Goal: Task Accomplishment & Management: Manage account settings

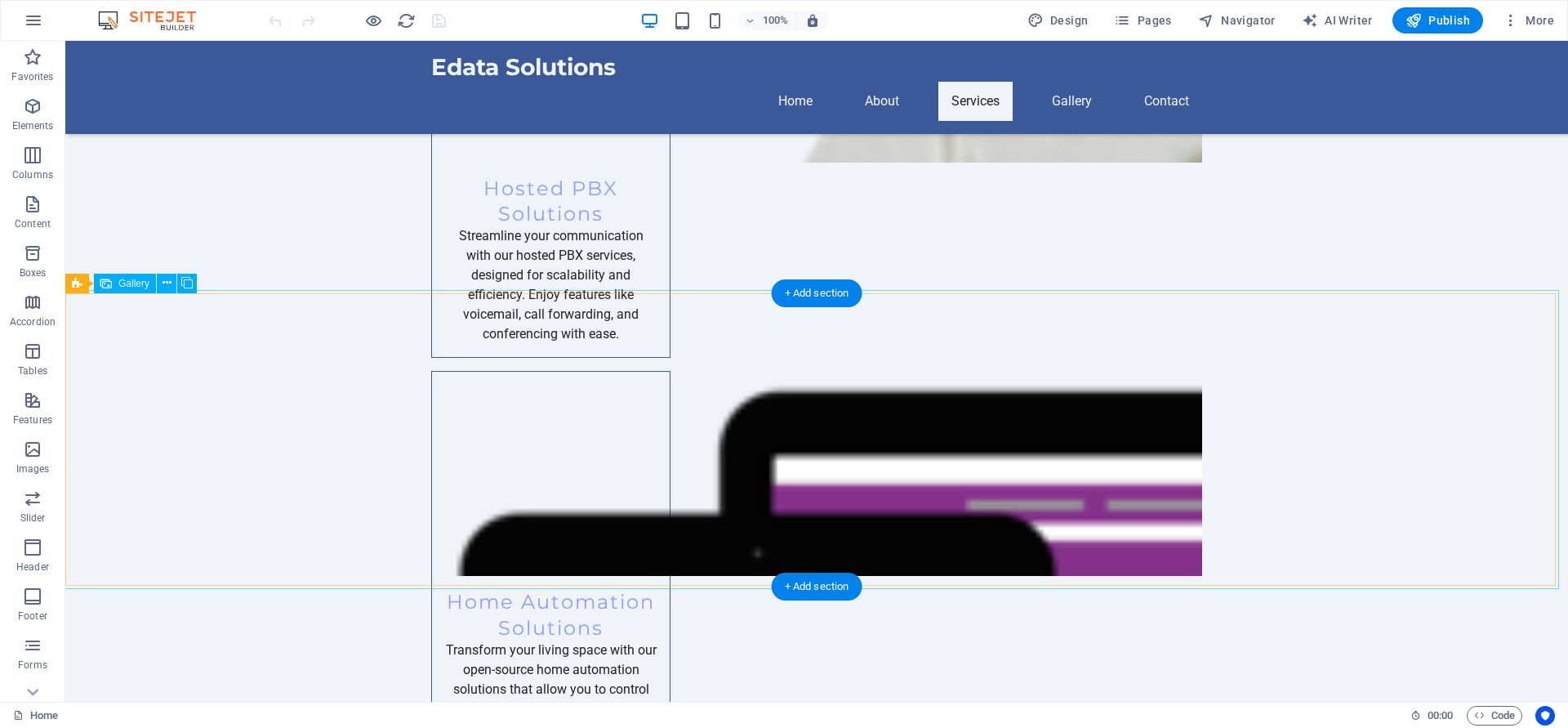
scroll to position [1373, 0]
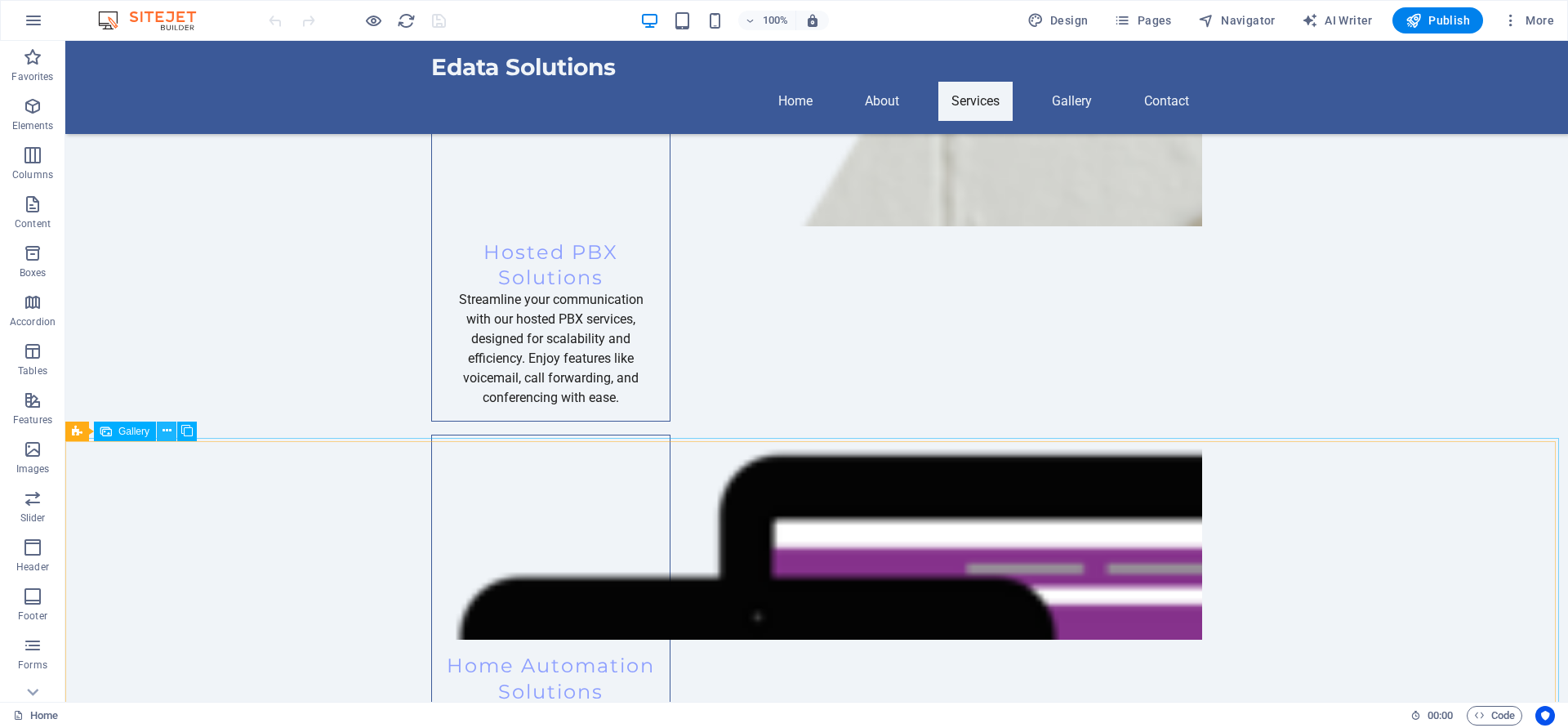
click at [164, 433] on icon at bounding box center [167, 431] width 9 height 17
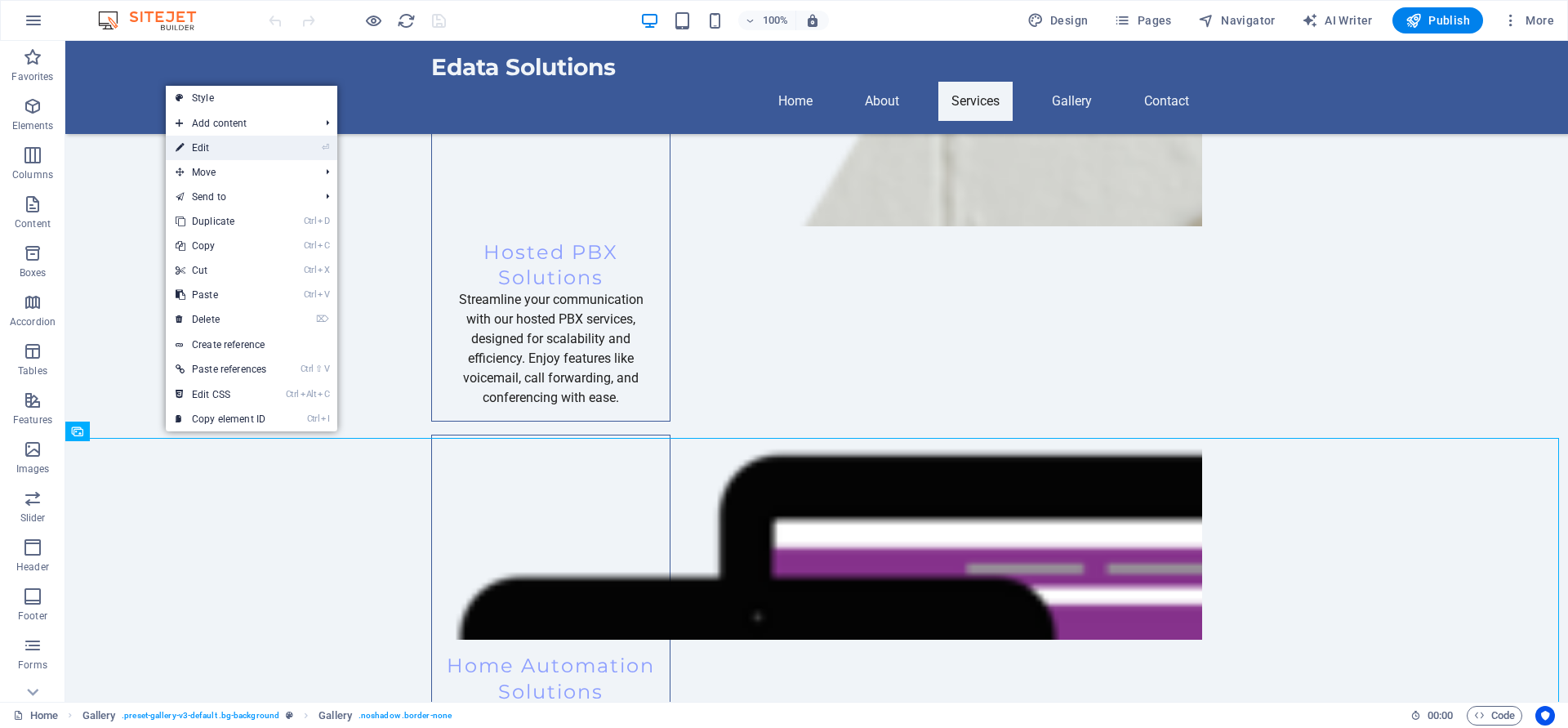
click at [233, 152] on link "⏎ Edit" at bounding box center [221, 147] width 110 height 25
select select "px"
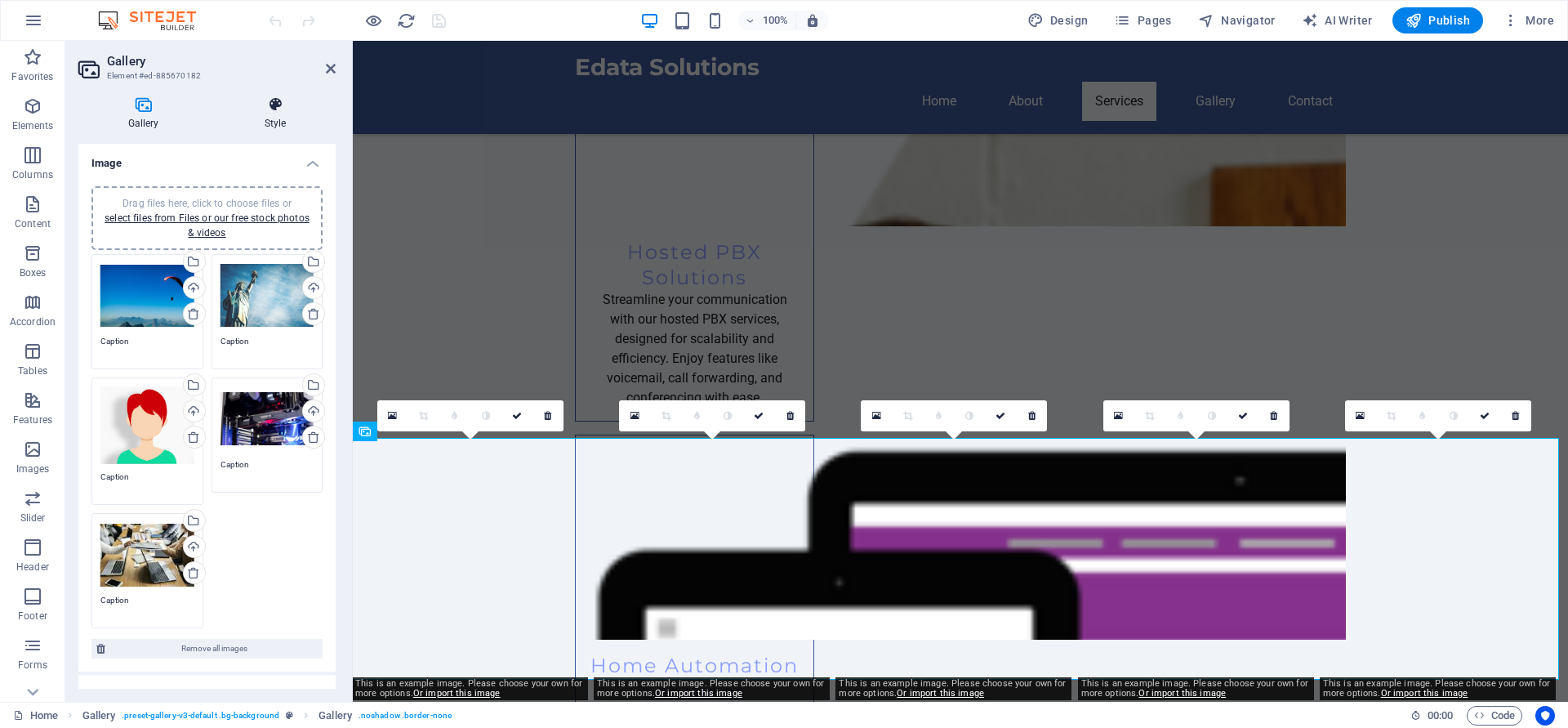
click at [271, 119] on h4 "Style" at bounding box center [275, 113] width 121 height 35
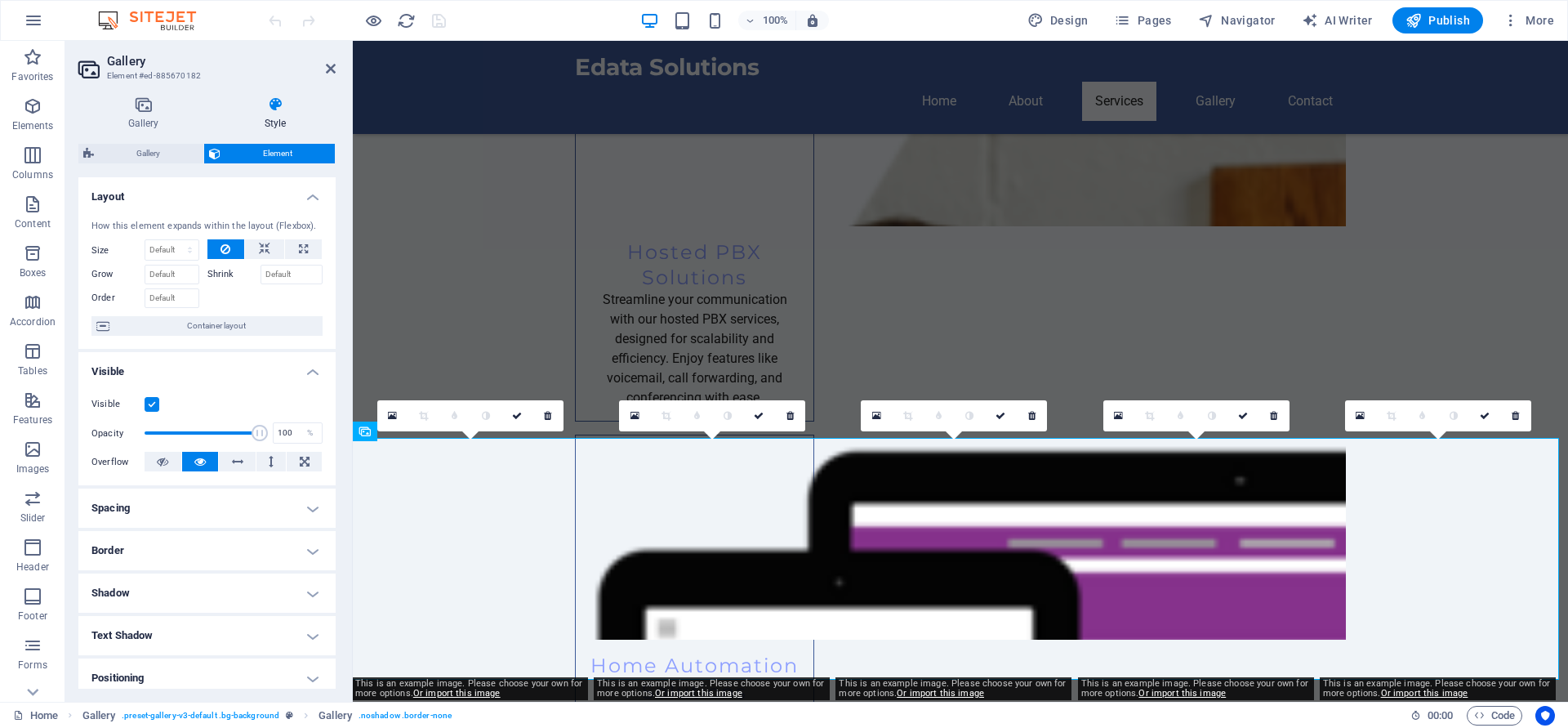
click at [157, 403] on label at bounding box center [151, 404] width 14 height 14
click at [0, 0] on input "Visible" at bounding box center [0, 0] width 0 height 0
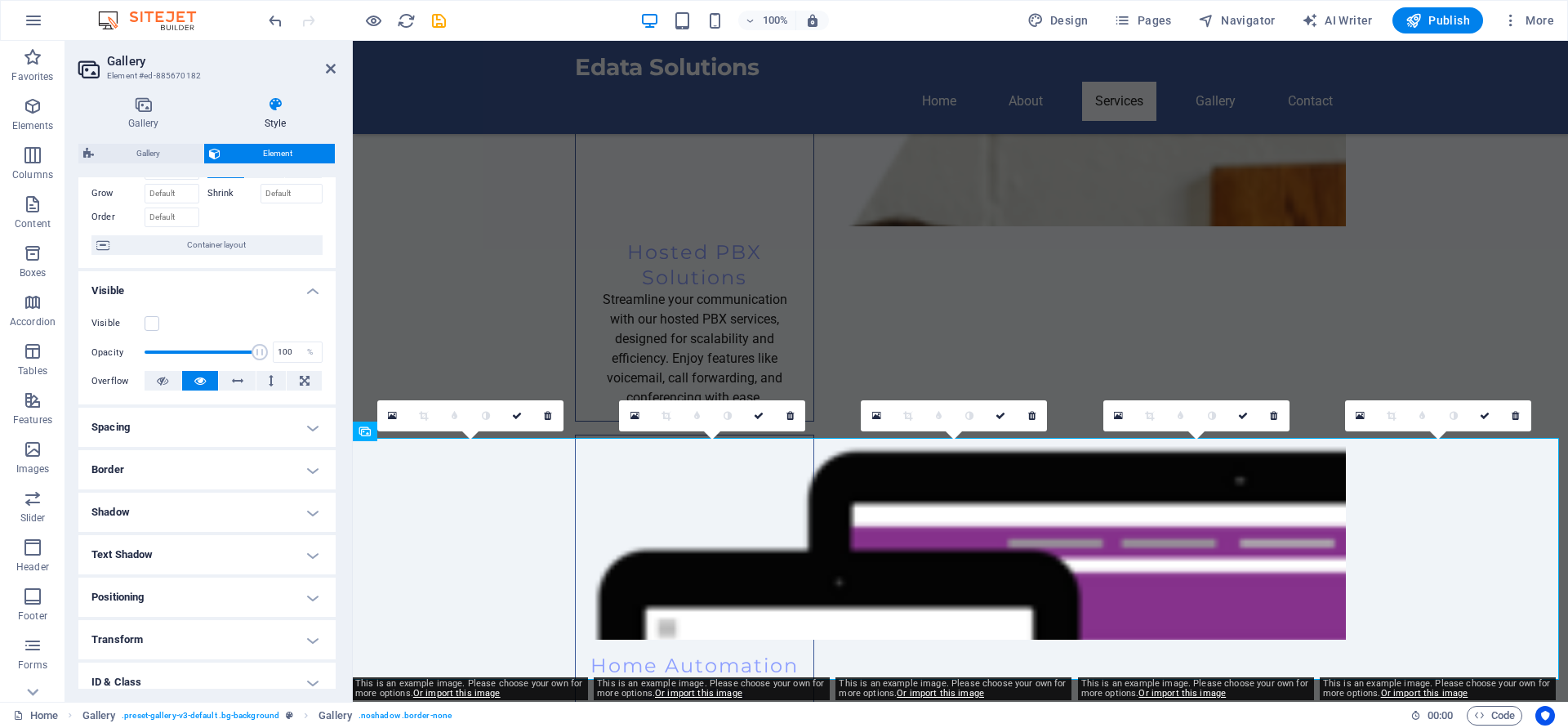
scroll to position [179, 0]
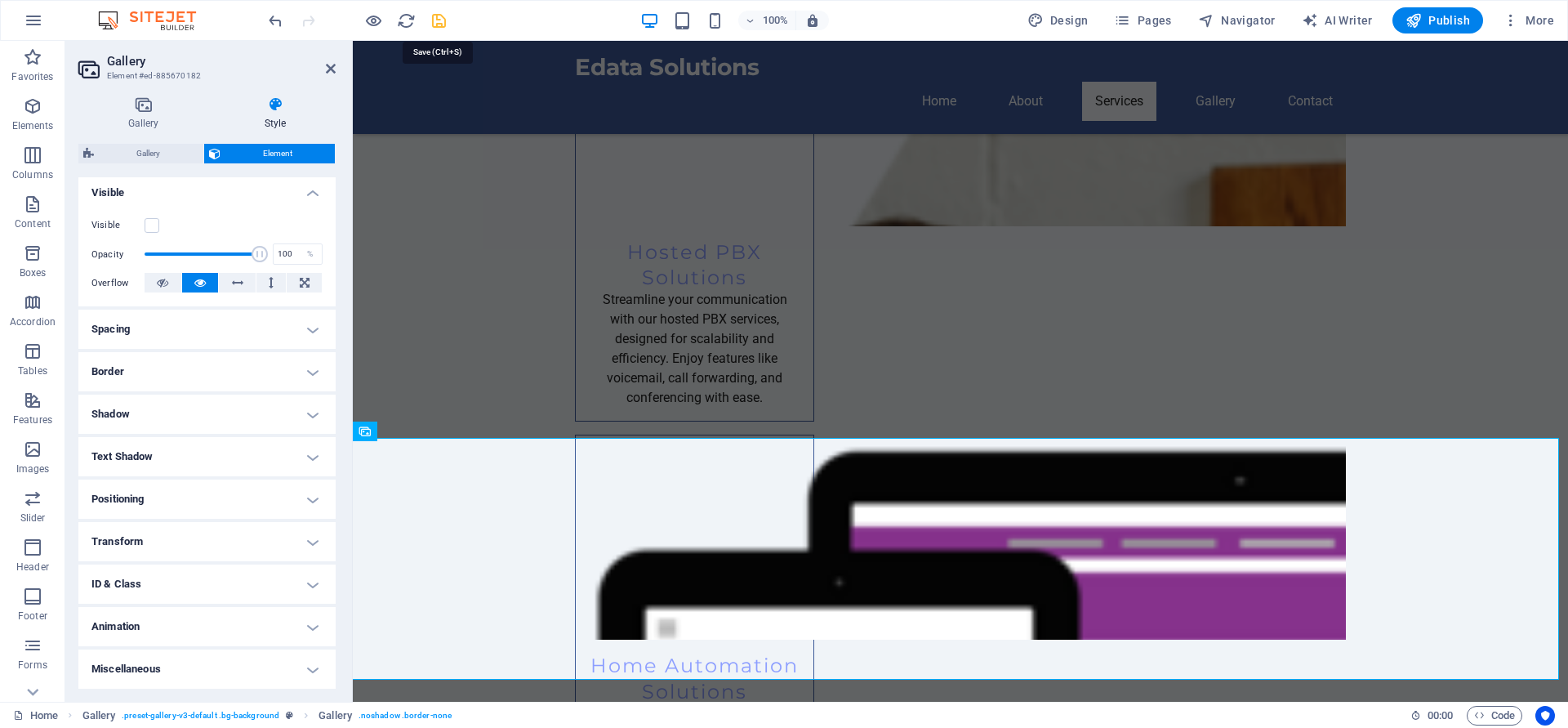
click at [442, 19] on icon "save" at bounding box center [439, 21] width 19 height 19
checkbox input "false"
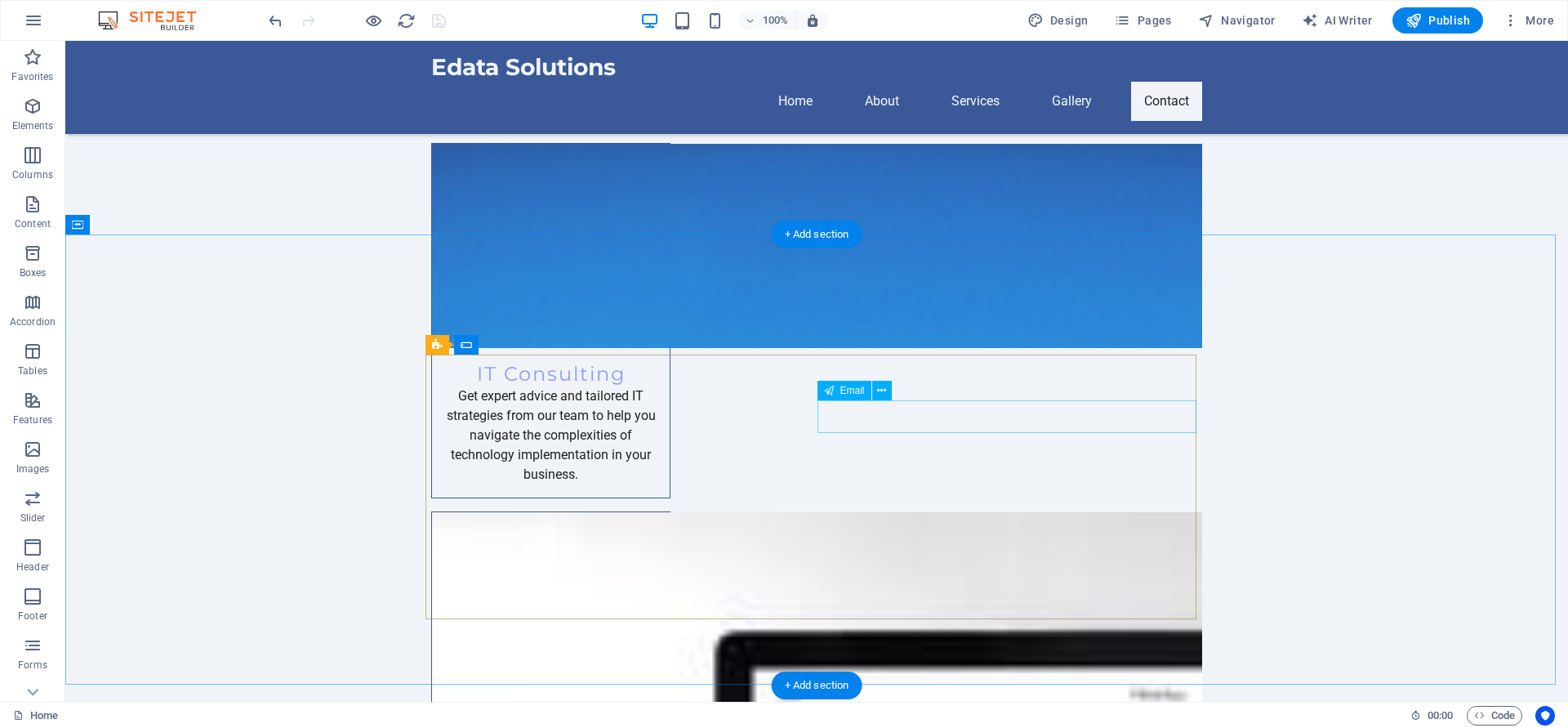
scroll to position [1765, 0]
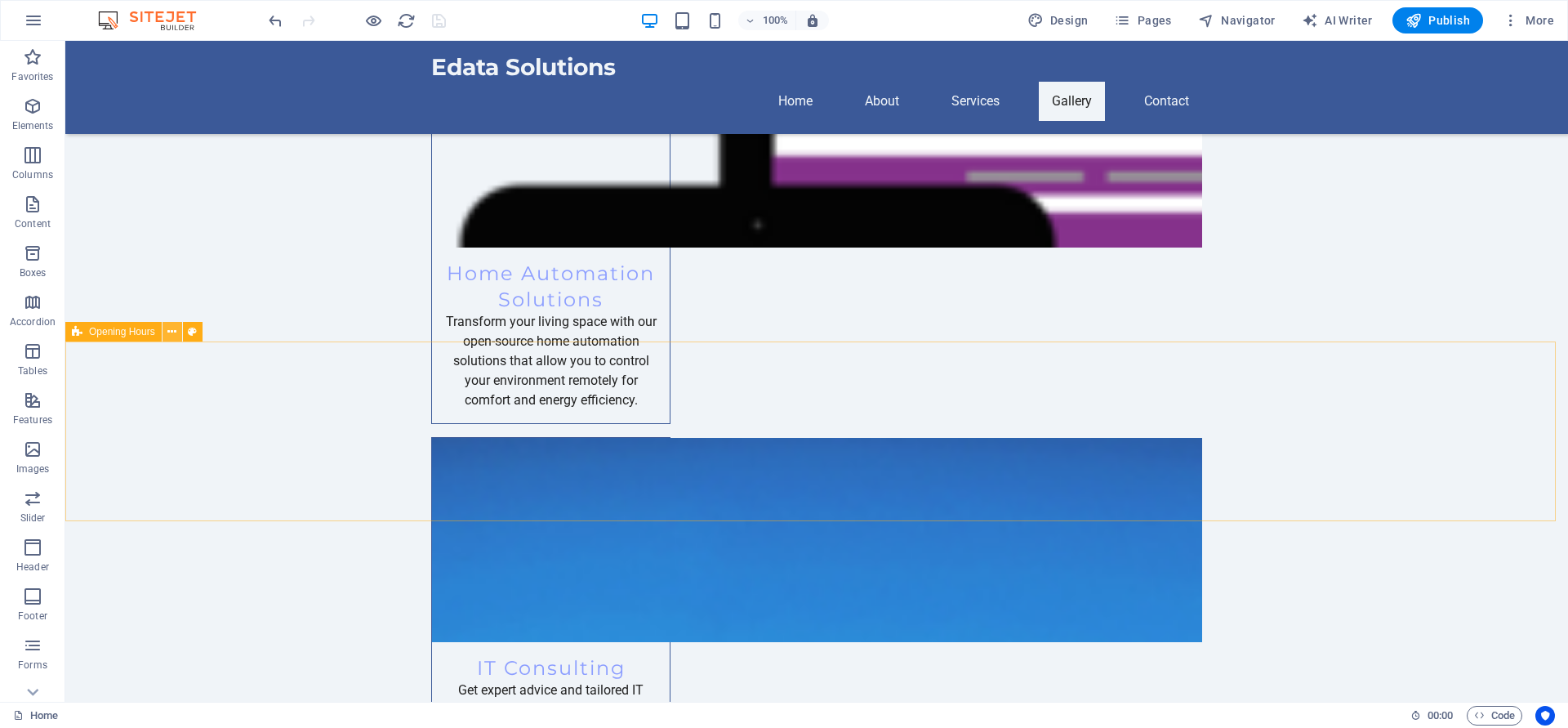
click at [172, 333] on icon at bounding box center [172, 332] width 9 height 17
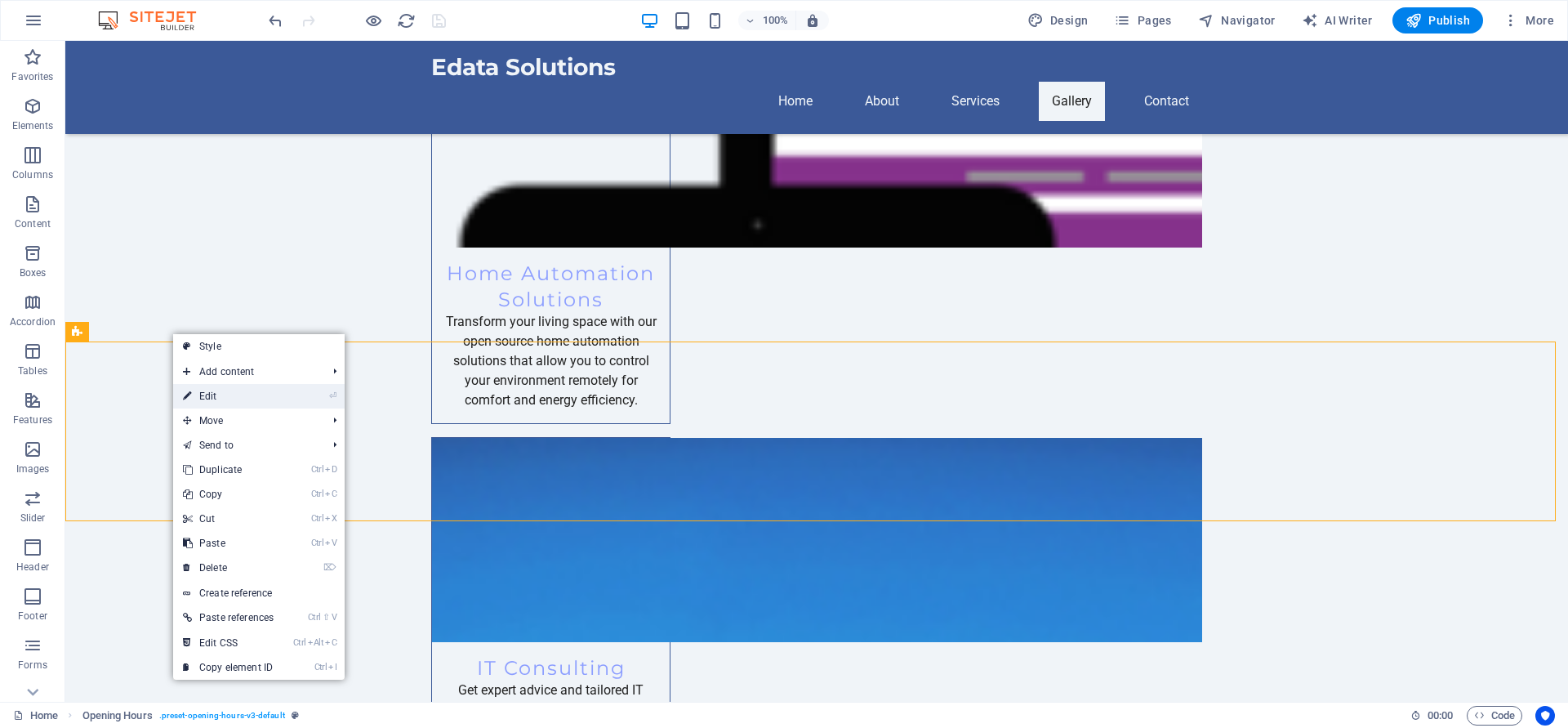
click at [203, 398] on link "⏎ Edit" at bounding box center [228, 396] width 110 height 25
select select "rem"
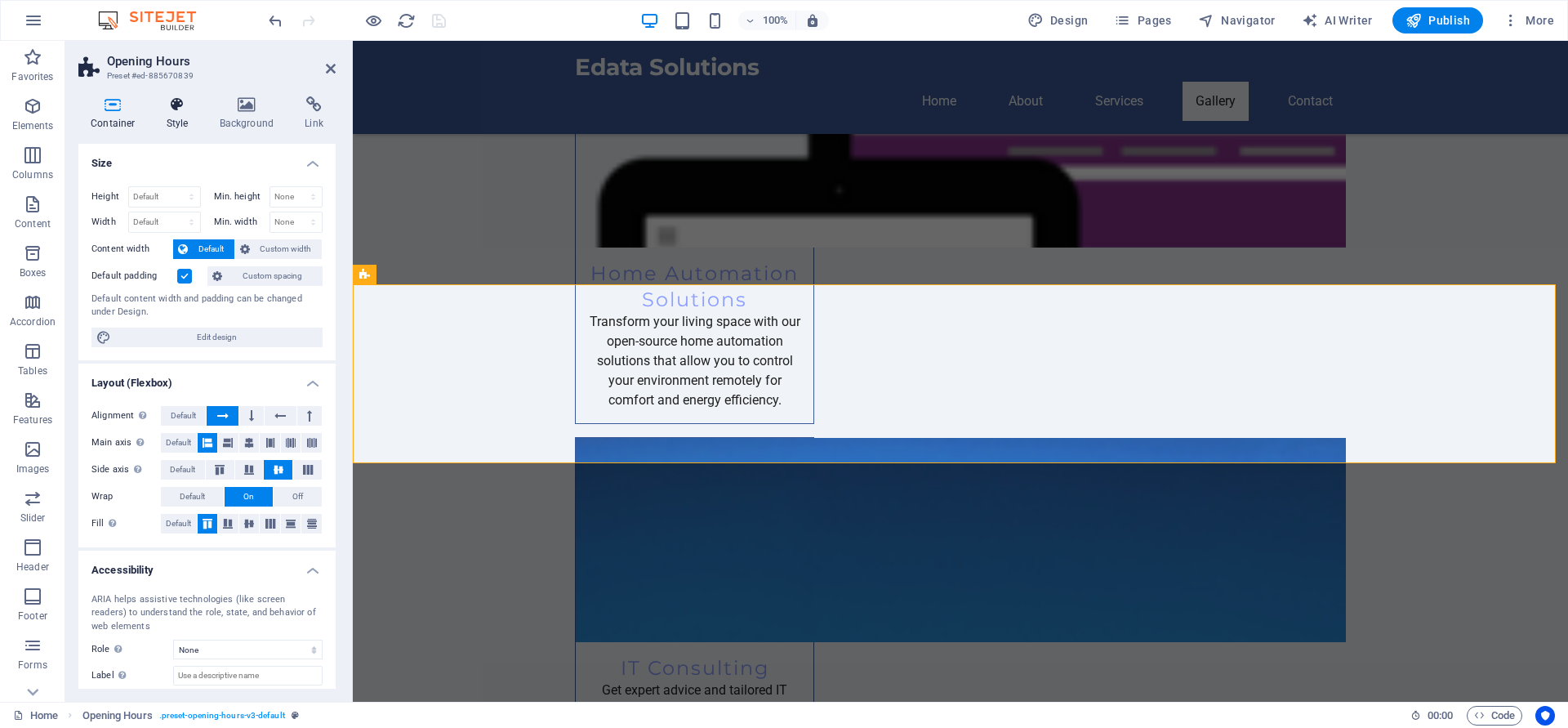
click at [174, 108] on icon at bounding box center [177, 104] width 47 height 16
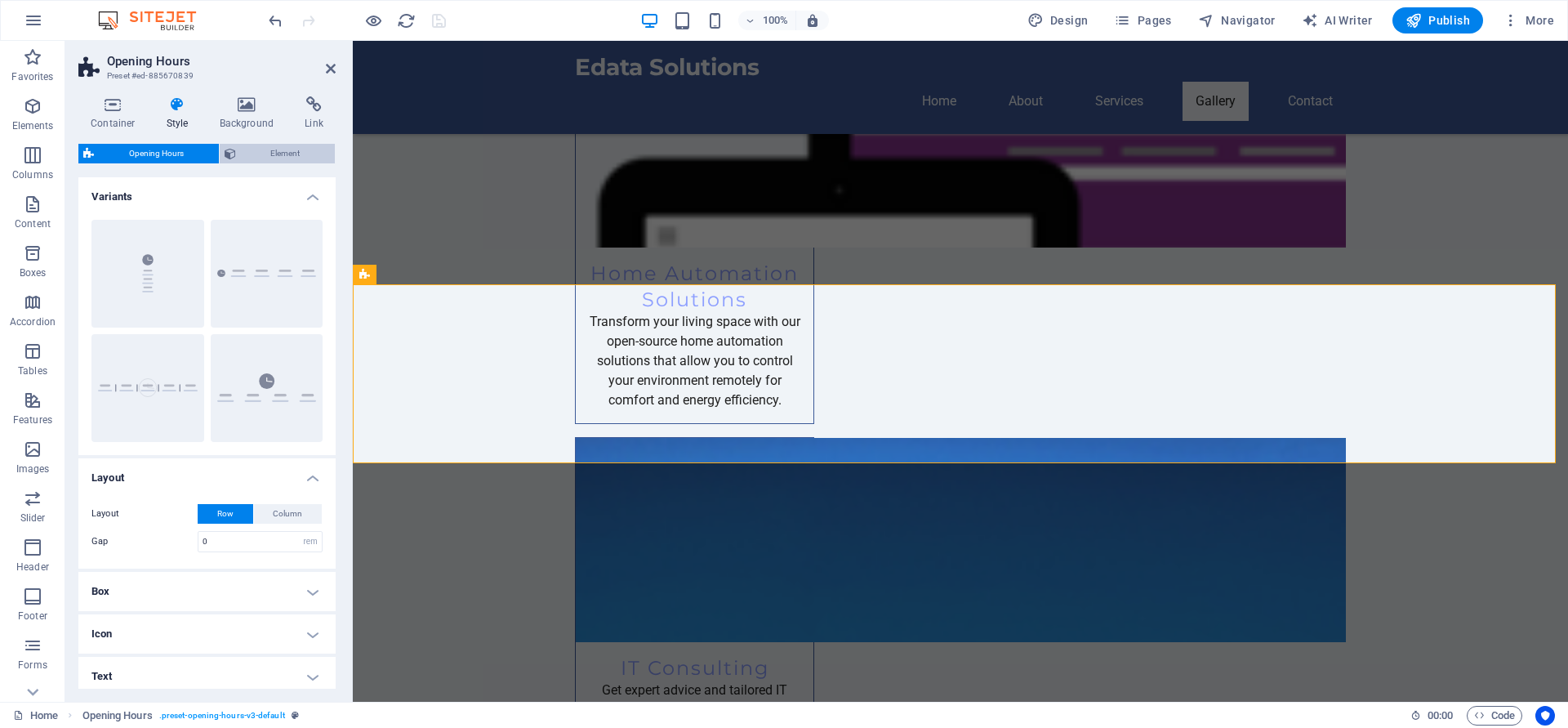
click at [262, 157] on span "Element" at bounding box center [286, 153] width 90 height 19
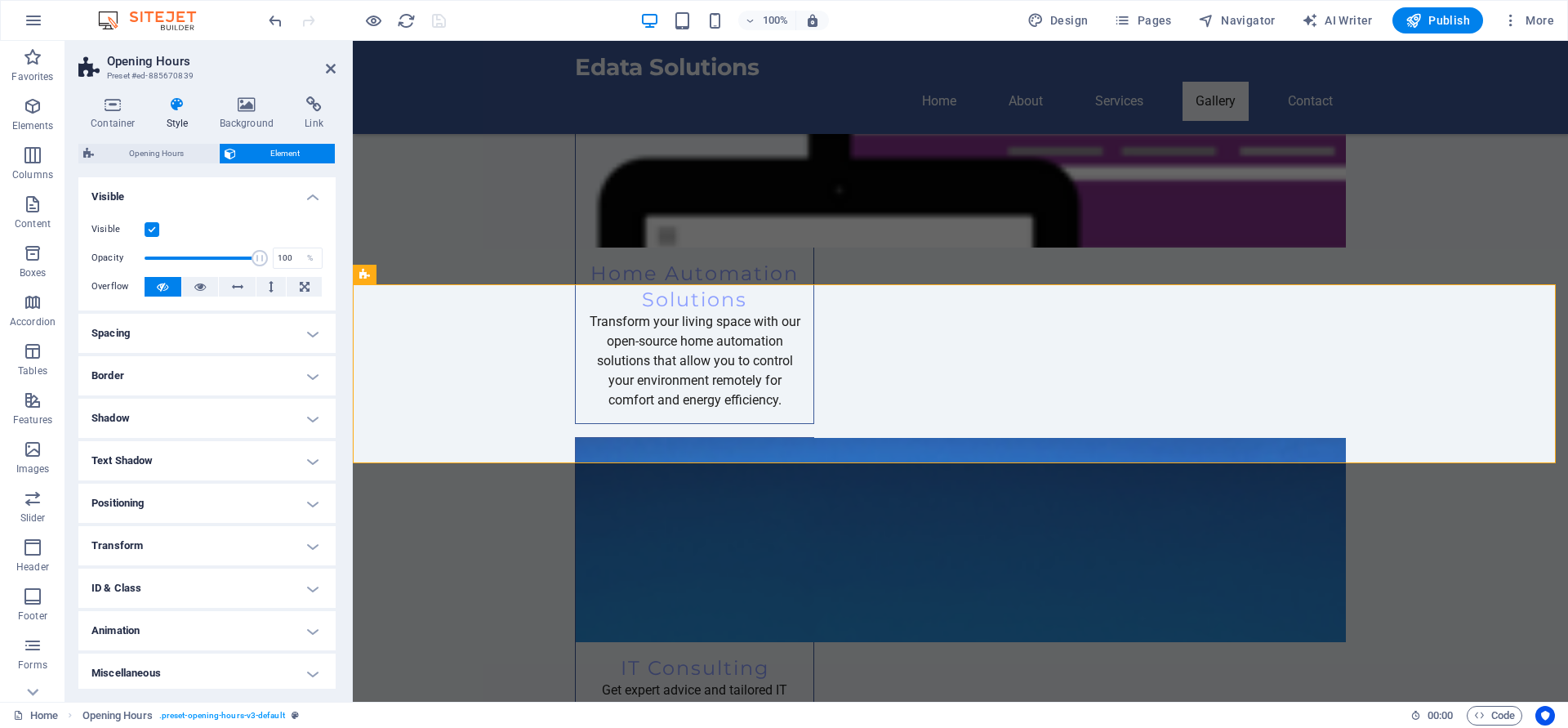
click at [157, 228] on label at bounding box center [151, 229] width 14 height 14
click at [0, 0] on input "Visible" at bounding box center [0, 0] width 0 height 0
click at [442, 23] on icon "save" at bounding box center [439, 21] width 19 height 19
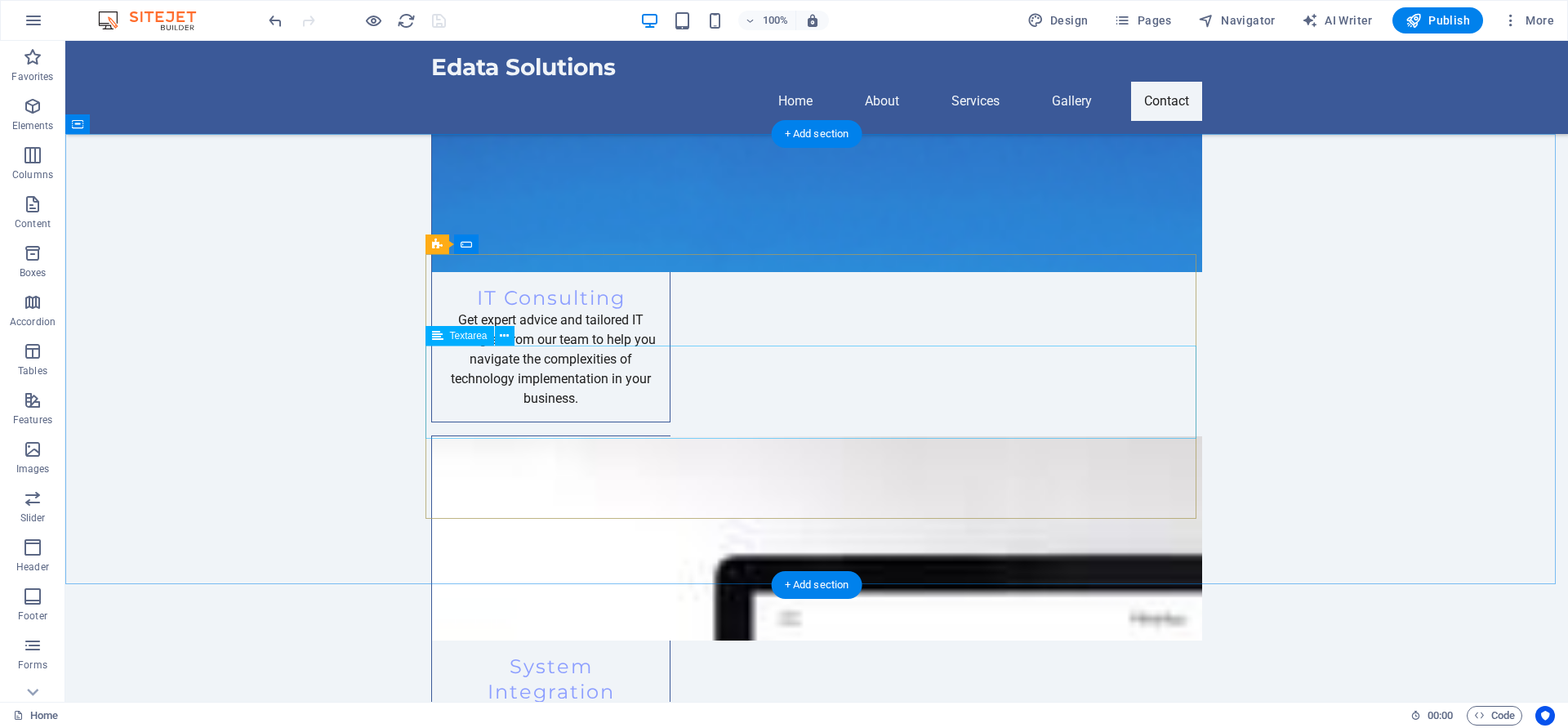
scroll to position [2157, 0]
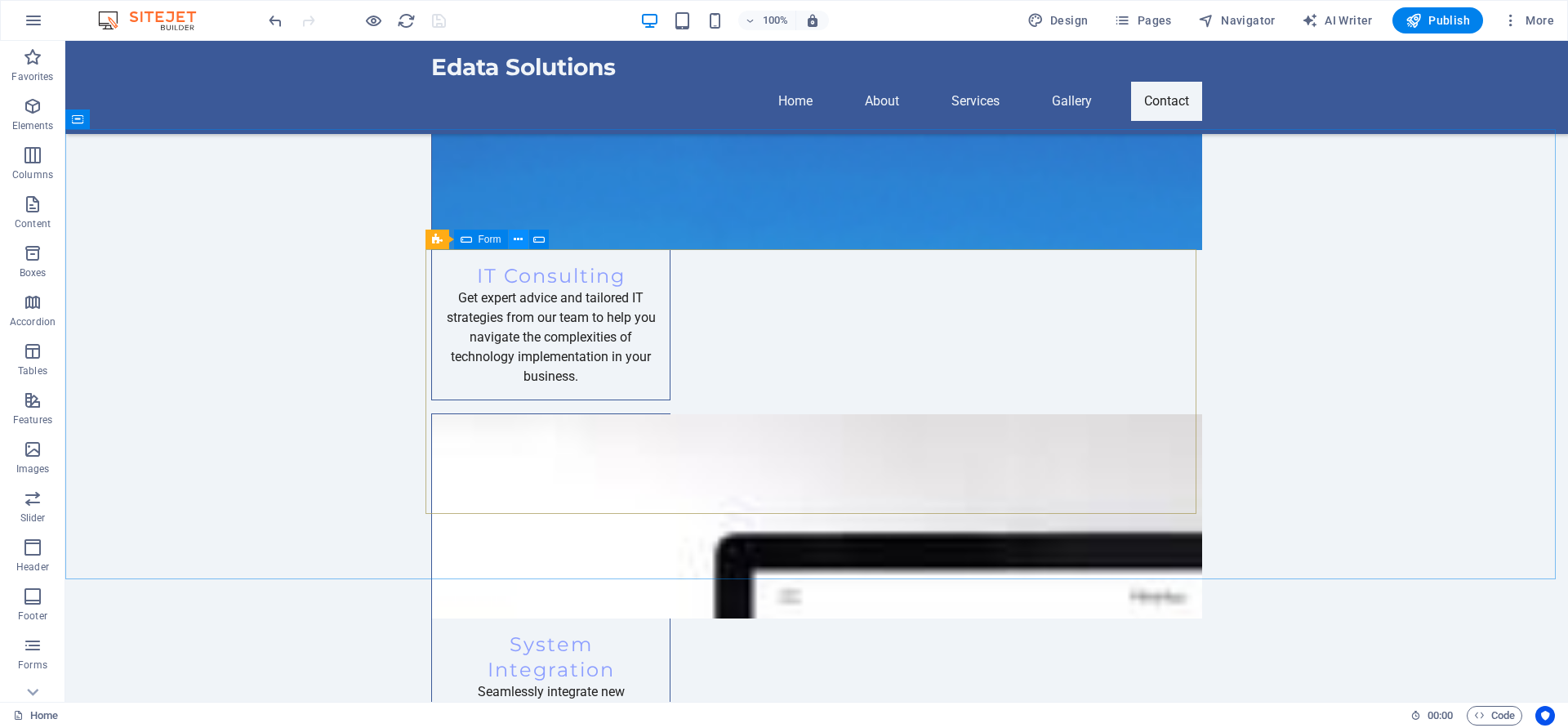
click at [518, 240] on icon at bounding box center [518, 240] width 9 height 17
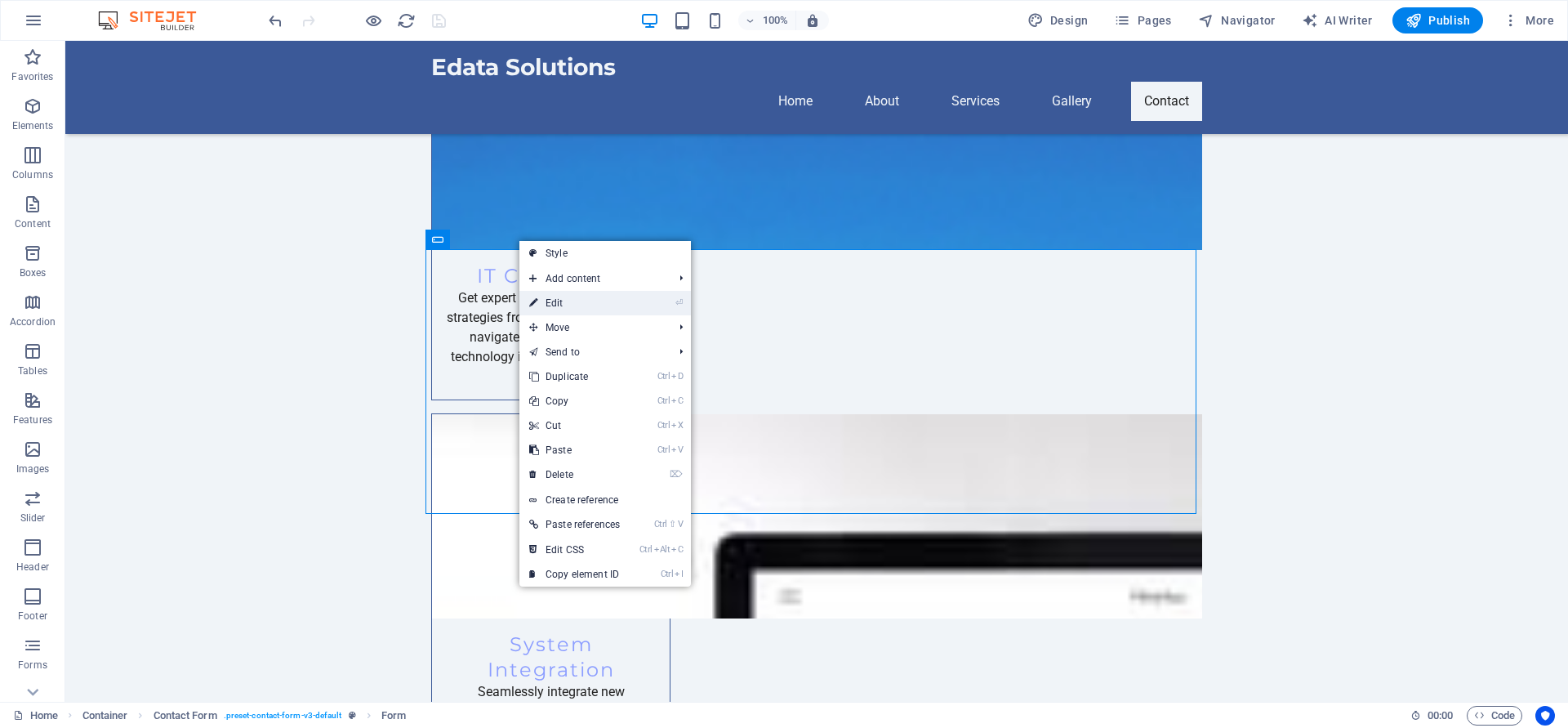
click at [547, 302] on link "⏎ Edit" at bounding box center [575, 303] width 110 height 25
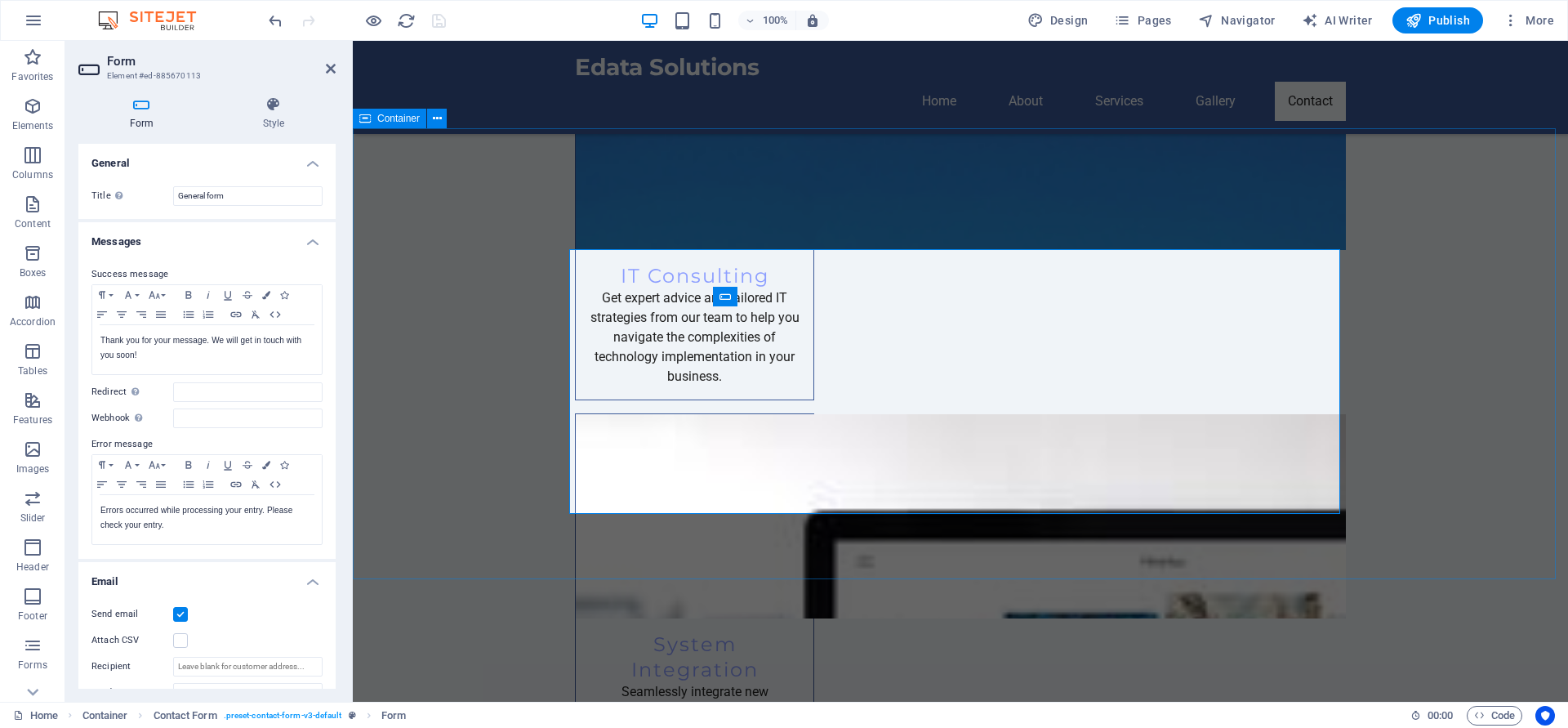
scroll to position [2100, 0]
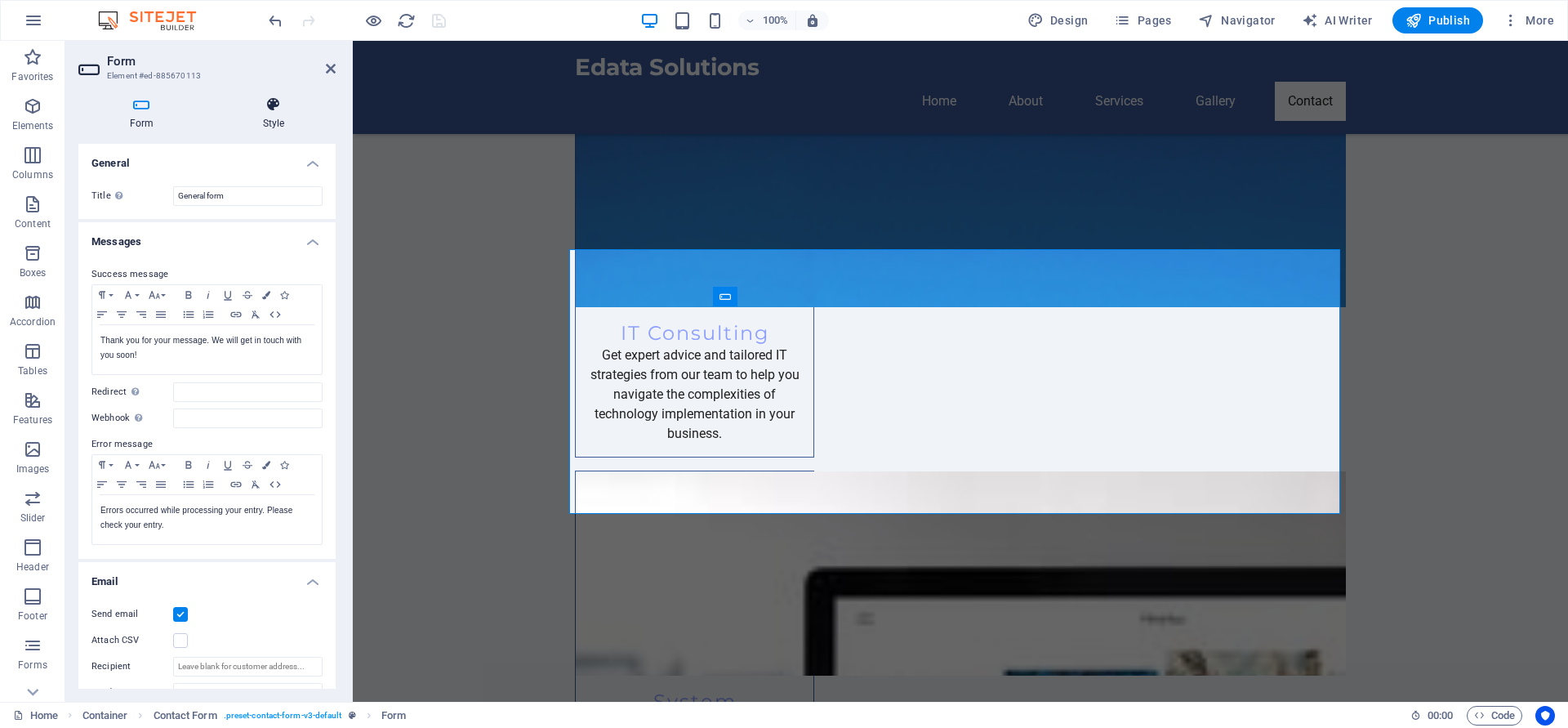
click at [271, 116] on h4 "Style" at bounding box center [273, 113] width 124 height 35
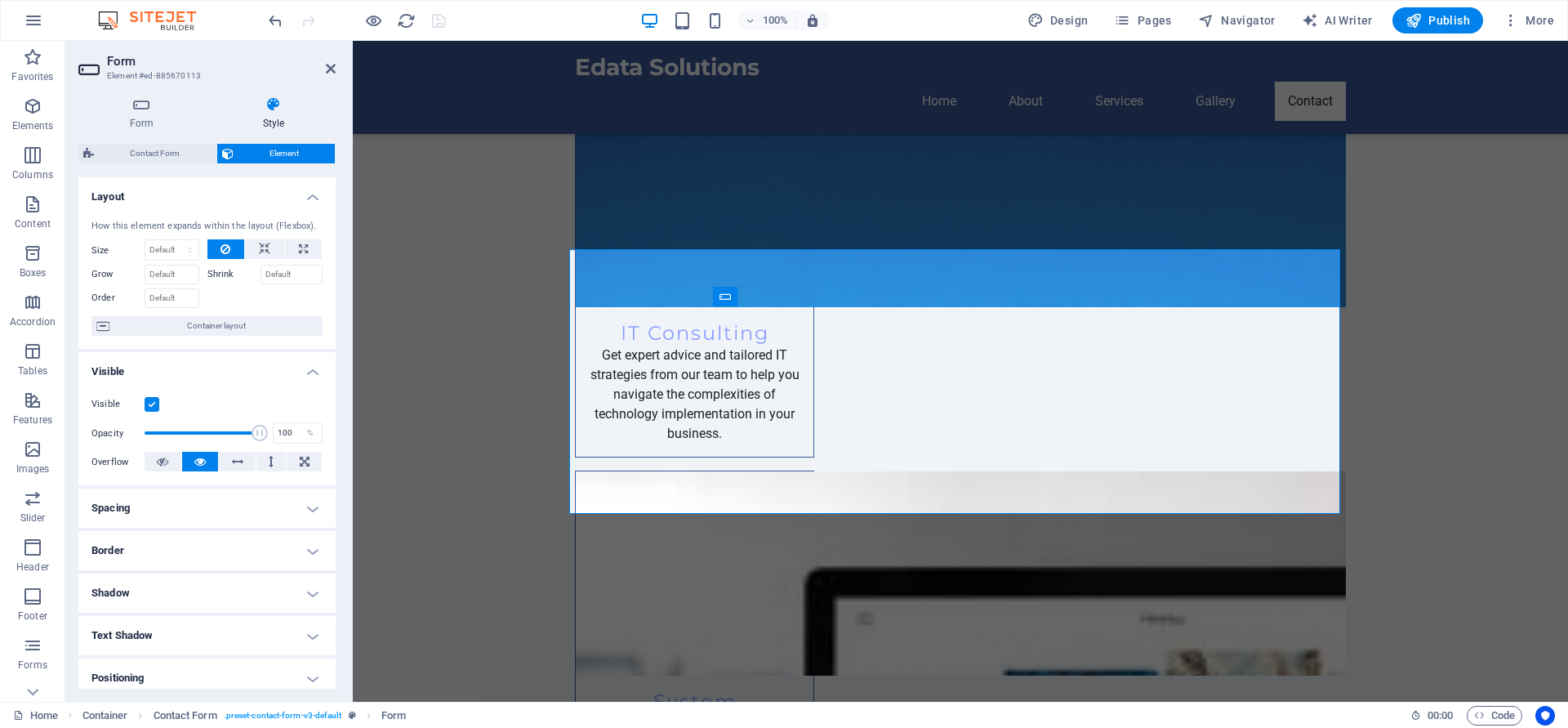
click at [153, 403] on label at bounding box center [151, 404] width 14 height 14
click at [0, 0] on input "Visible" at bounding box center [0, 0] width 0 height 0
click at [435, 24] on icon "save" at bounding box center [439, 21] width 19 height 19
checkbox input "false"
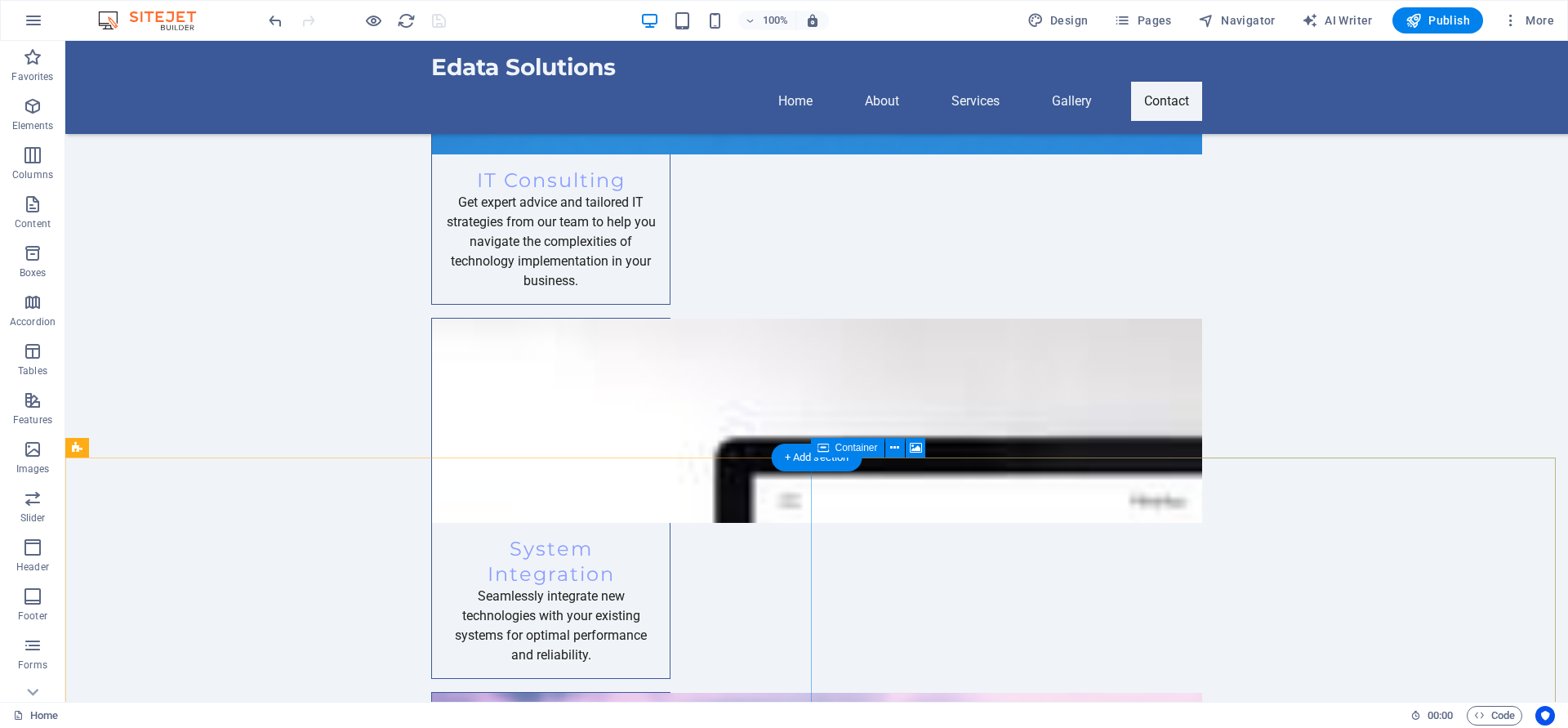
scroll to position [2294, 0]
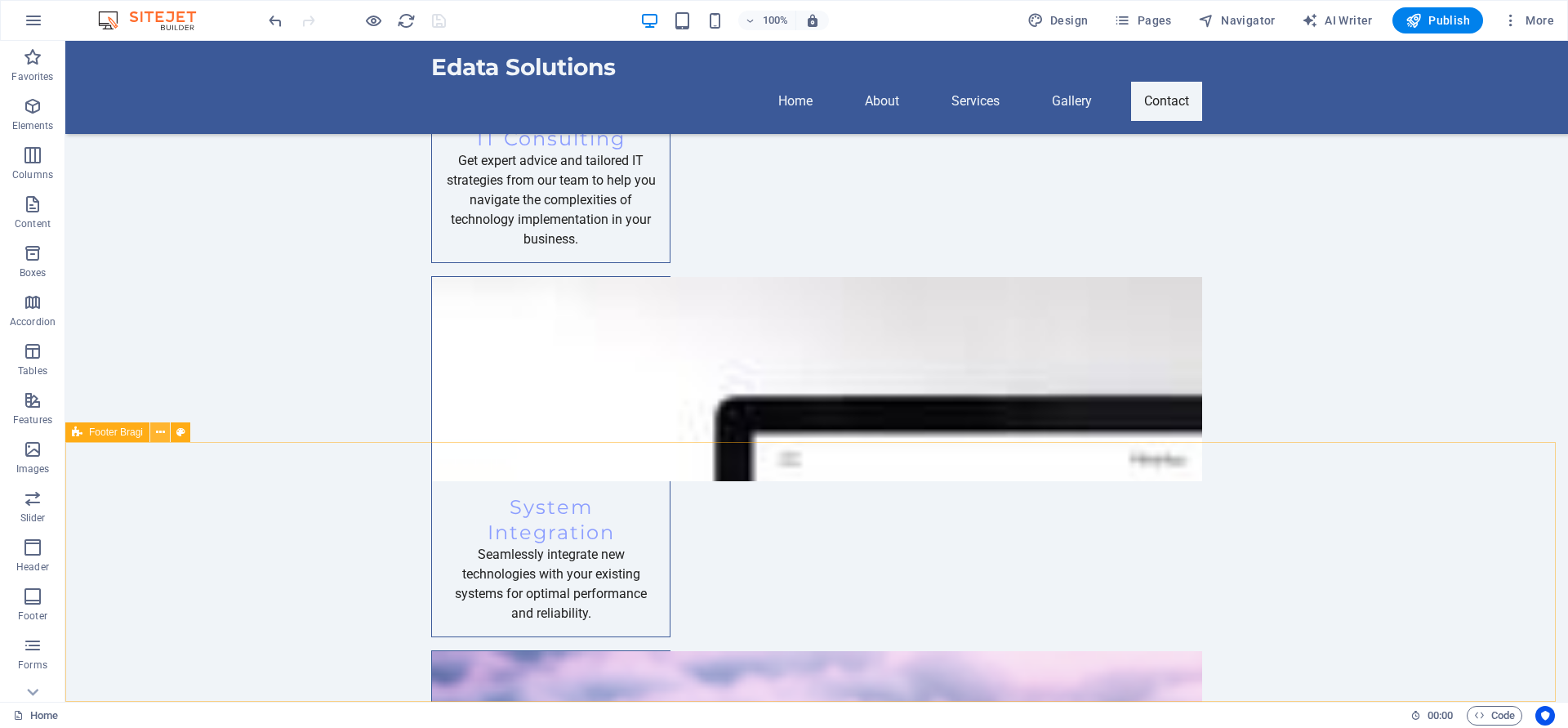
click at [165, 436] on button at bounding box center [160, 432] width 19 height 19
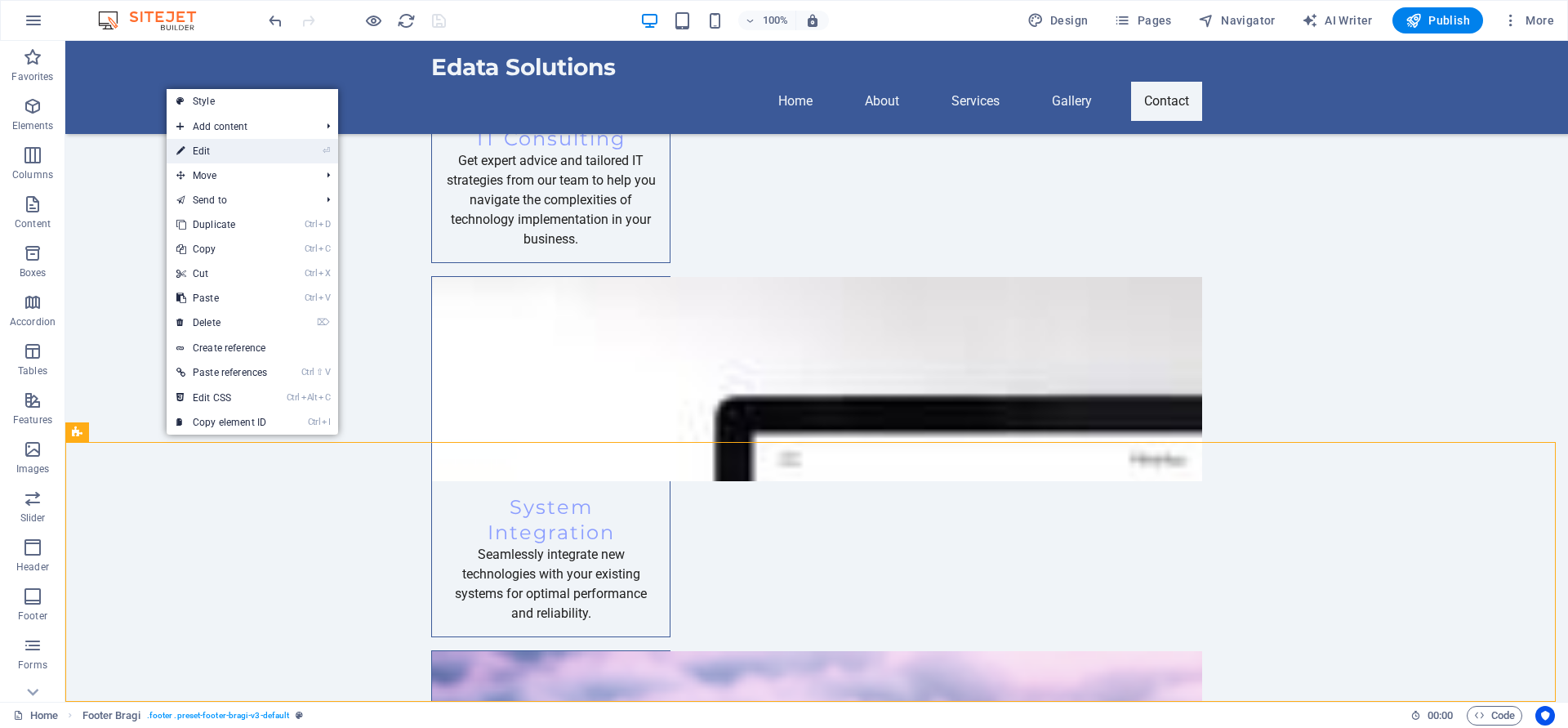
click at [202, 156] on link "⏎ Edit" at bounding box center [222, 151] width 110 height 25
select select "footer"
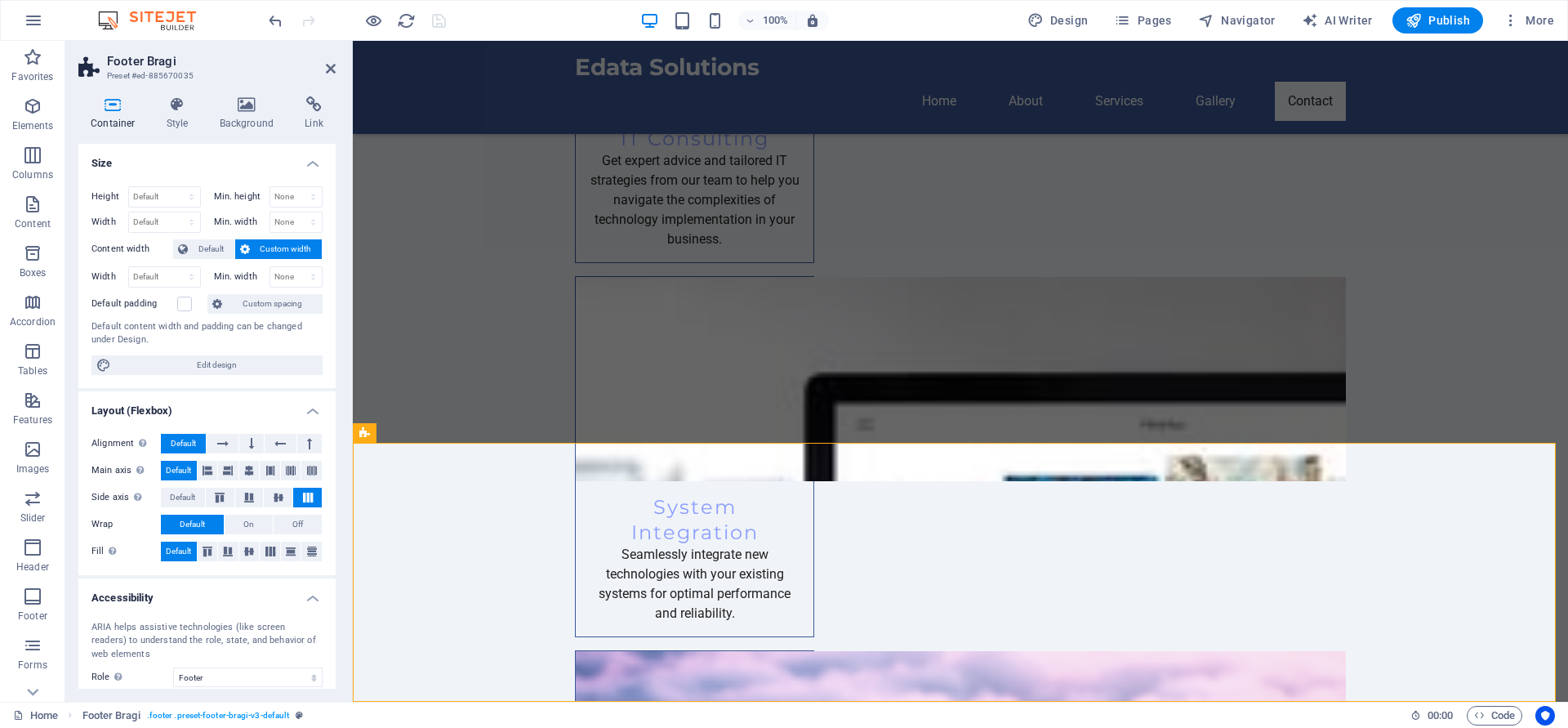
scroll to position [2236, 0]
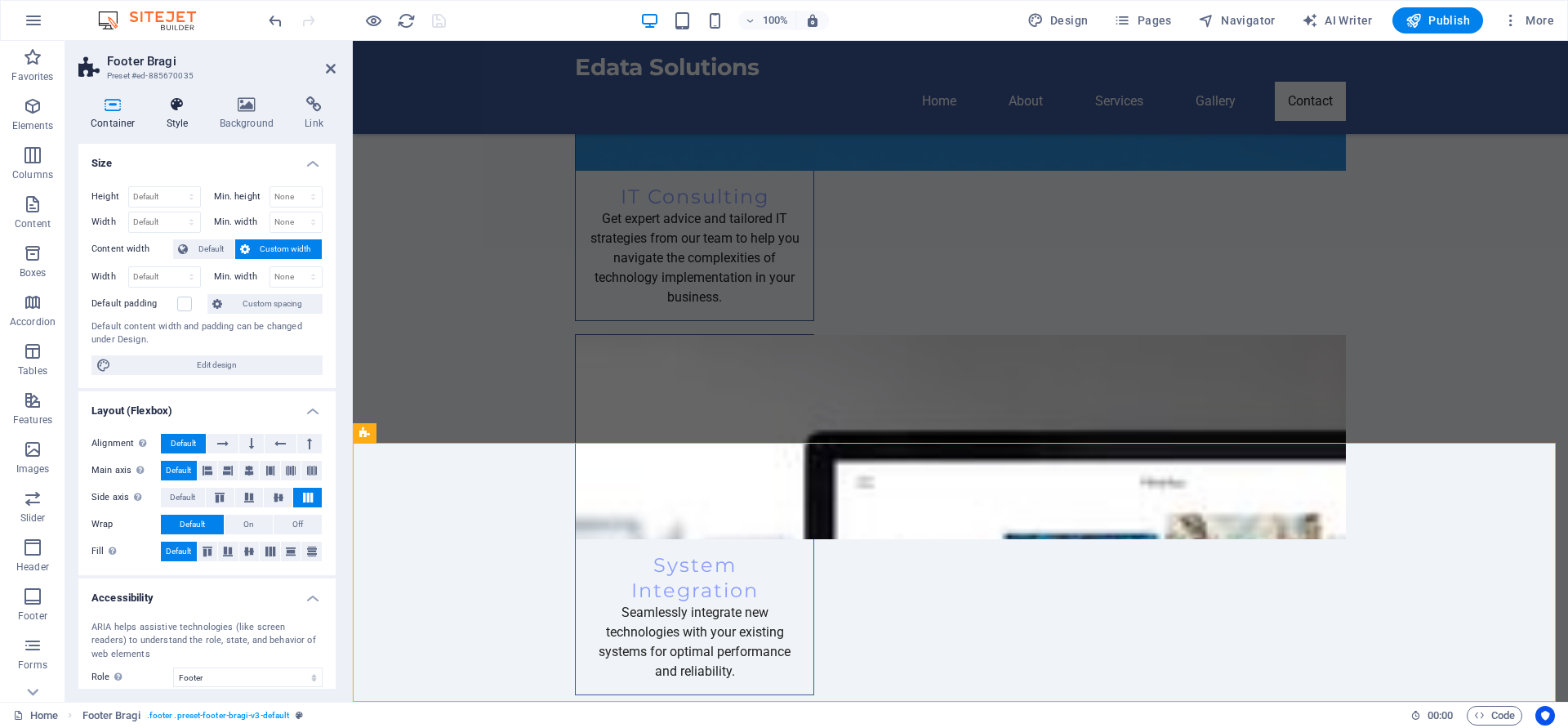
click at [179, 117] on h4 "Style" at bounding box center [180, 113] width 53 height 35
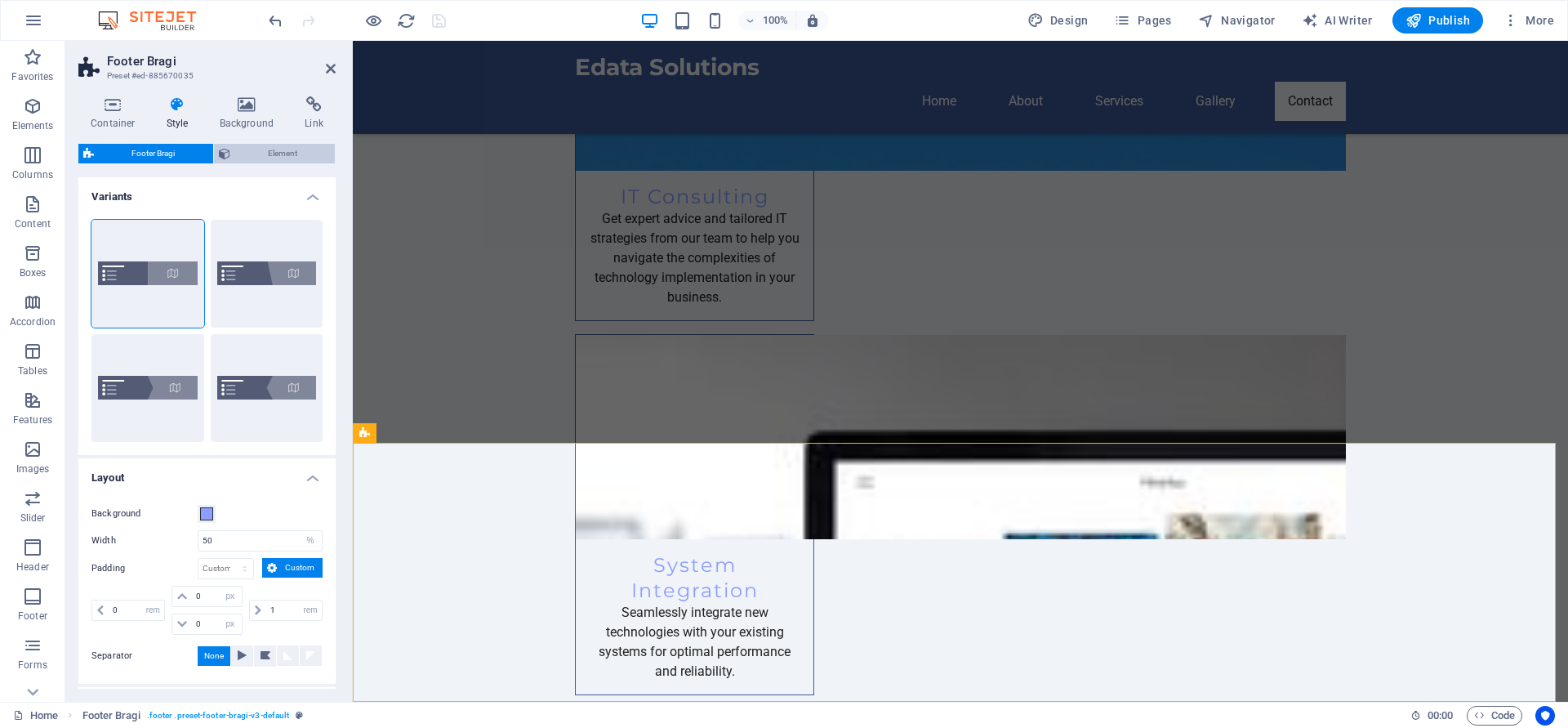
click at [282, 155] on span "Element" at bounding box center [283, 153] width 96 height 19
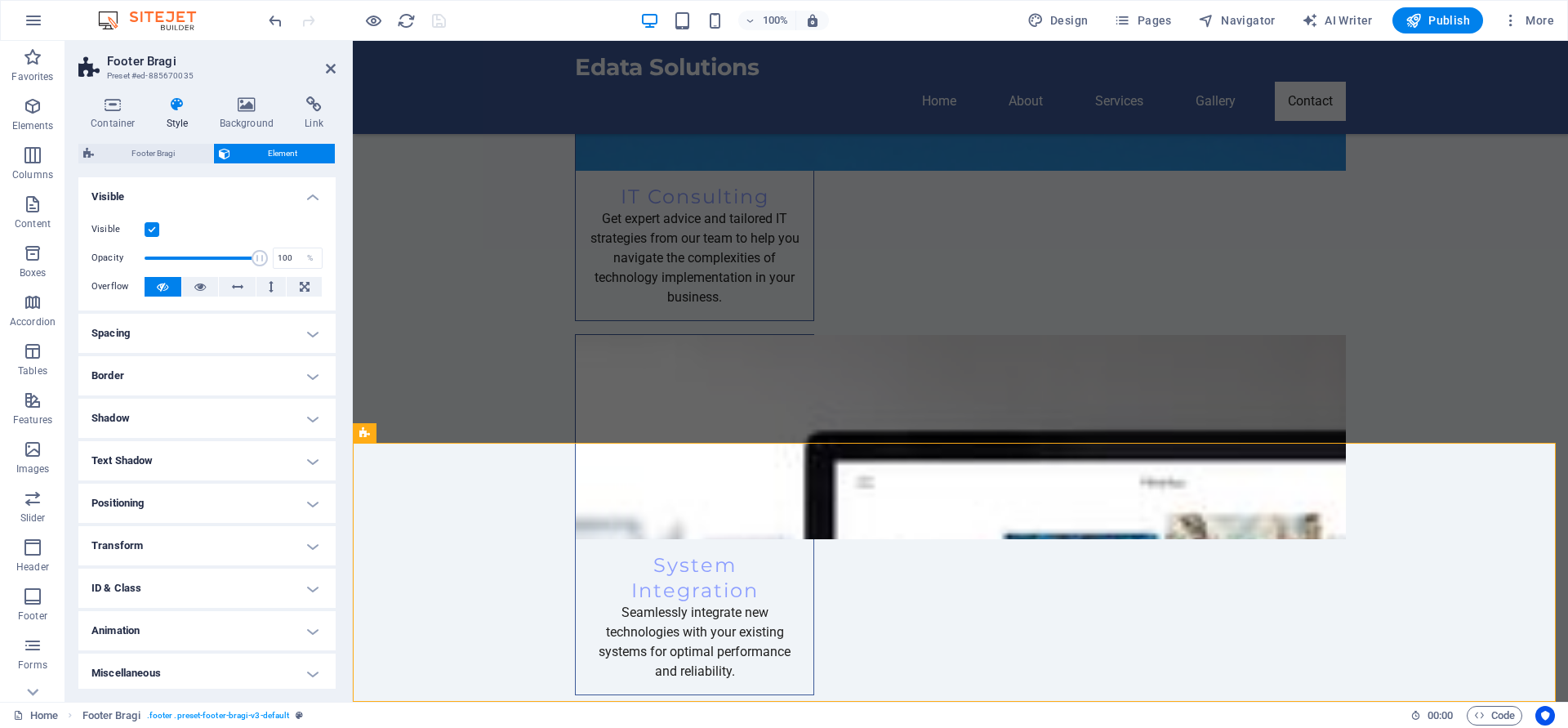
click at [153, 229] on label at bounding box center [151, 229] width 14 height 14
click at [0, 0] on input "Visible" at bounding box center [0, 0] width 0 height 0
click at [439, 14] on icon "save" at bounding box center [439, 21] width 19 height 19
checkbox input "false"
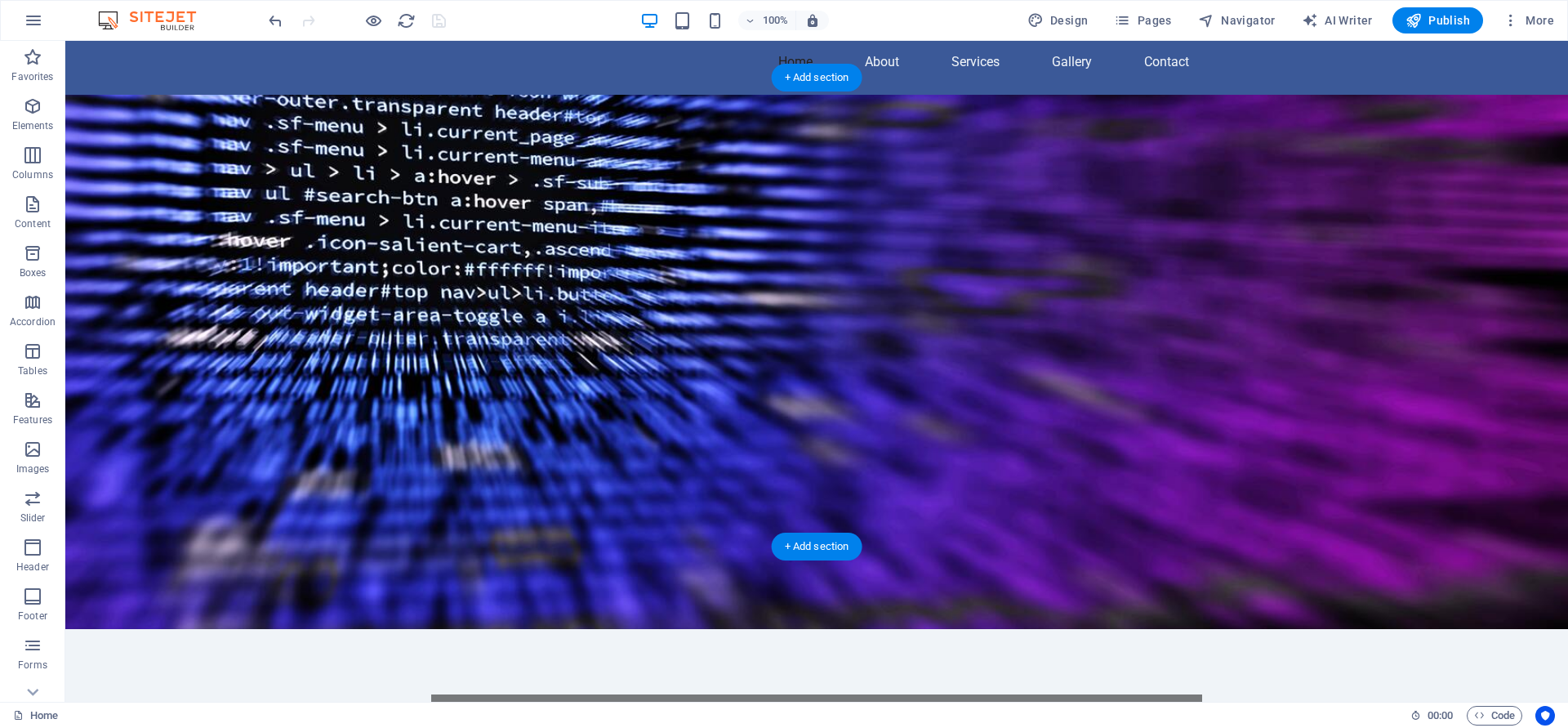
scroll to position [0, 0]
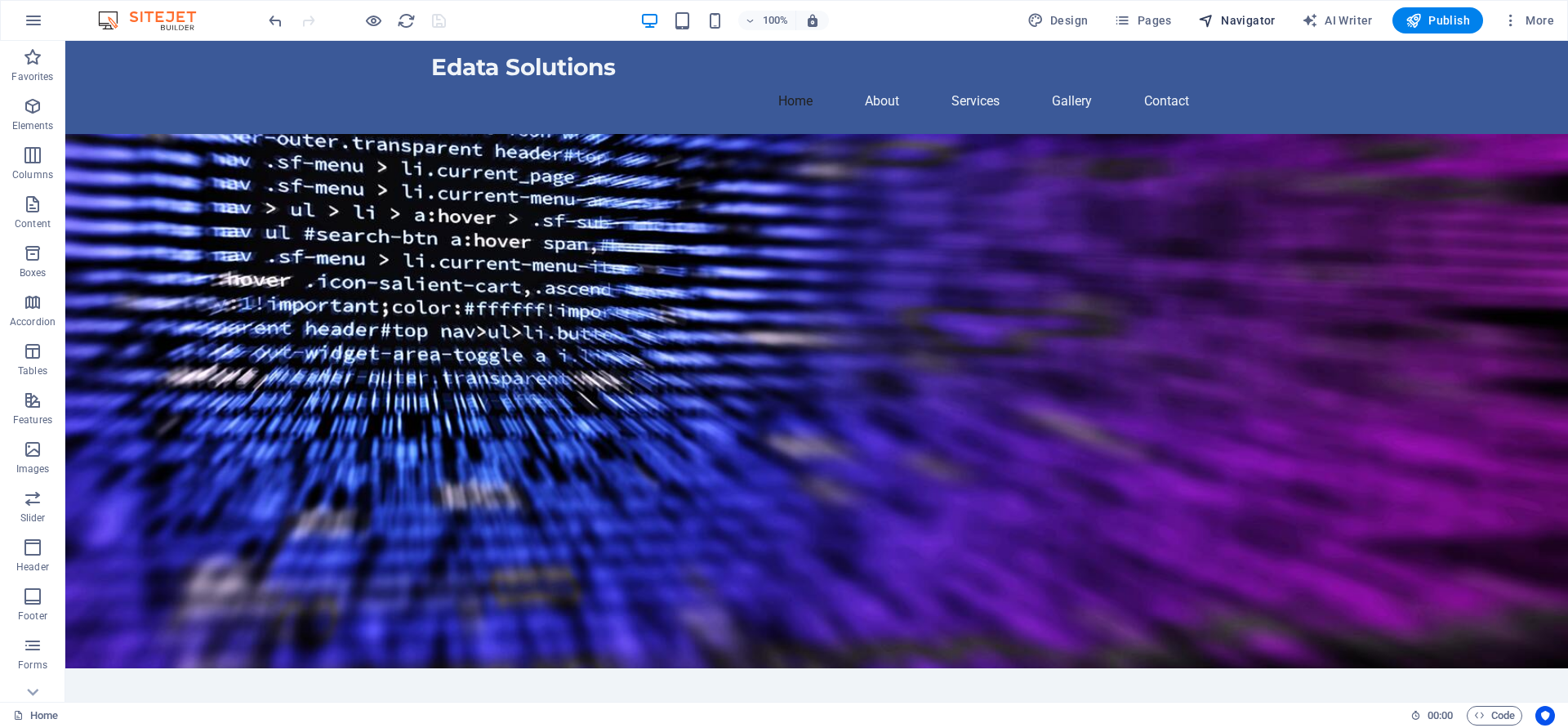
click at [1257, 15] on span "Navigator" at bounding box center [1237, 19] width 78 height 16
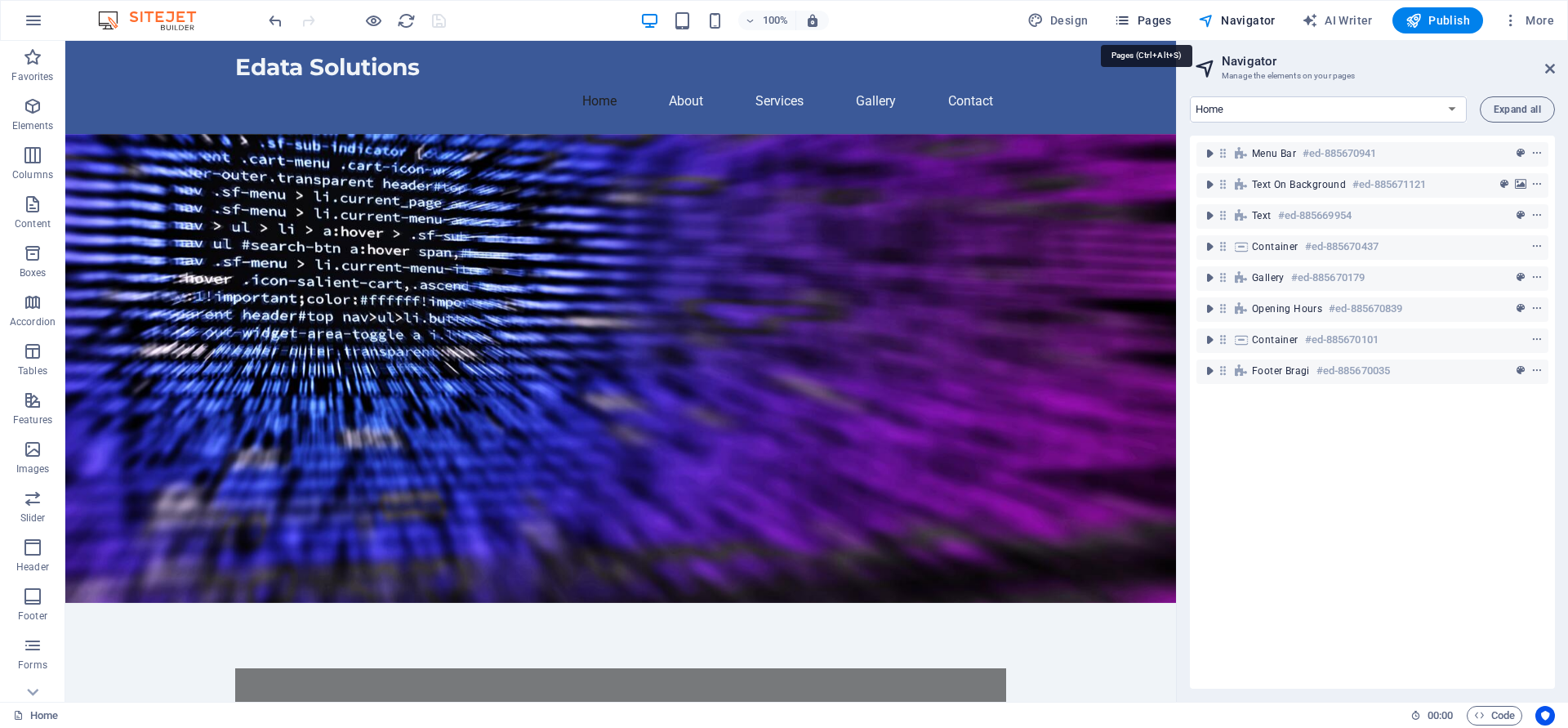
click at [1155, 17] on span "Pages" at bounding box center [1143, 19] width 58 height 16
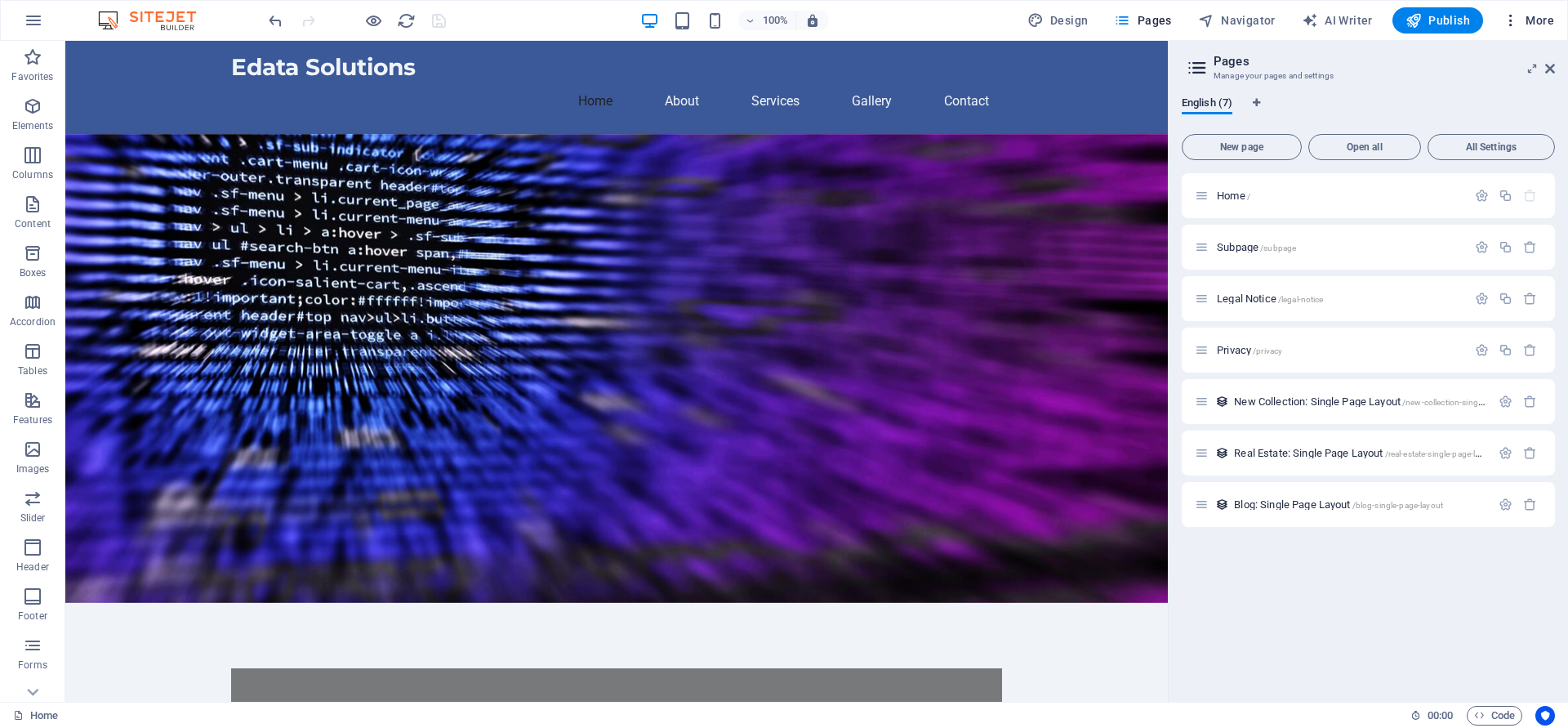
click at [1521, 16] on span "More" at bounding box center [1528, 19] width 52 height 16
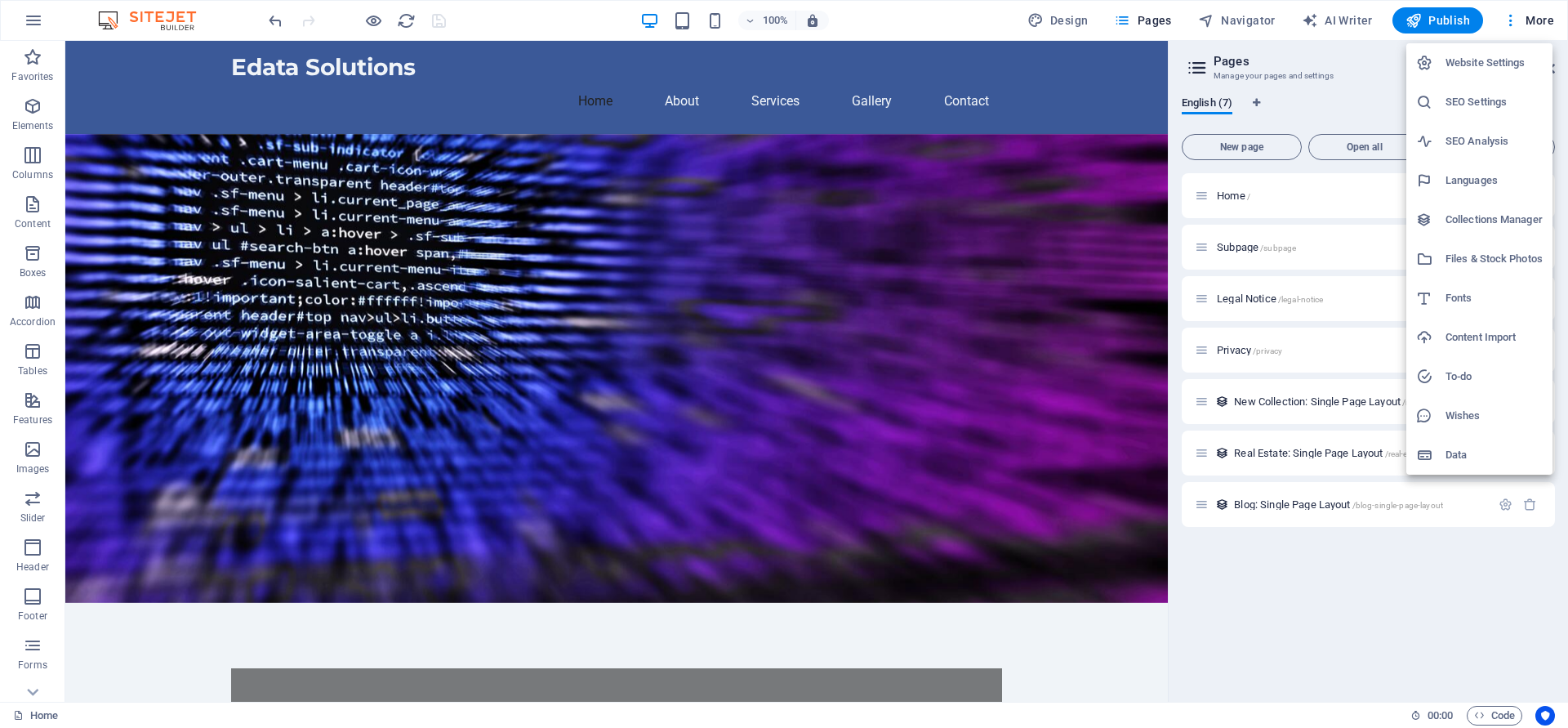
click at [1486, 61] on h6 "Website Settings" at bounding box center [1494, 63] width 97 height 19
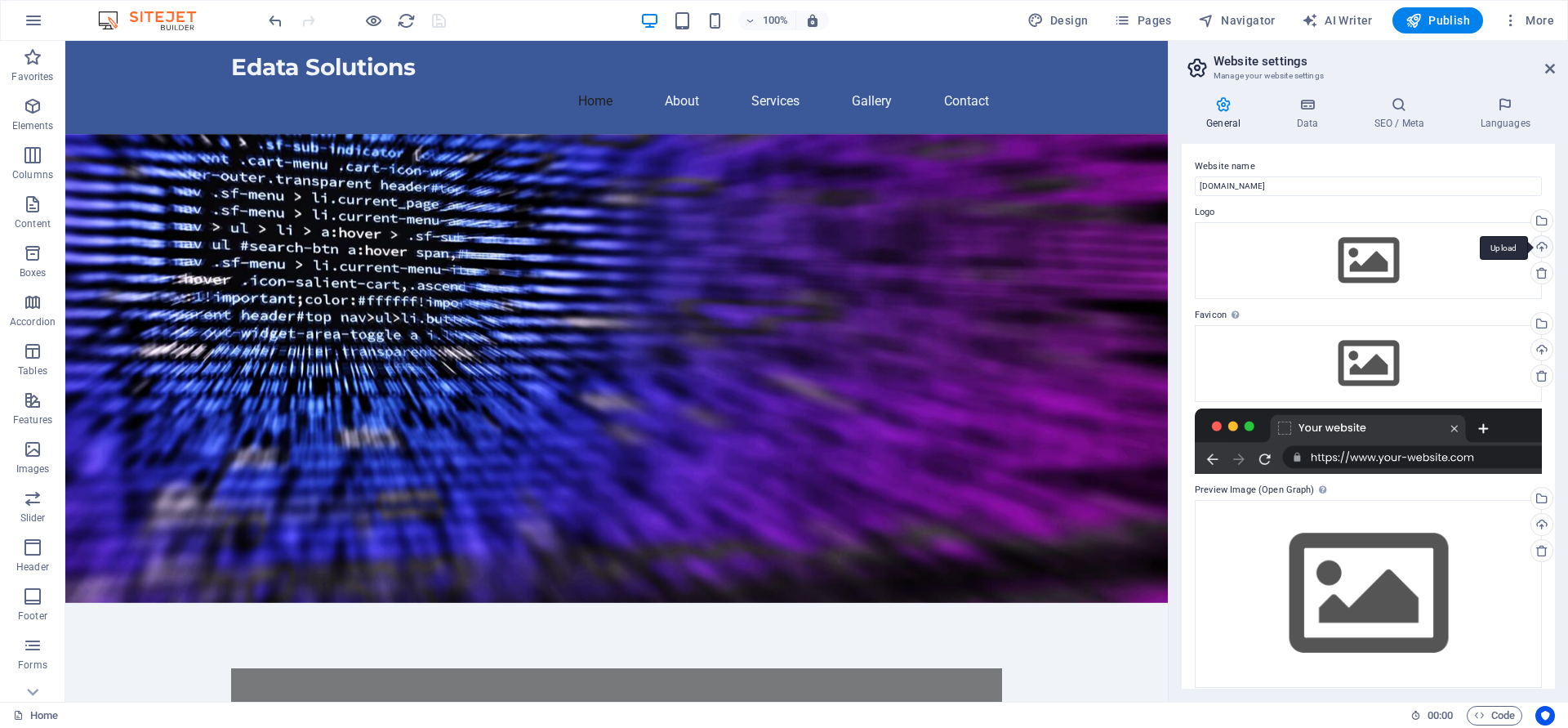
click at [1536, 244] on div "Upload" at bounding box center [1540, 248] width 25 height 25
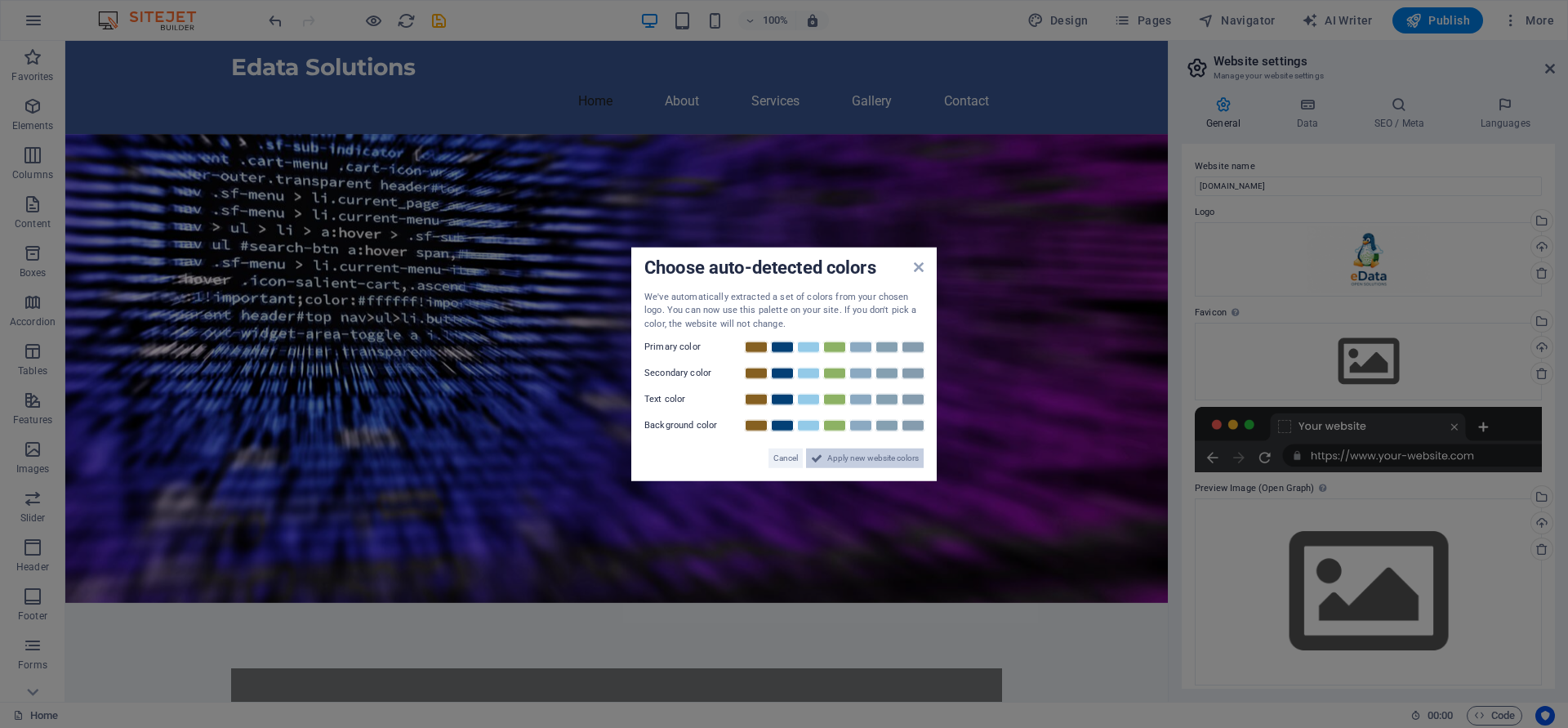
click at [880, 462] on span "Apply new website colors" at bounding box center [873, 458] width 91 height 19
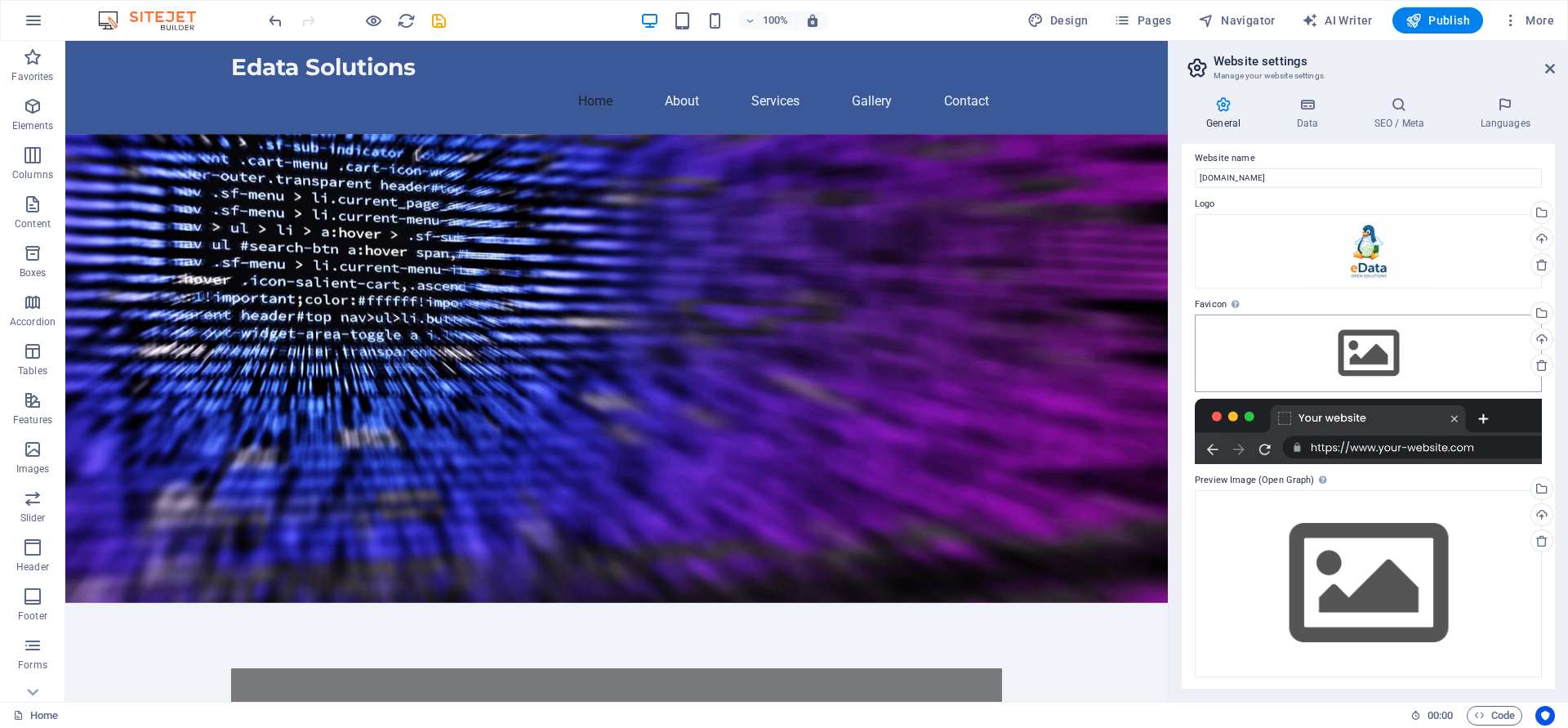
scroll to position [10, 0]
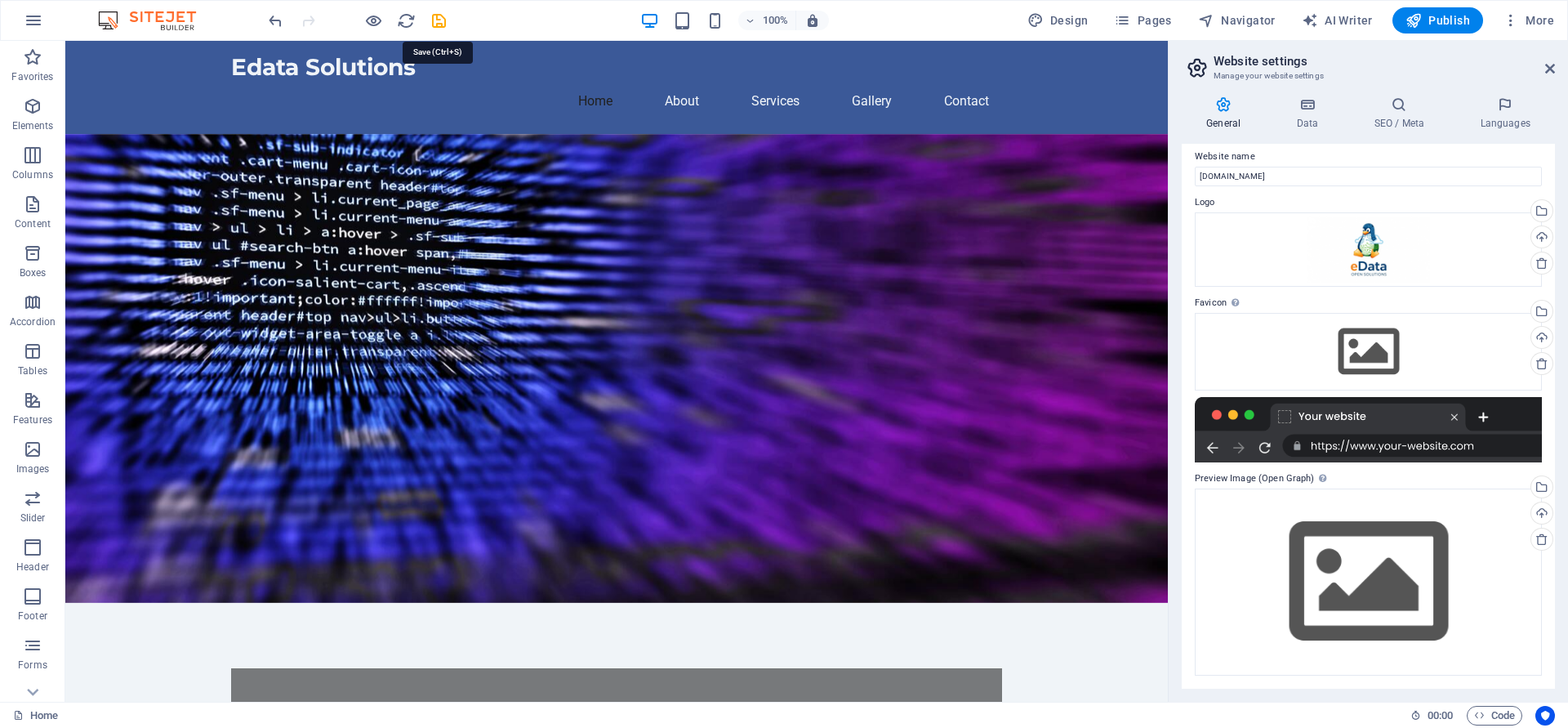
click at [437, 19] on icon "save" at bounding box center [439, 21] width 19 height 19
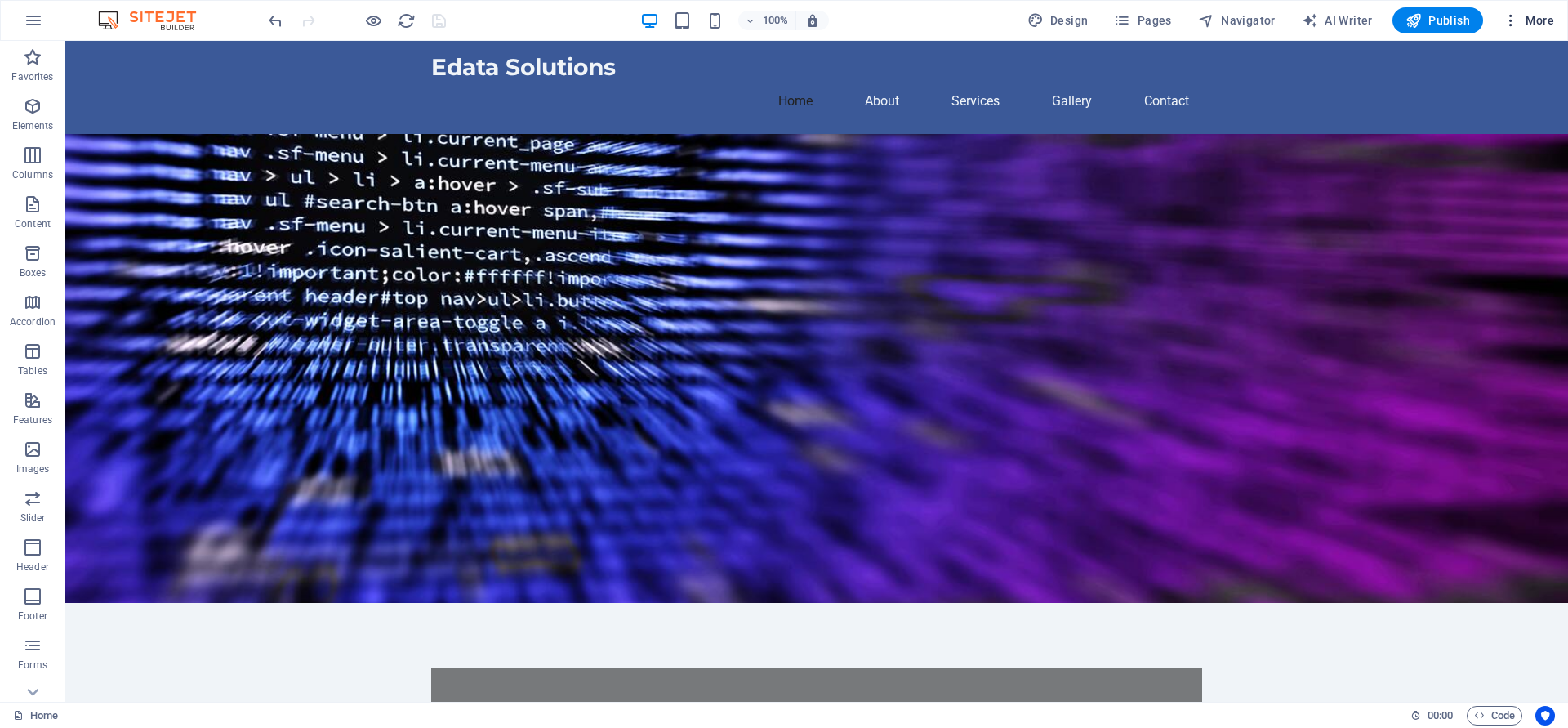
click at [1515, 25] on icon "button" at bounding box center [1510, 19] width 16 height 16
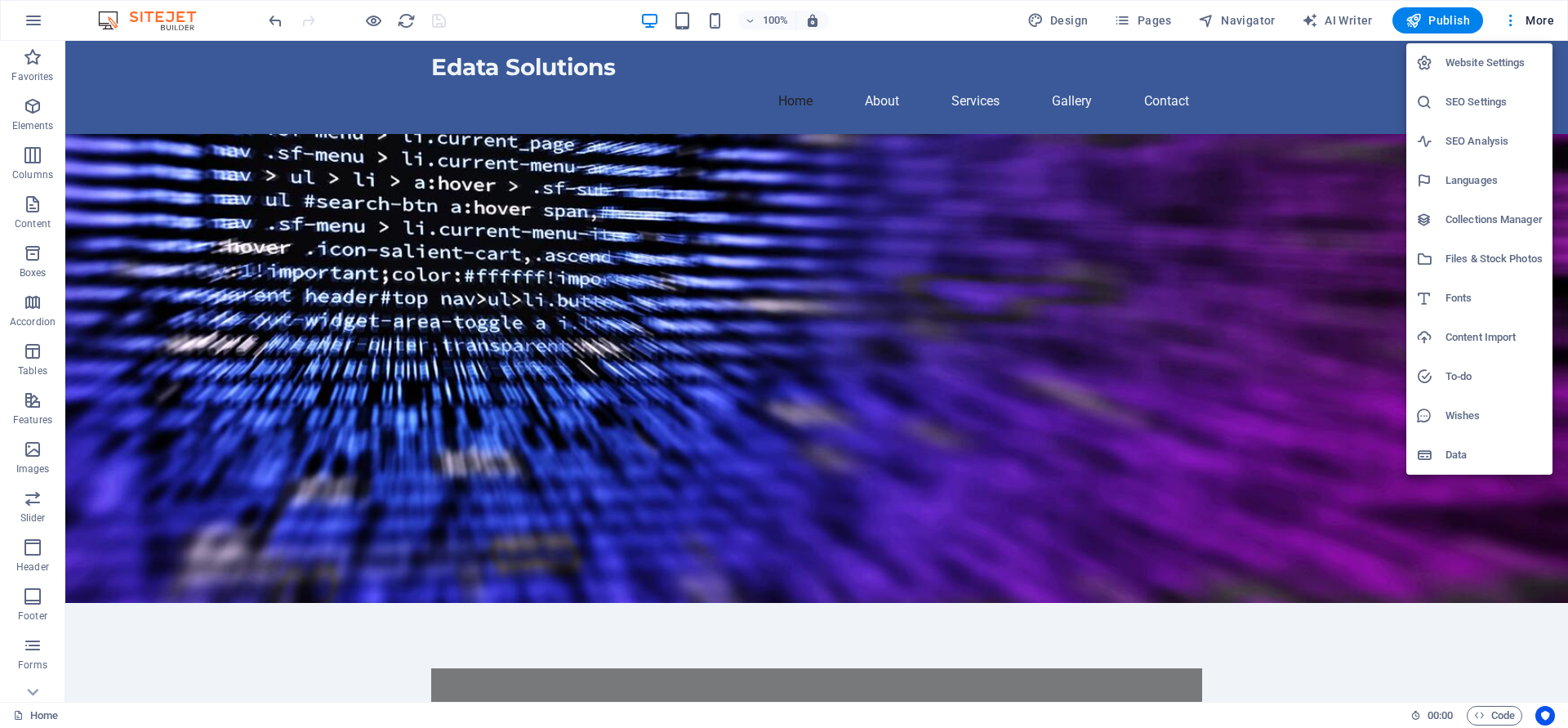
click at [1487, 68] on h6 "Website Settings" at bounding box center [1494, 63] width 97 height 19
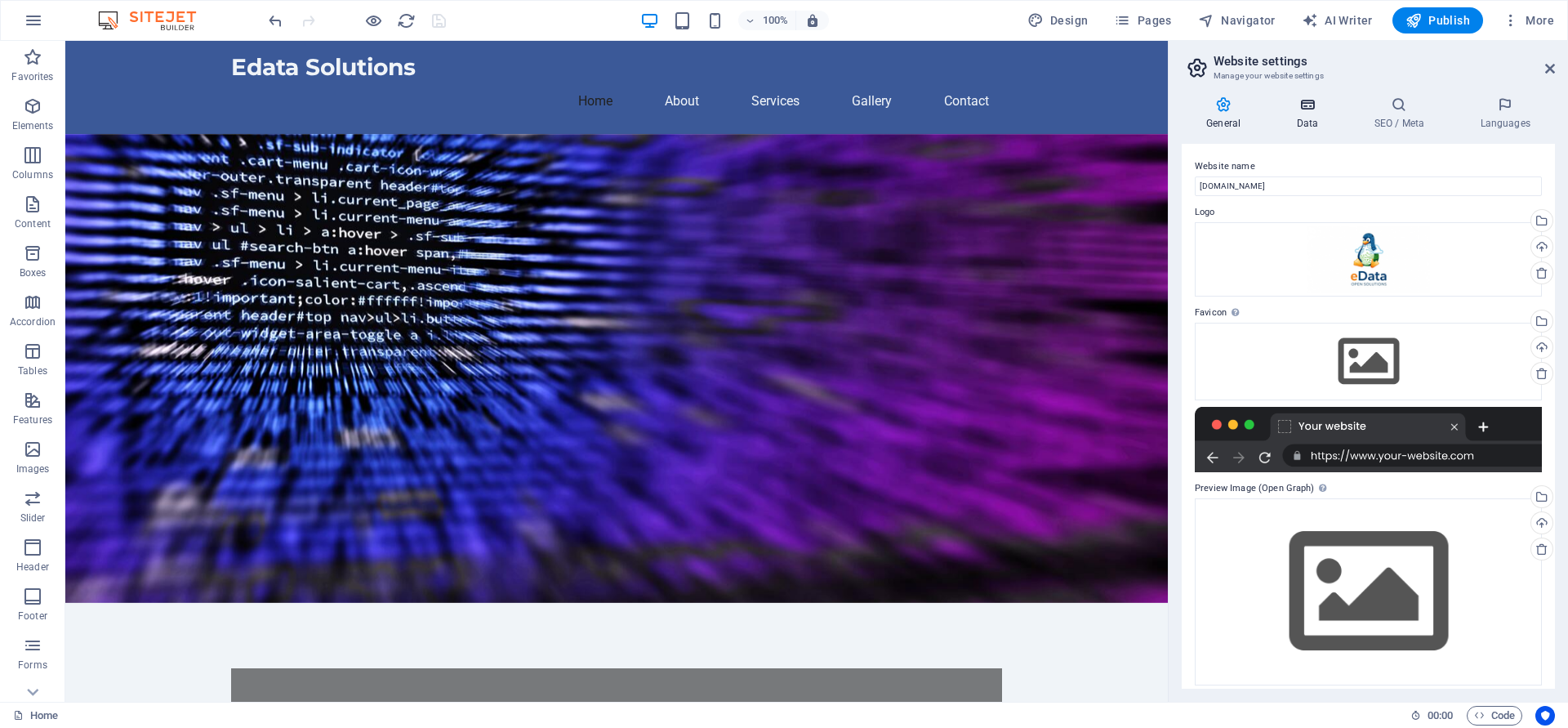
click at [1301, 120] on h4 "Data" at bounding box center [1311, 113] width 78 height 35
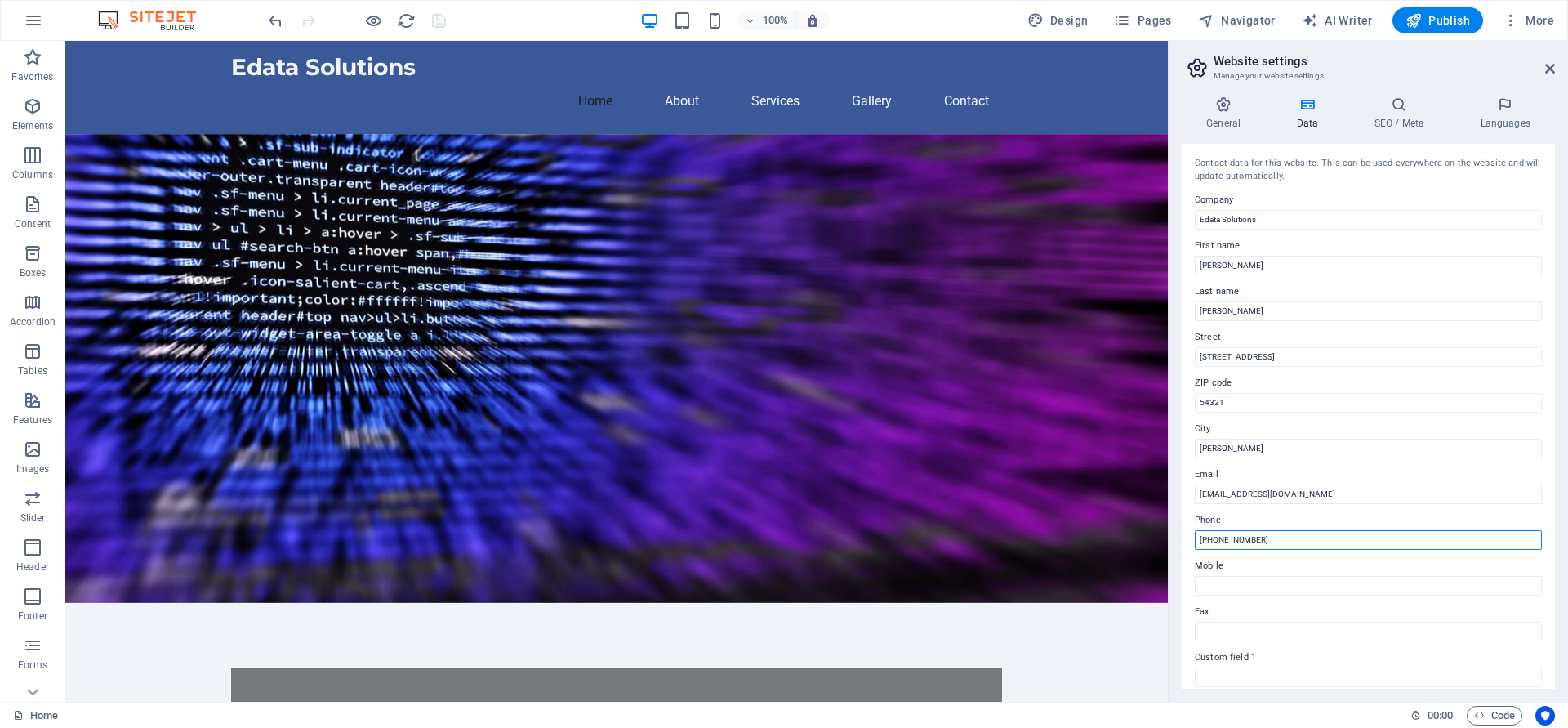
click at [1288, 544] on input "[PHONE_NUMBER]" at bounding box center [1368, 539] width 347 height 19
type input "[PHONE_NUMBER]"
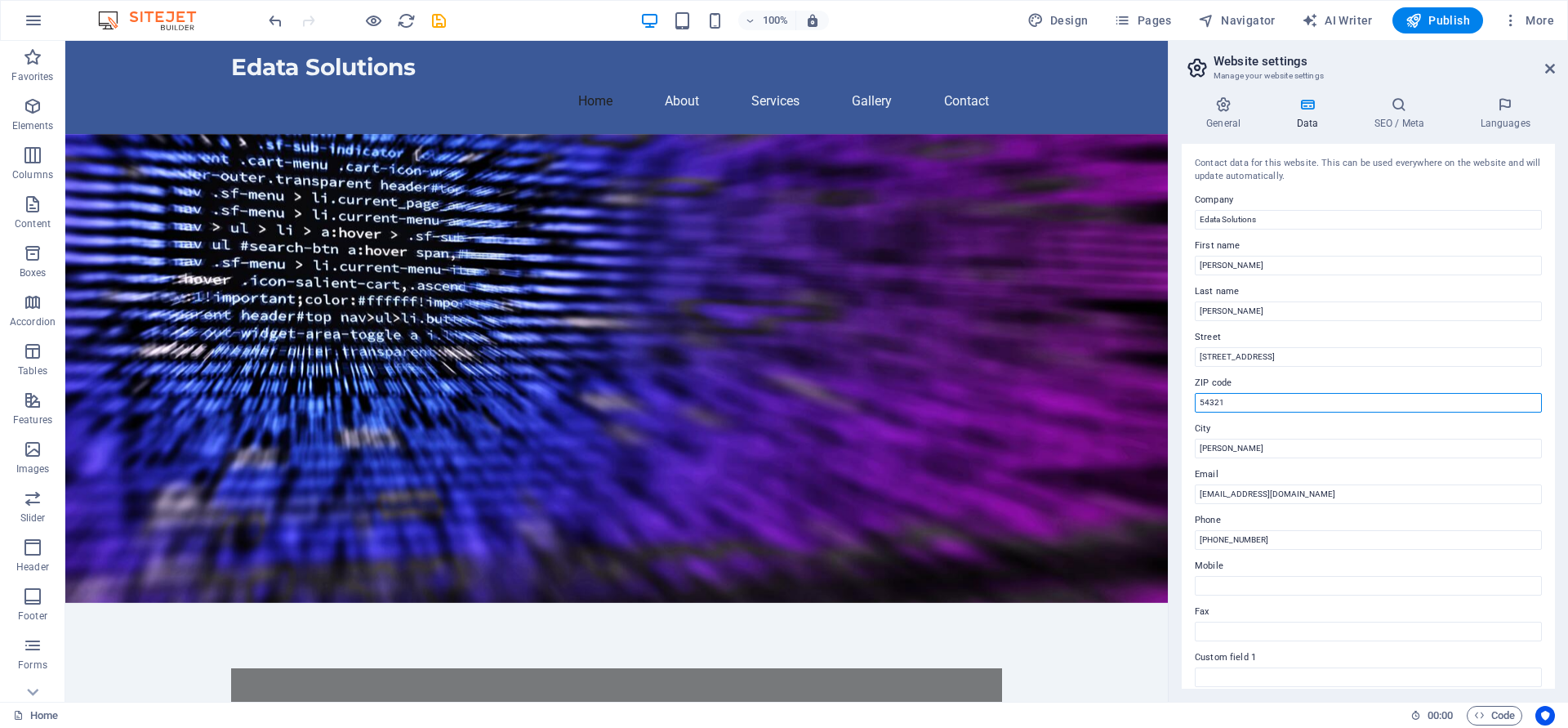
drag, startPoint x: 1340, startPoint y: 442, endPoint x: 1115, endPoint y: 382, distance: 232.9
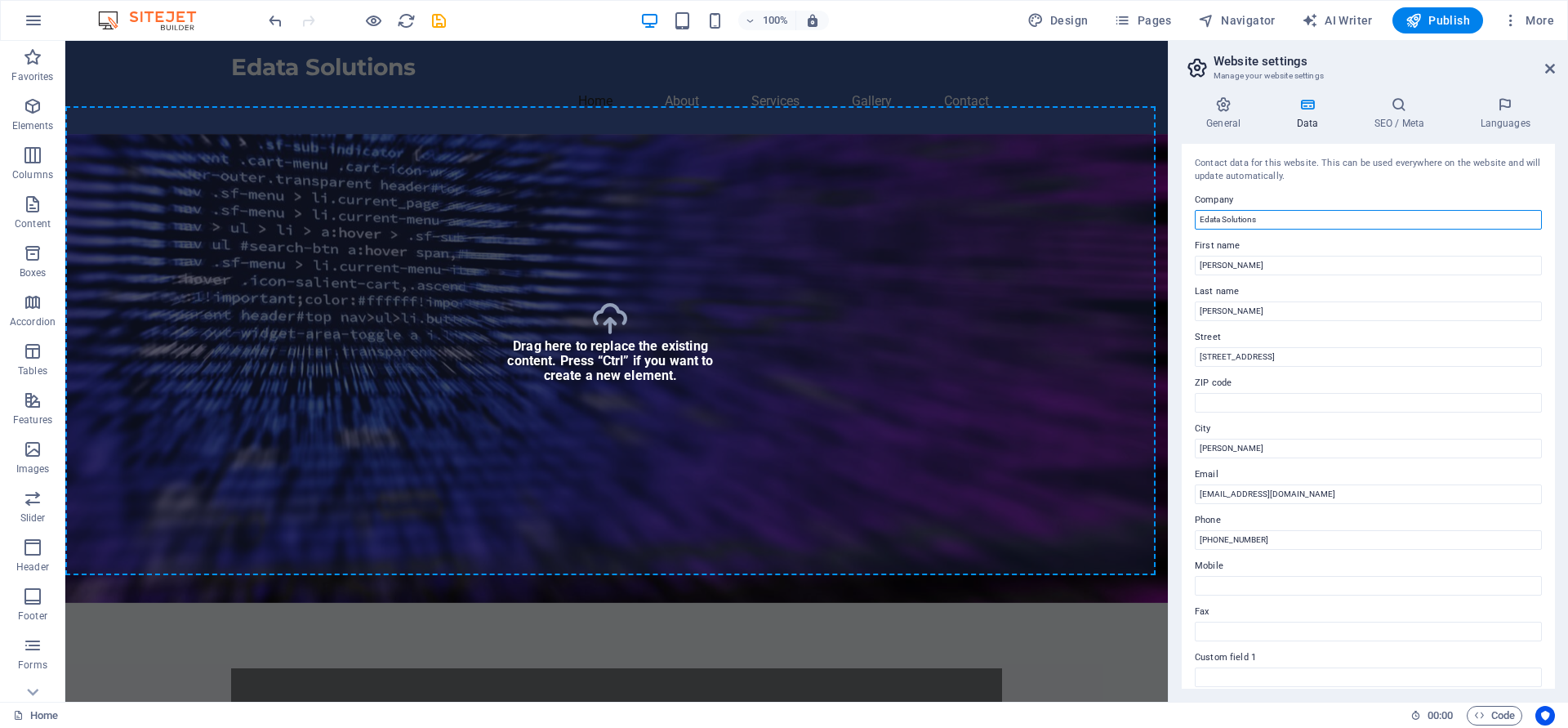
click at [1273, 220] on input "Edata Solutions" at bounding box center [1368, 219] width 347 height 19
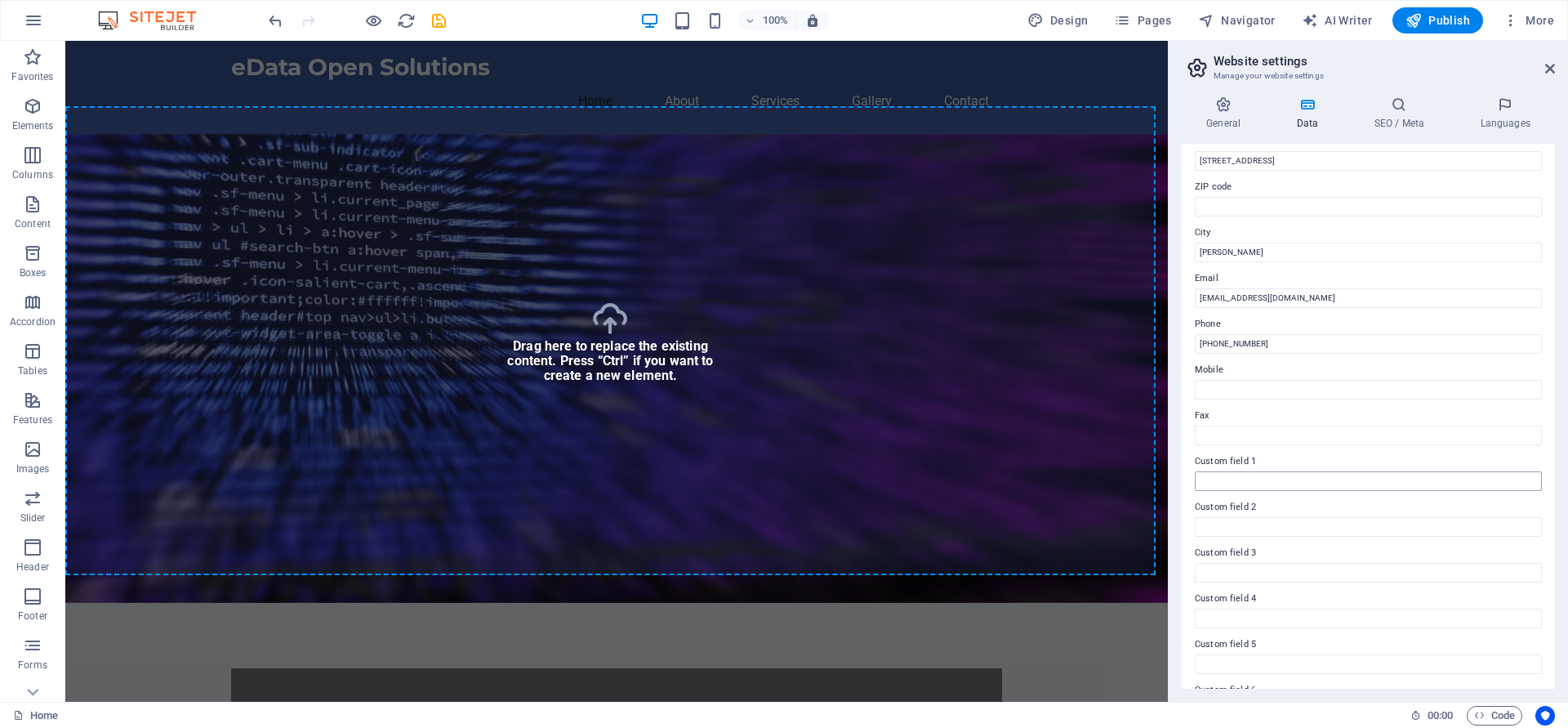
scroll to position [240, 0]
type input "eData Open Solutions"
click at [432, 20] on icon "save" at bounding box center [439, 21] width 19 height 19
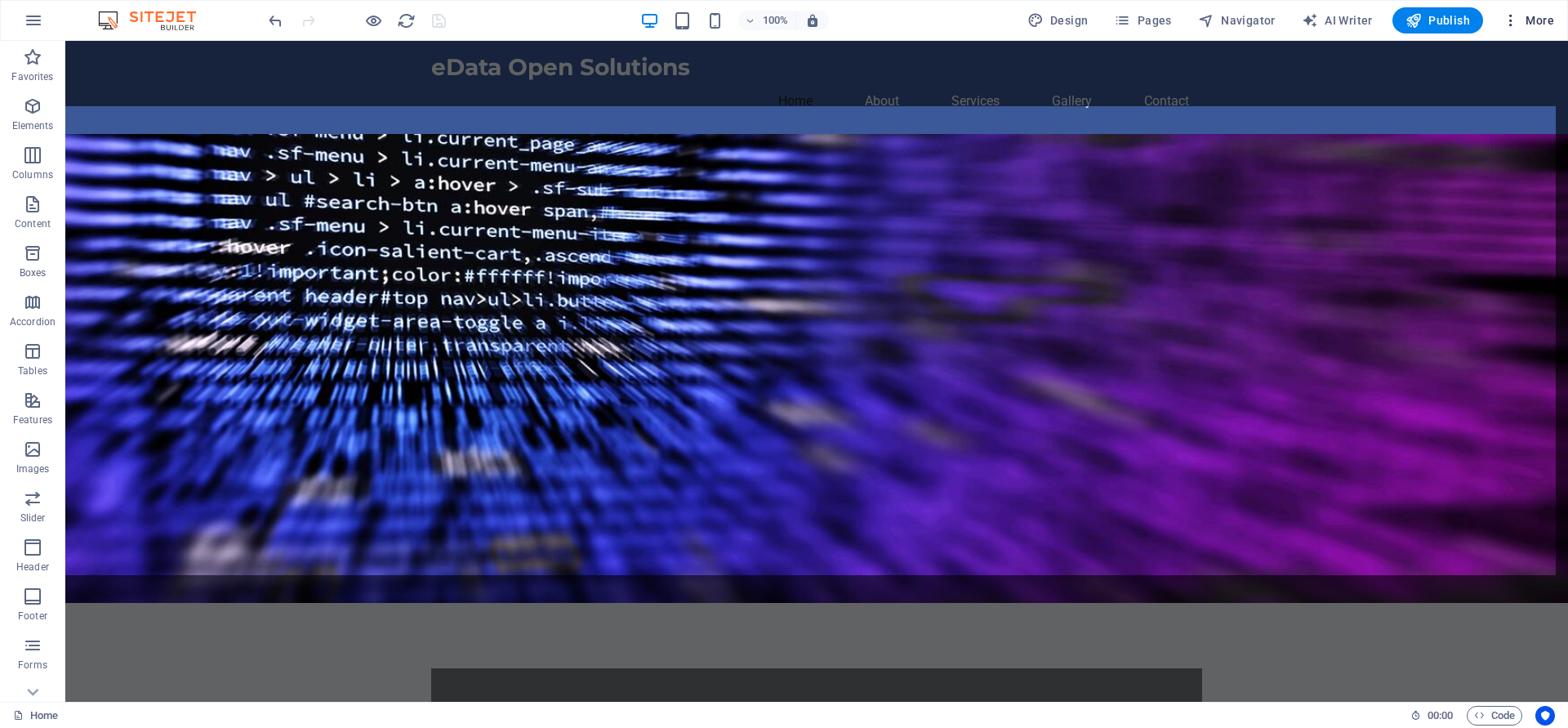
click at [1511, 24] on icon "button" at bounding box center [1510, 19] width 16 height 16
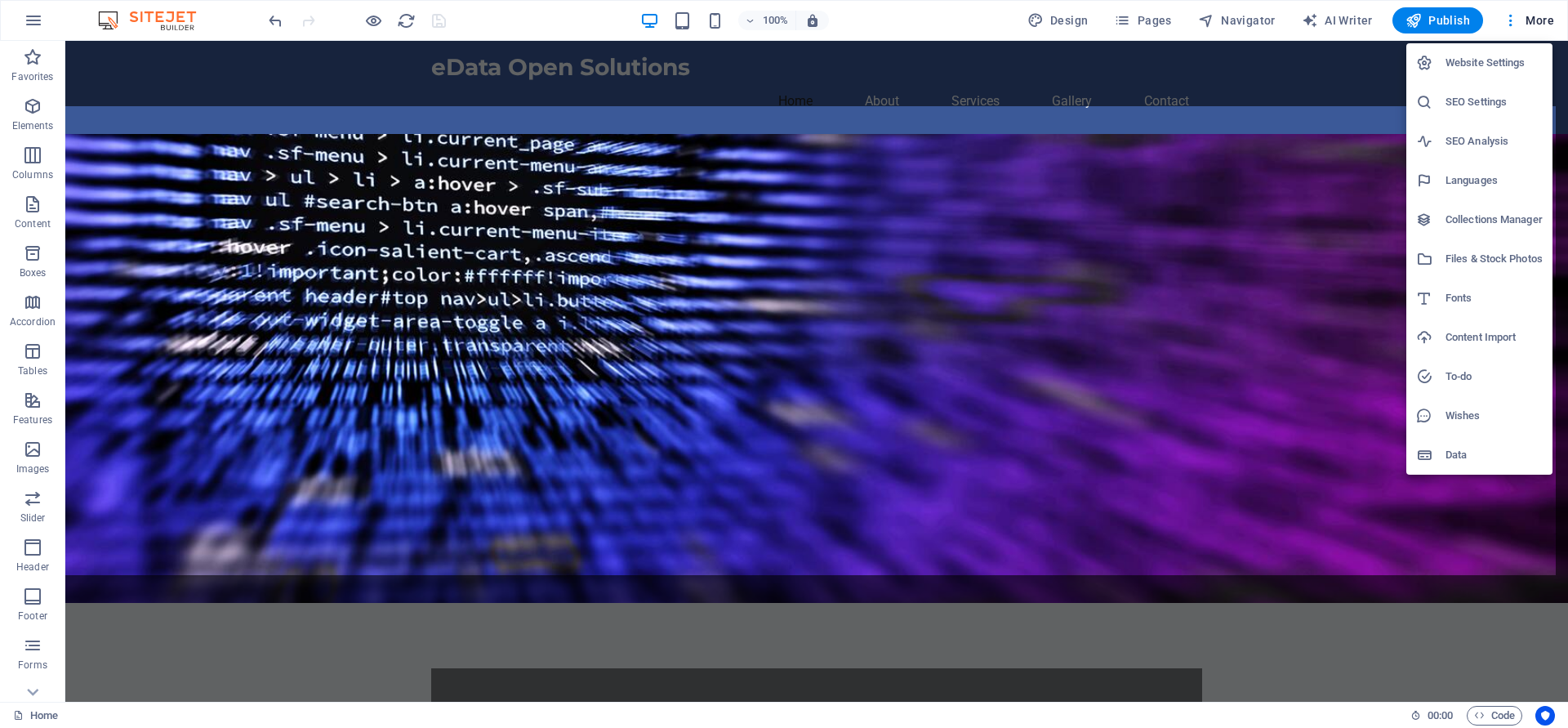
click at [1497, 59] on h6 "Website Settings" at bounding box center [1494, 63] width 97 height 19
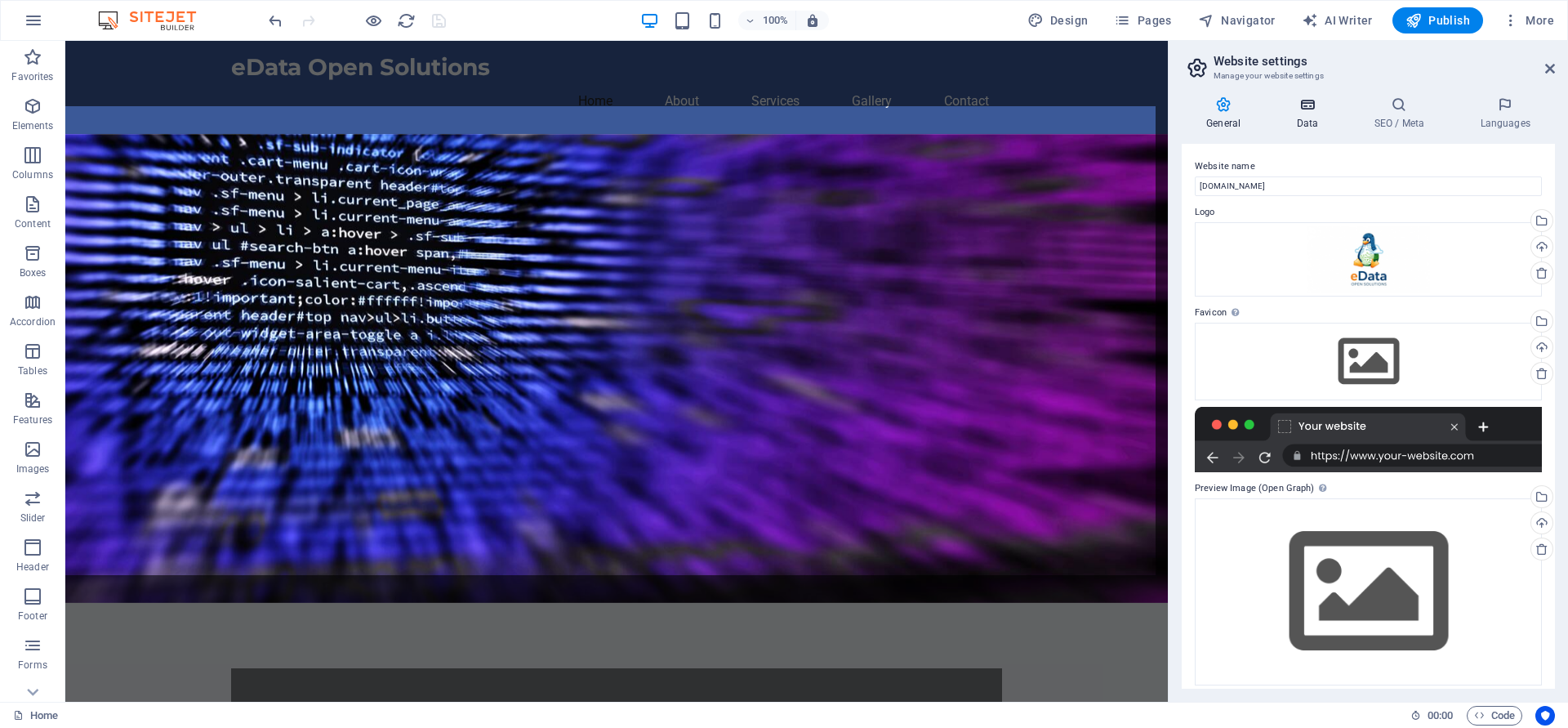
click at [1306, 106] on icon at bounding box center [1307, 104] width 71 height 16
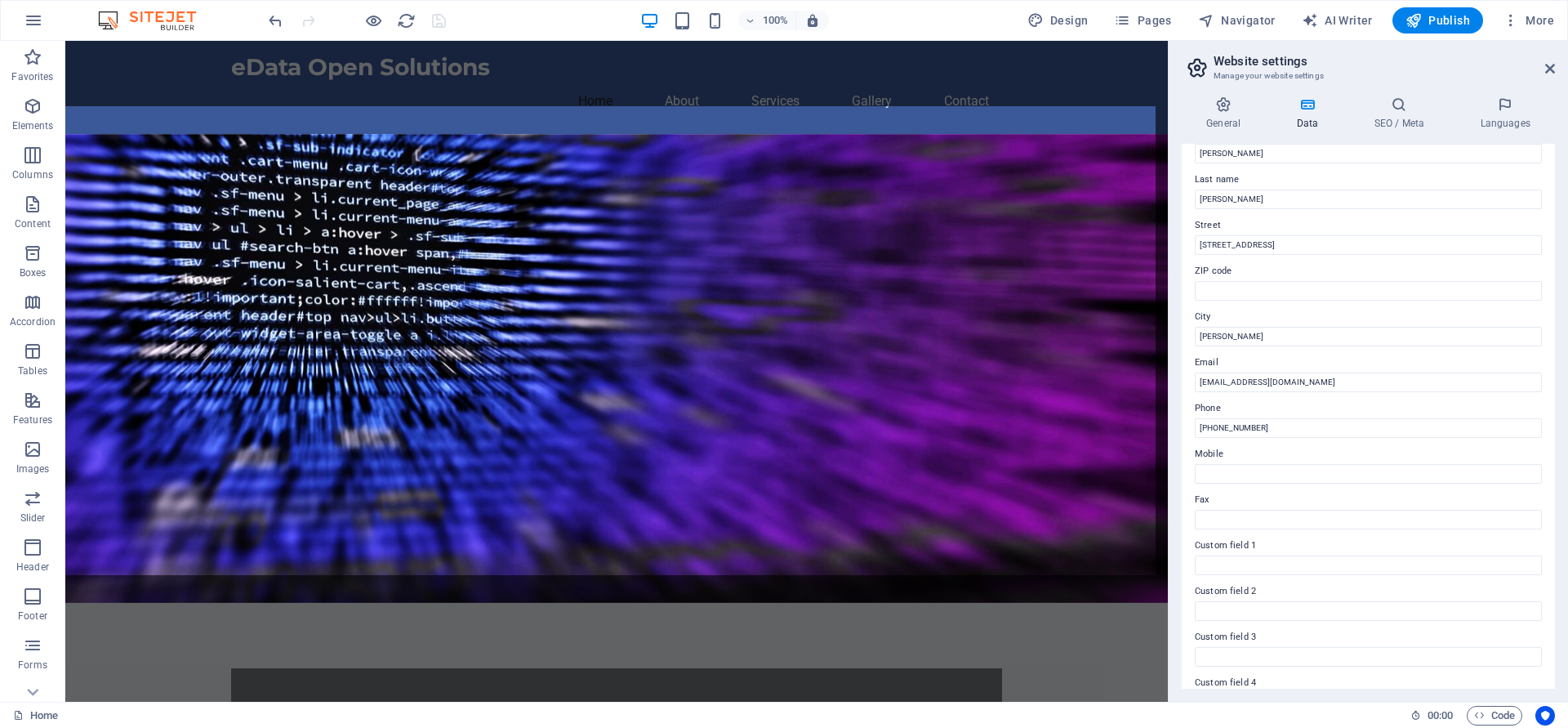
scroll to position [0, 0]
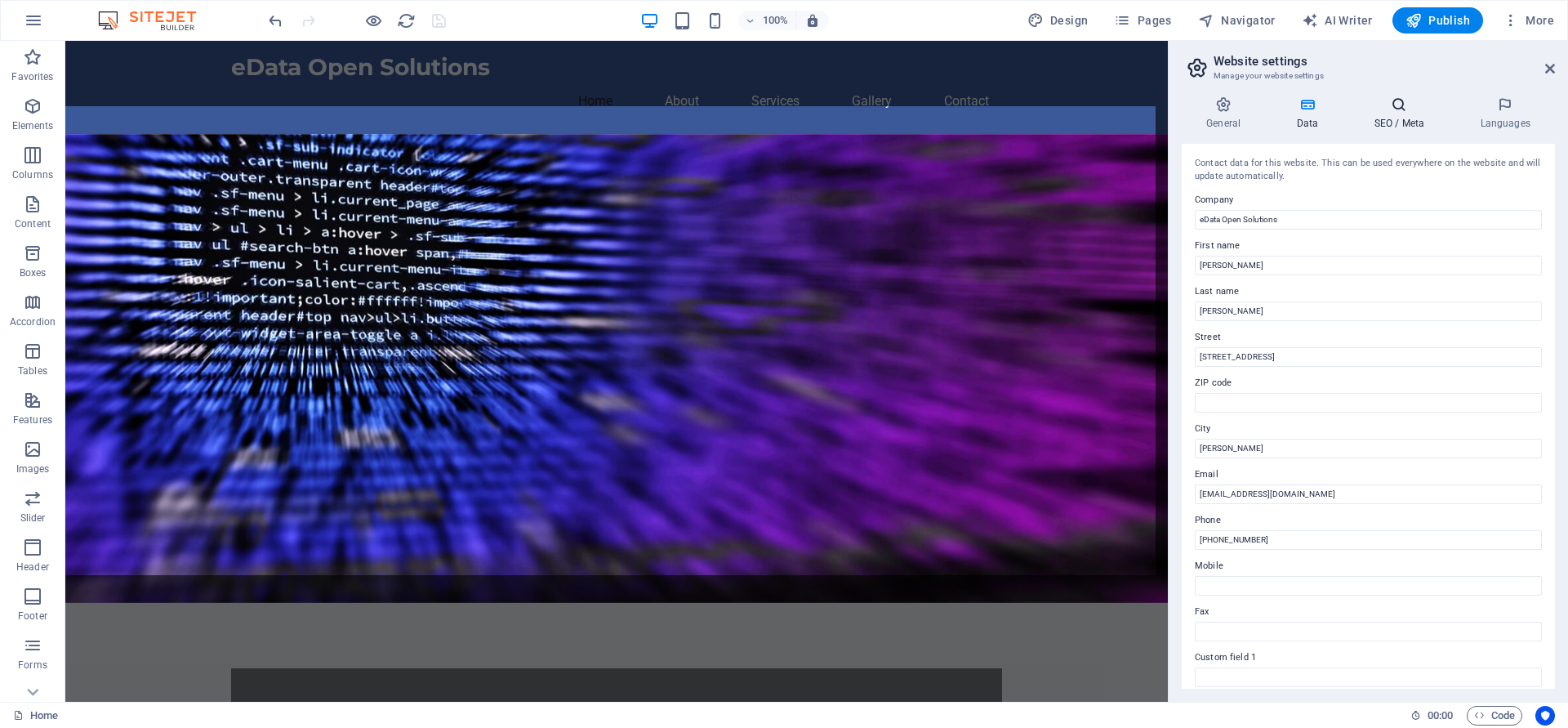
click at [1406, 122] on h4 "SEO / Meta" at bounding box center [1402, 113] width 106 height 35
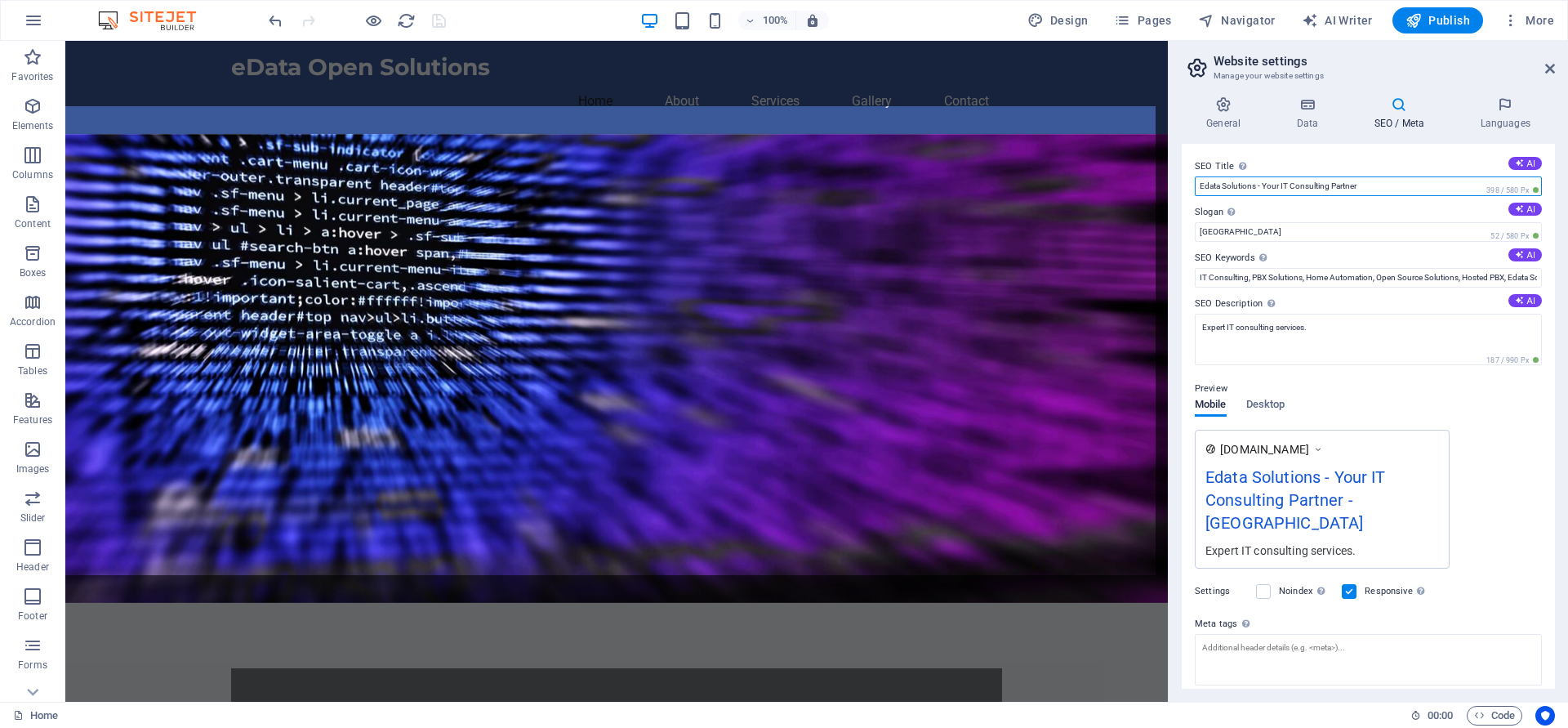
click at [1224, 186] on input "Edata Solutions - Your IT Consulting Partner" at bounding box center [1368, 185] width 347 height 19
type input "eData Open Solutions - Your IT Consulting Partner"
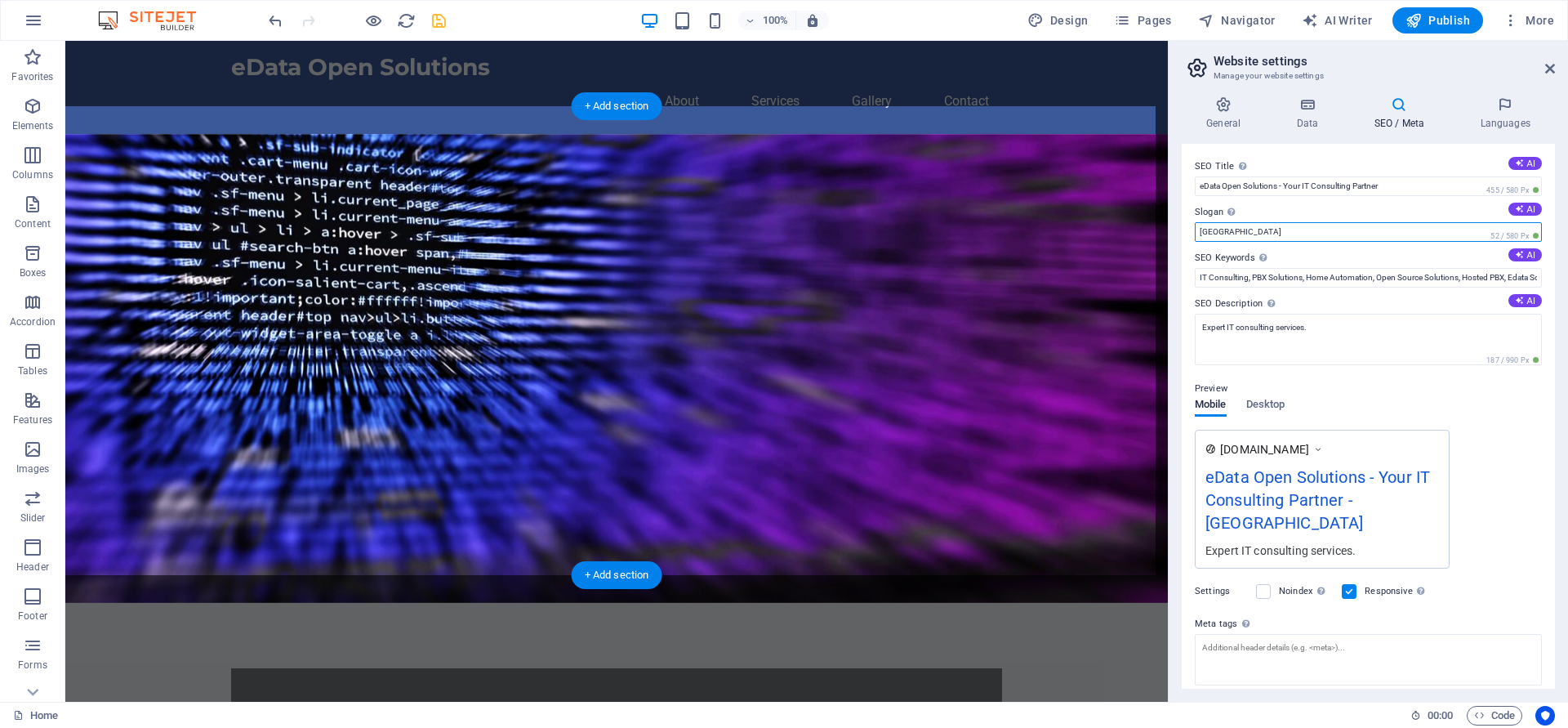
drag, startPoint x: 1375, startPoint y: 274, endPoint x: 1103, endPoint y: 229, distance: 275.7
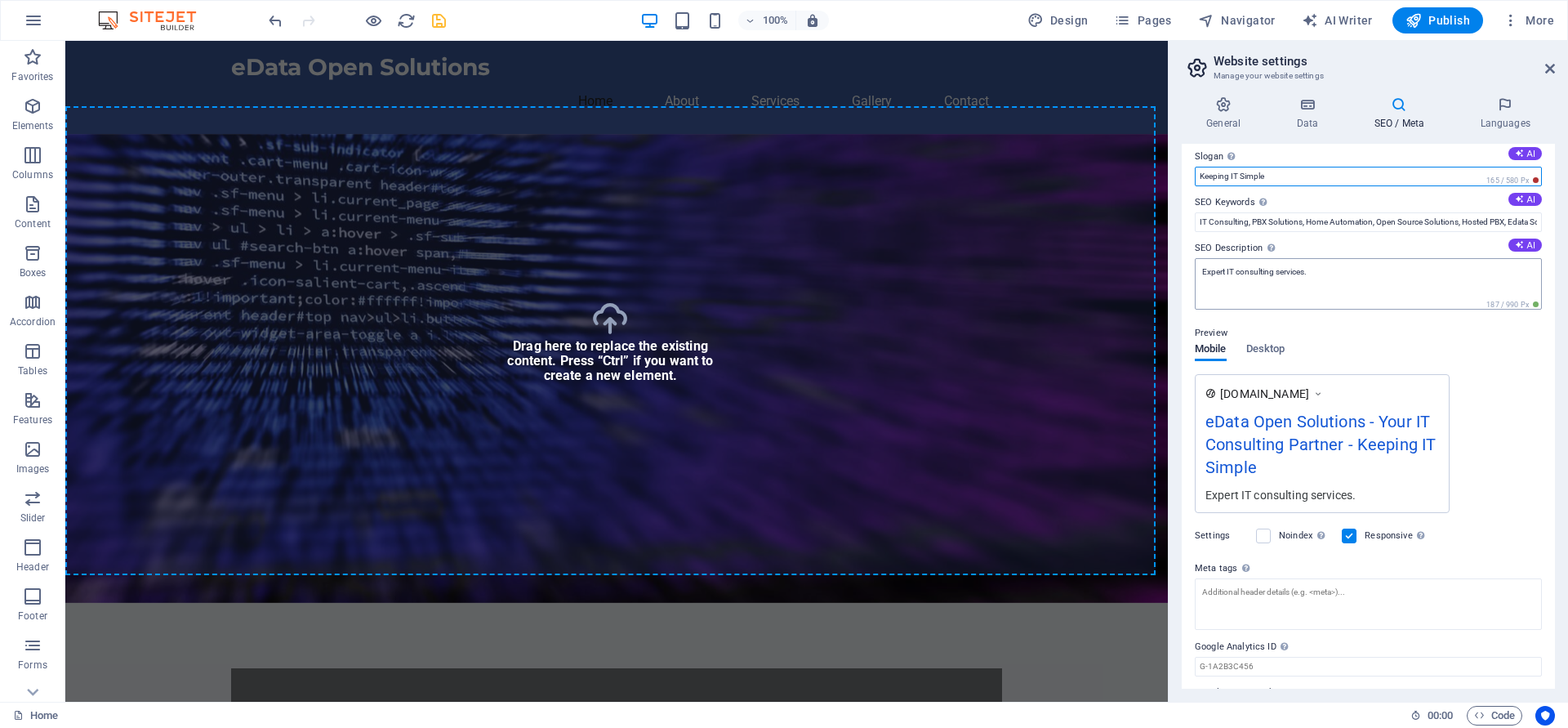
scroll to position [102, 0]
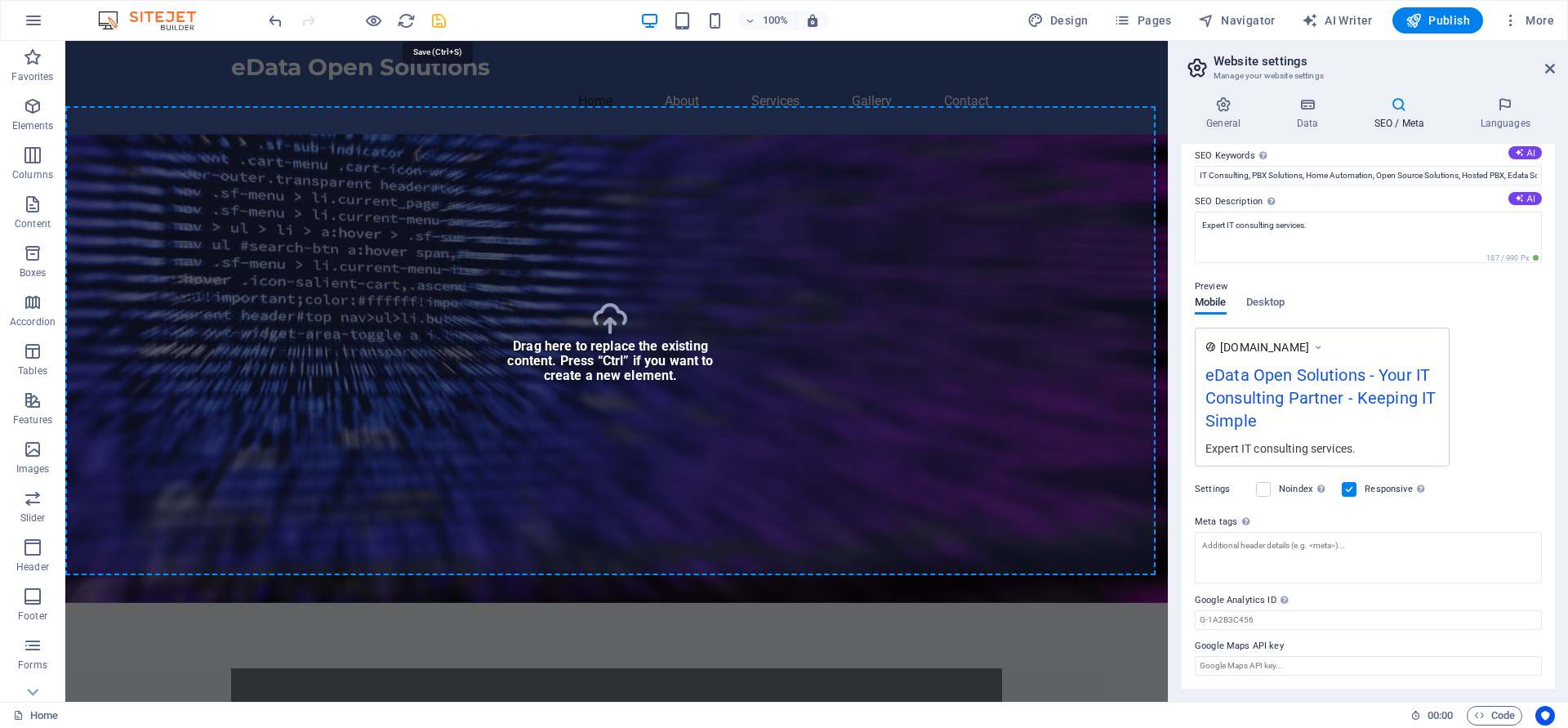
type input "Keeping IT Simple"
click at [437, 19] on icon "save" at bounding box center [439, 21] width 19 height 19
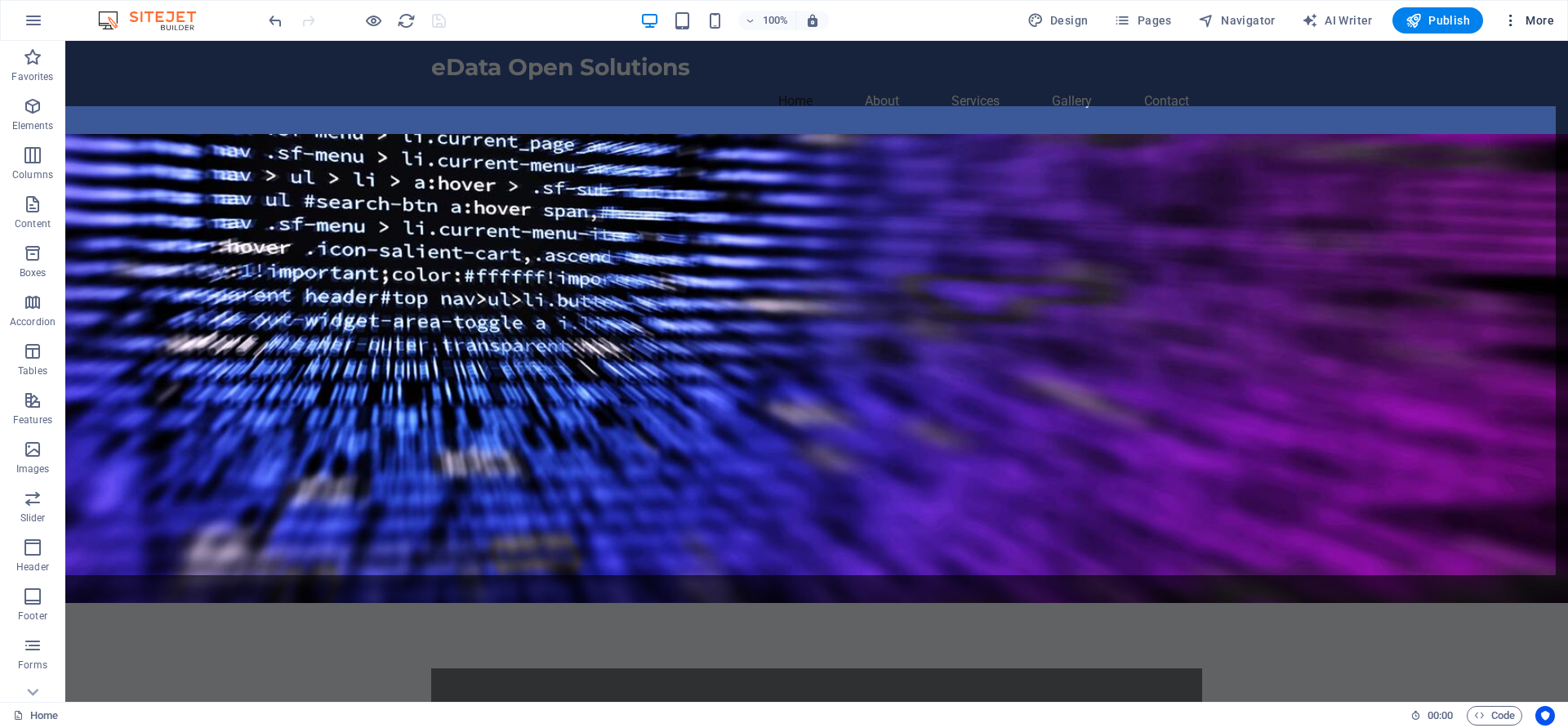
click at [1510, 24] on icon "button" at bounding box center [1510, 19] width 16 height 16
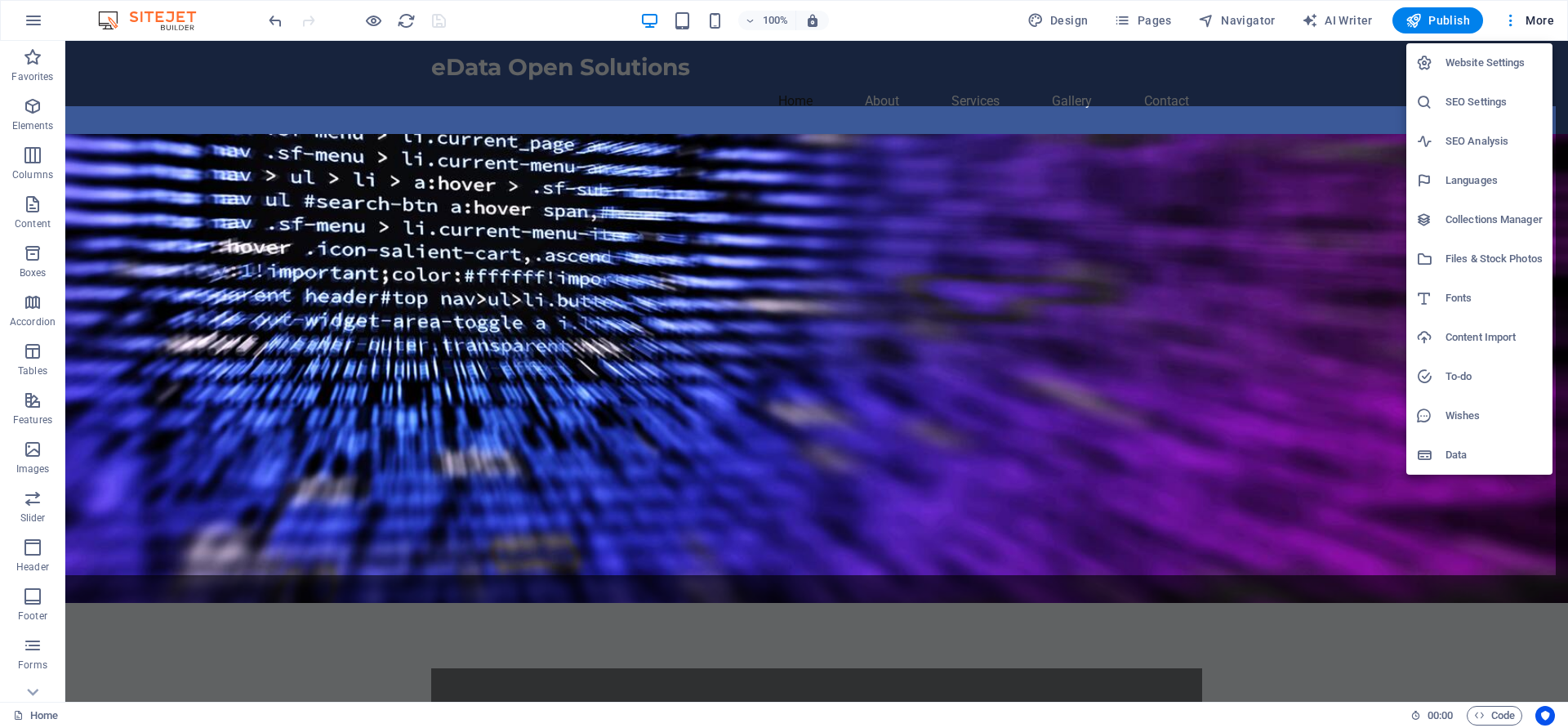
click at [1446, 446] on h6 "Data" at bounding box center [1494, 455] width 97 height 19
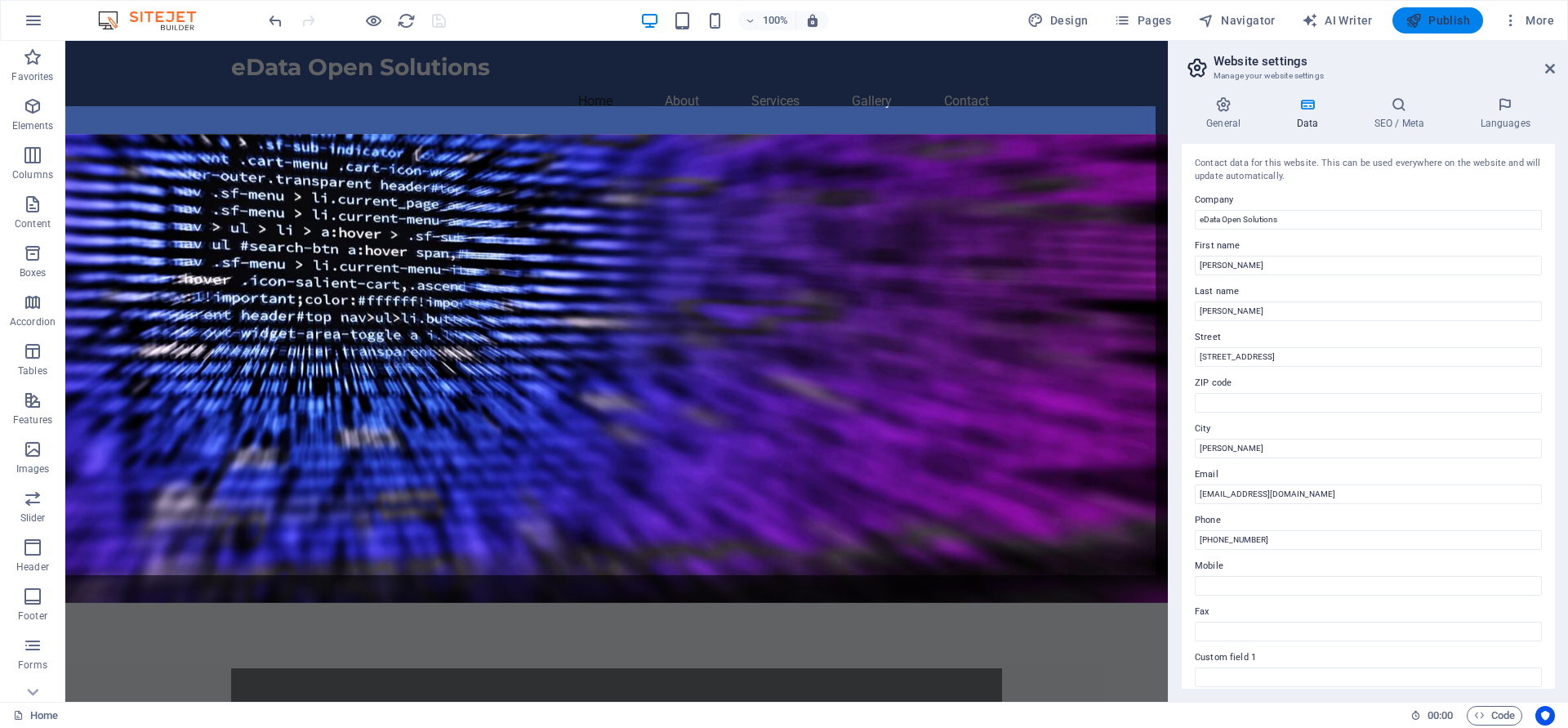
click at [1440, 23] on span "Publish" at bounding box center [1438, 19] width 64 height 16
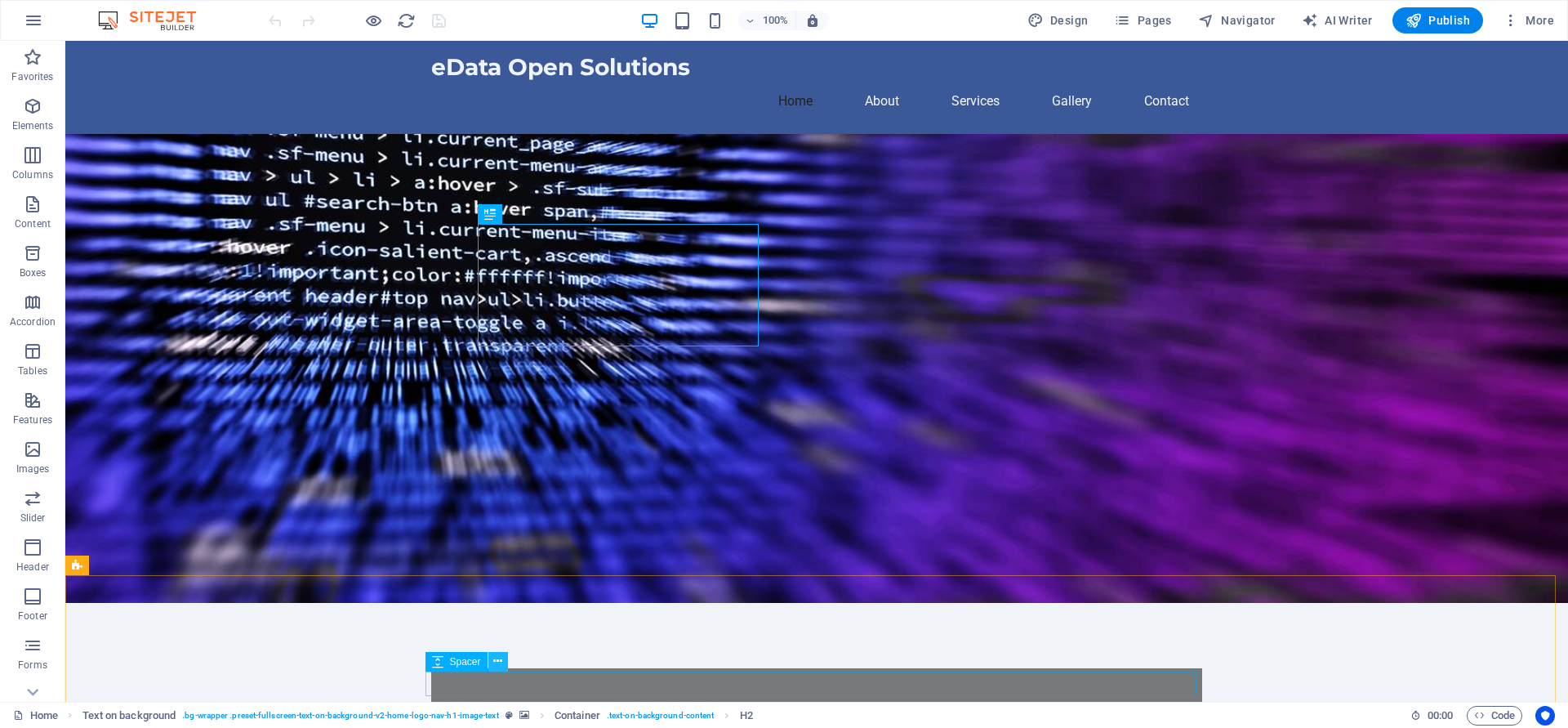
click at [492, 659] on button at bounding box center [498, 661] width 19 height 19
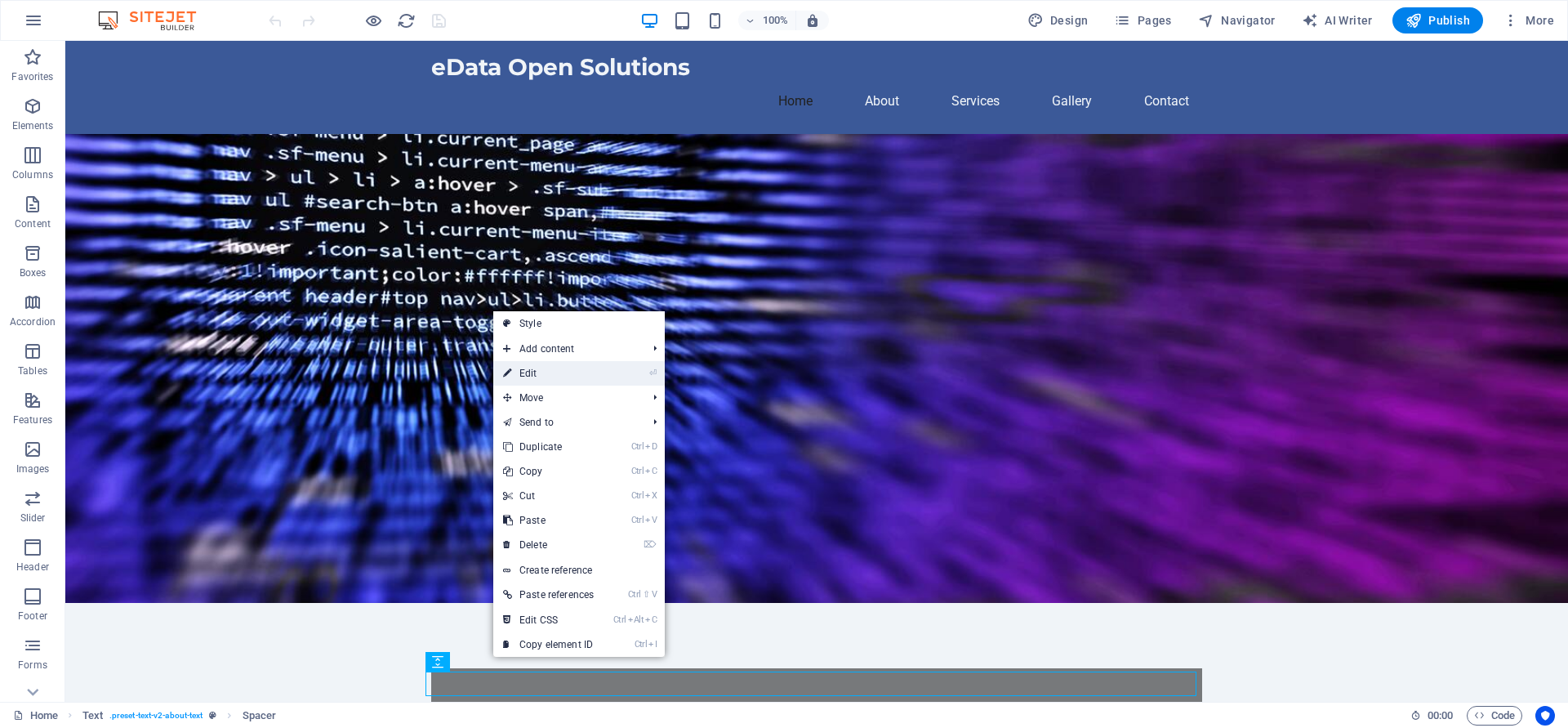
click at [551, 372] on link "⏎ Edit" at bounding box center [548, 373] width 110 height 25
select select "px"
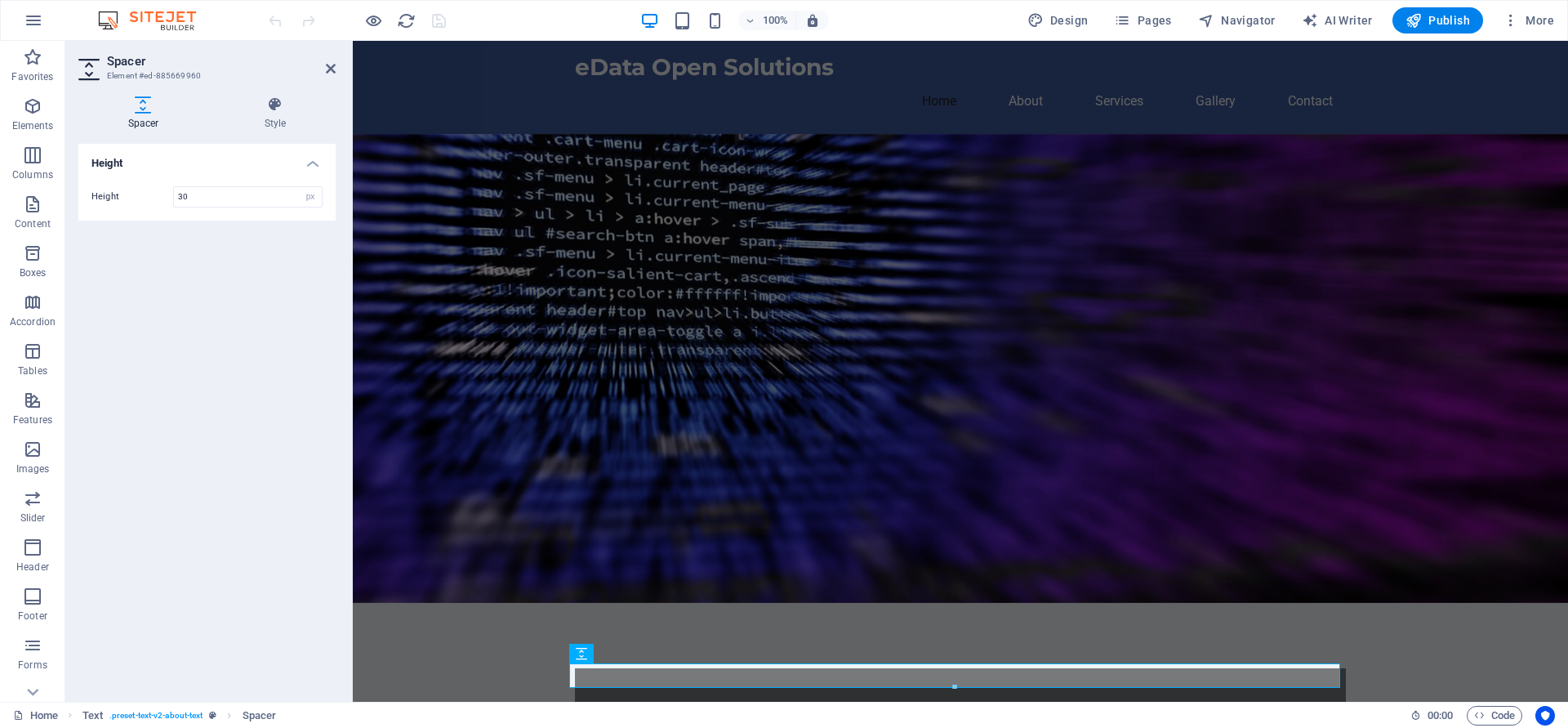
scroll to position [196, 0]
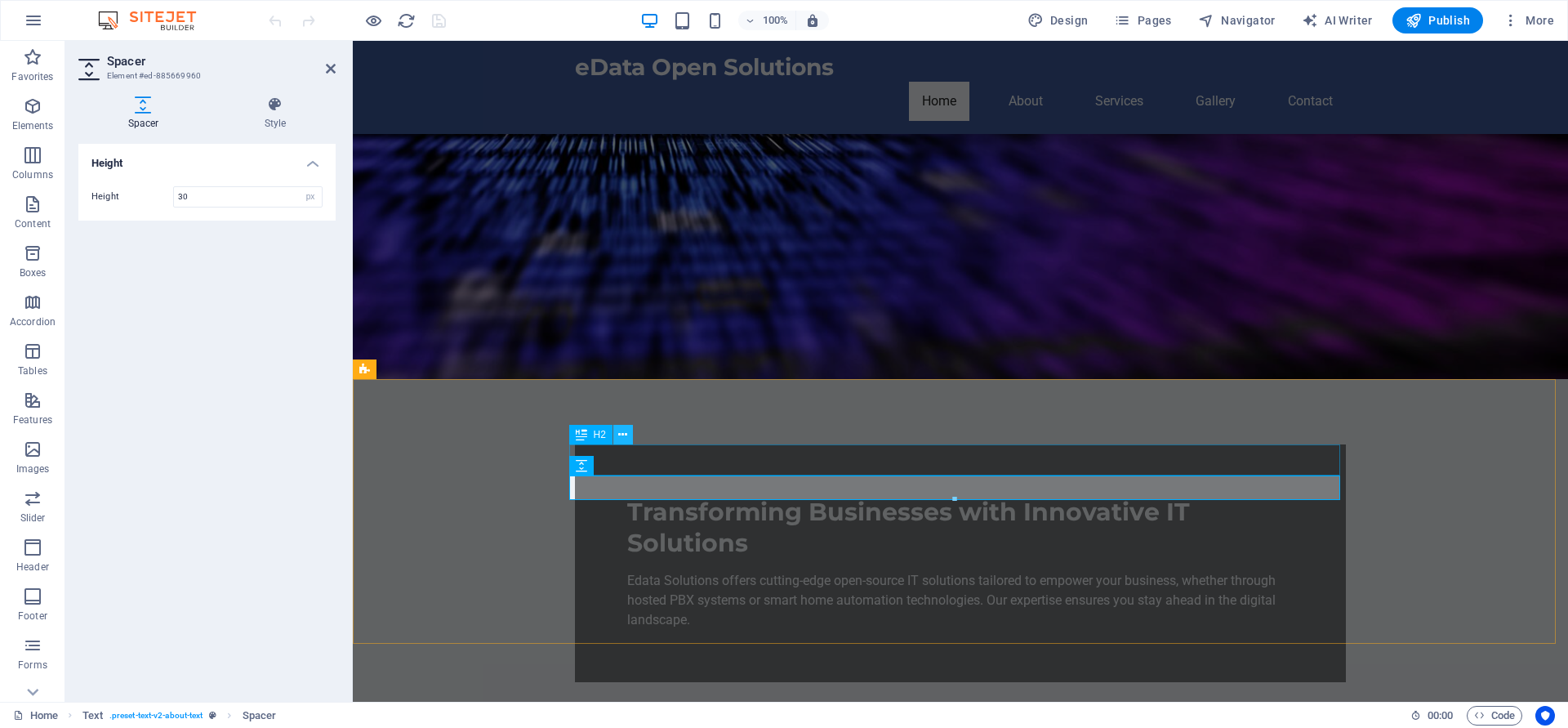
click at [625, 436] on icon at bounding box center [623, 435] width 9 height 17
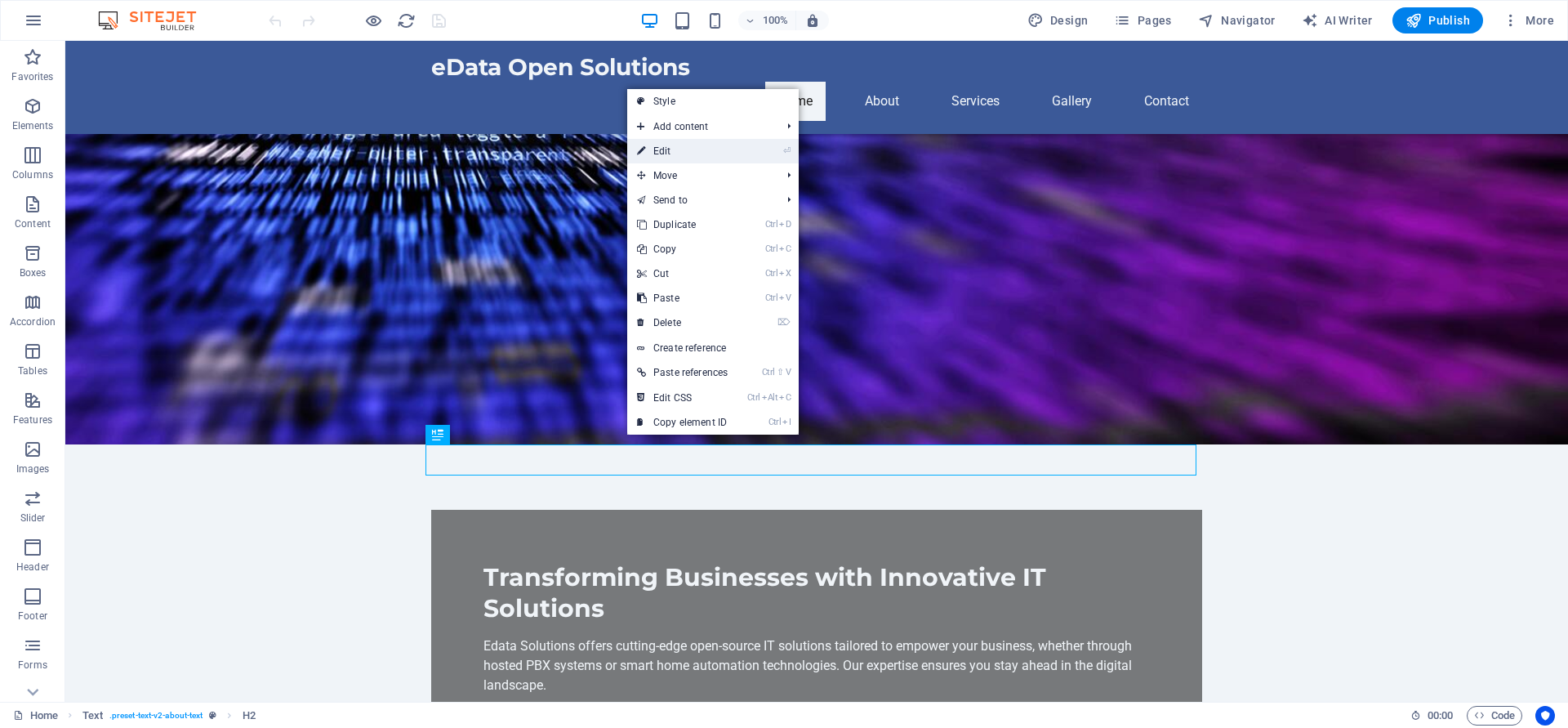
click at [668, 159] on link "⏎ Edit" at bounding box center [682, 151] width 110 height 25
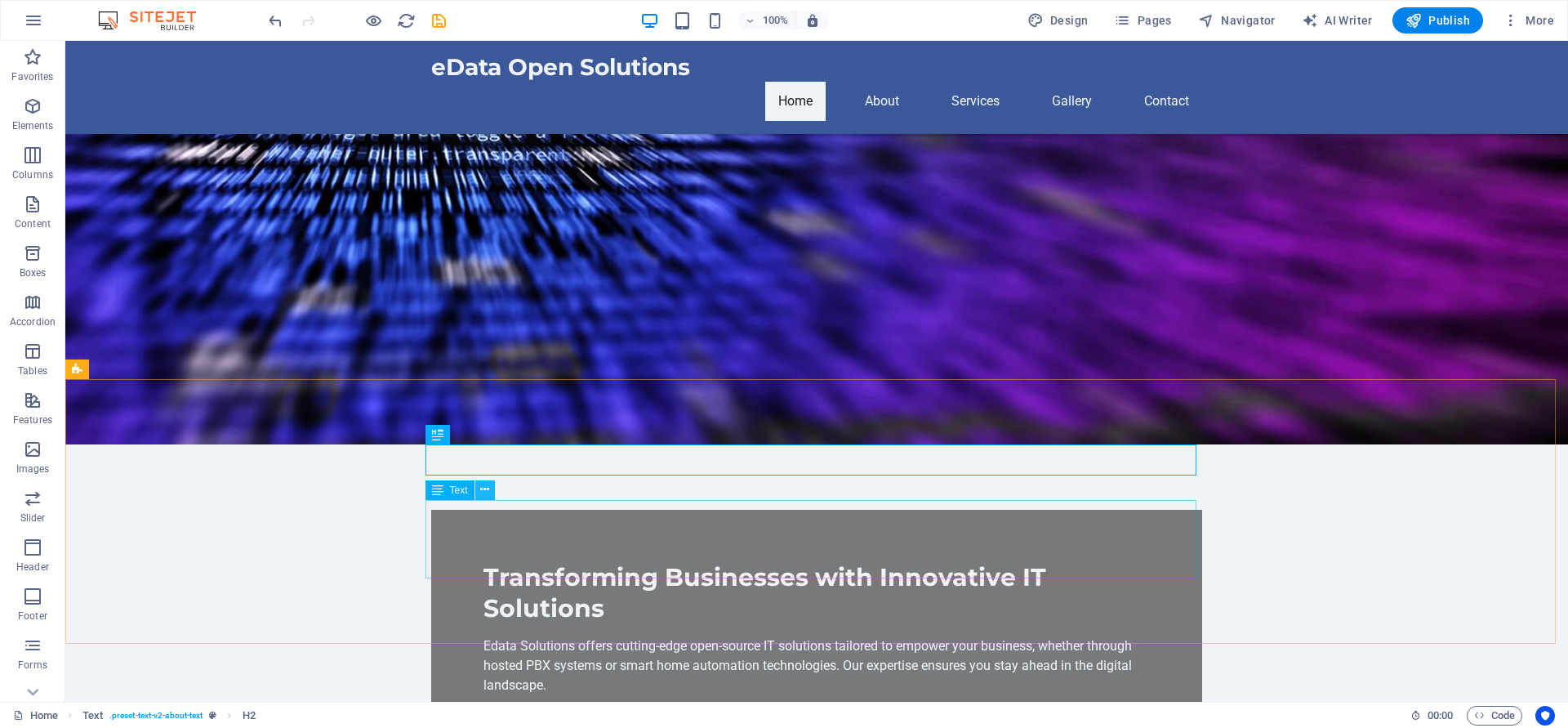
click at [483, 491] on icon at bounding box center [485, 490] width 9 height 17
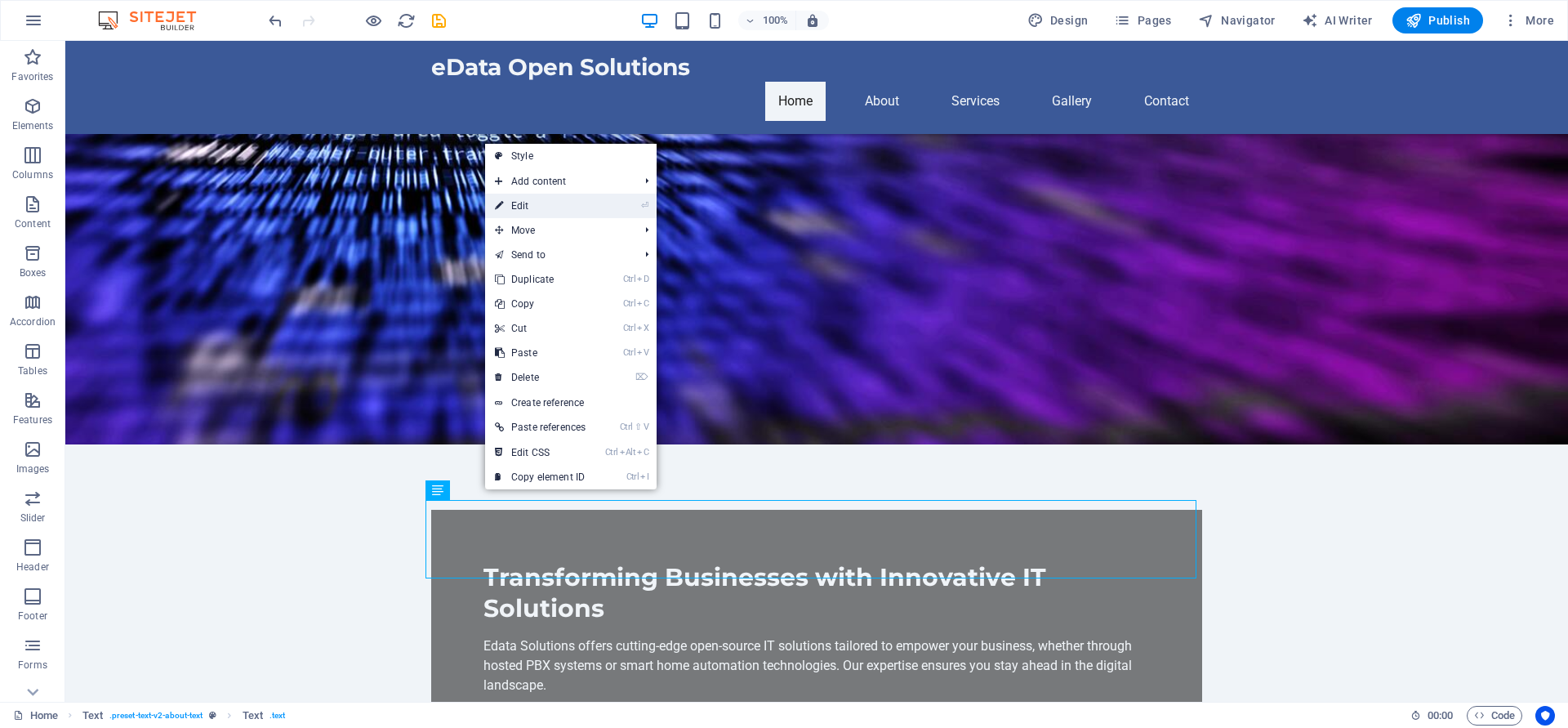
click at [540, 212] on link "⏎ Edit" at bounding box center [540, 206] width 110 height 25
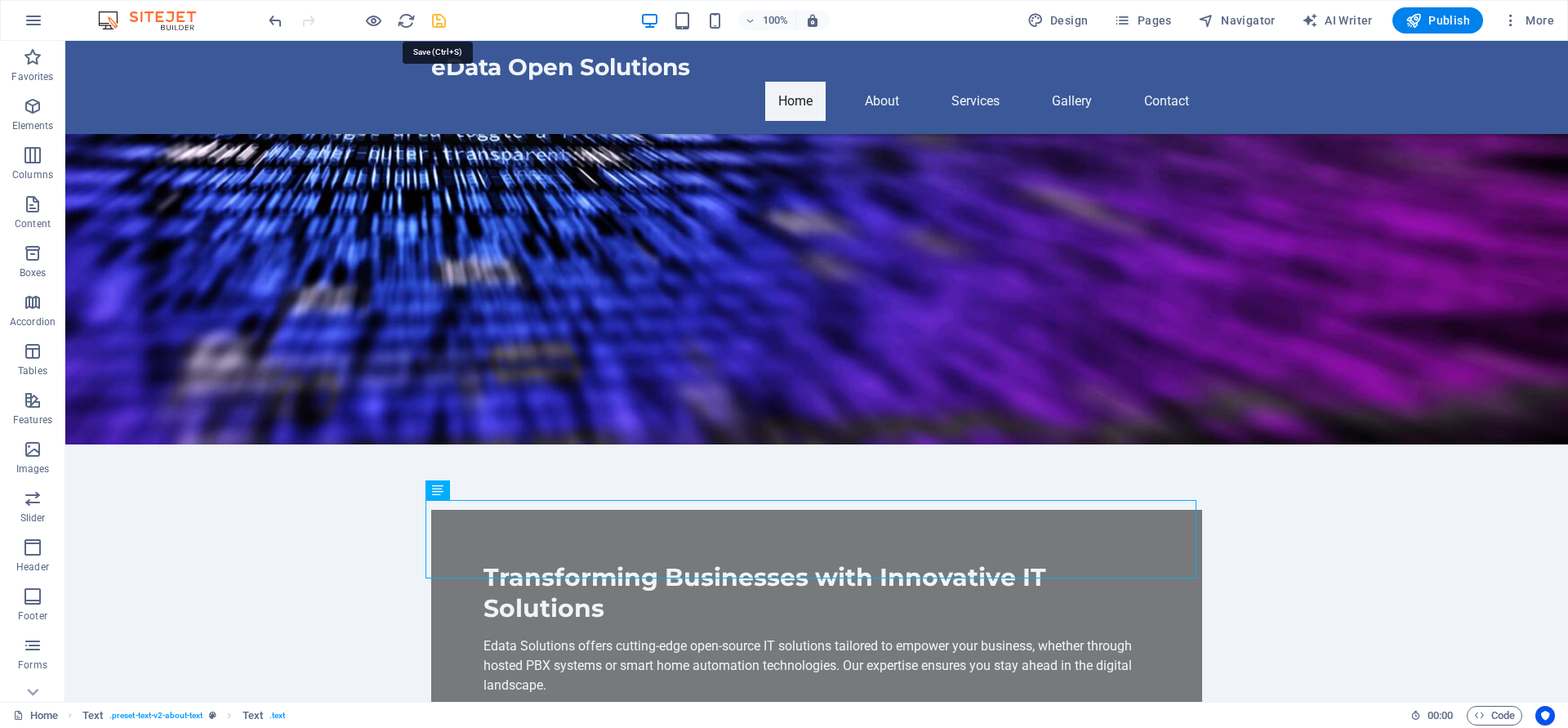
click at [437, 19] on icon "save" at bounding box center [439, 21] width 19 height 19
checkbox input "false"
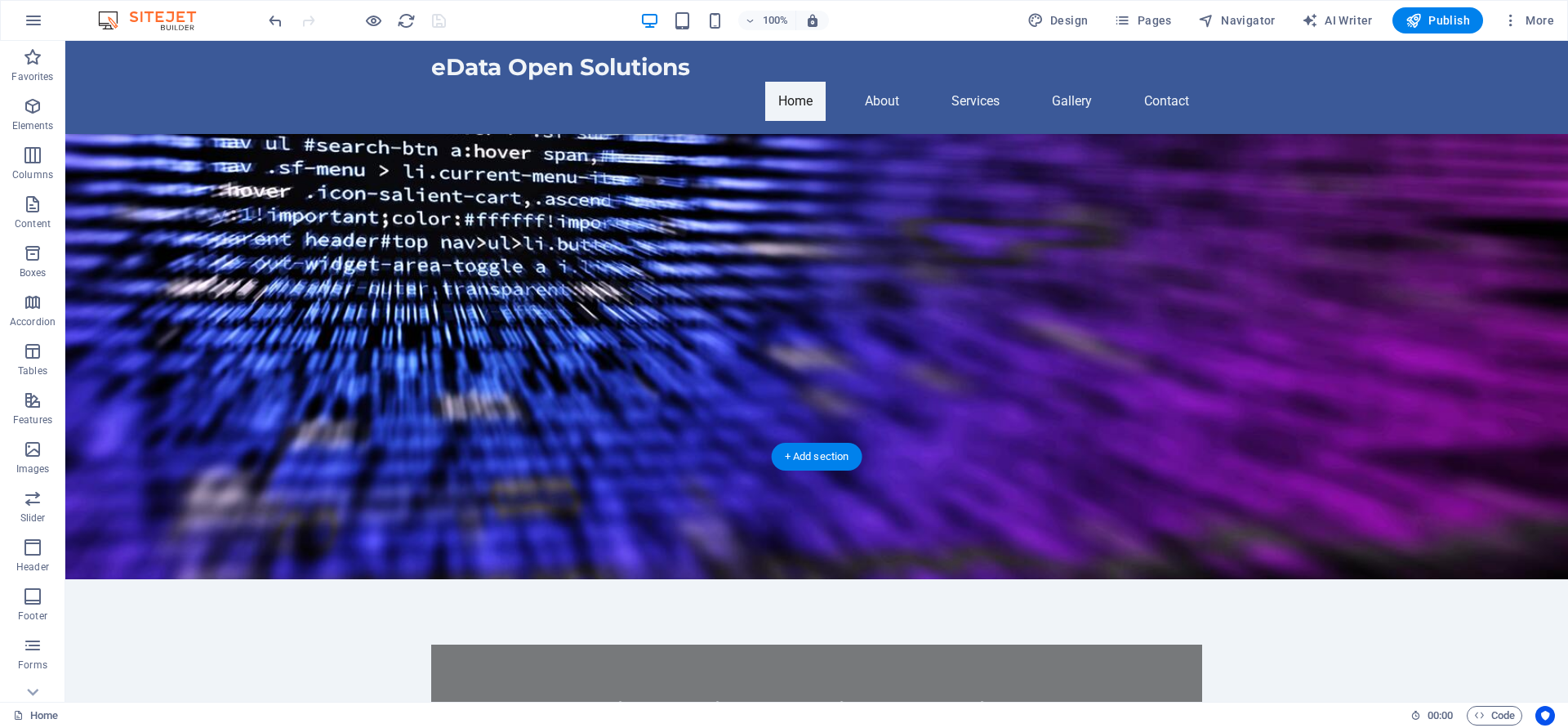
scroll to position [0, 0]
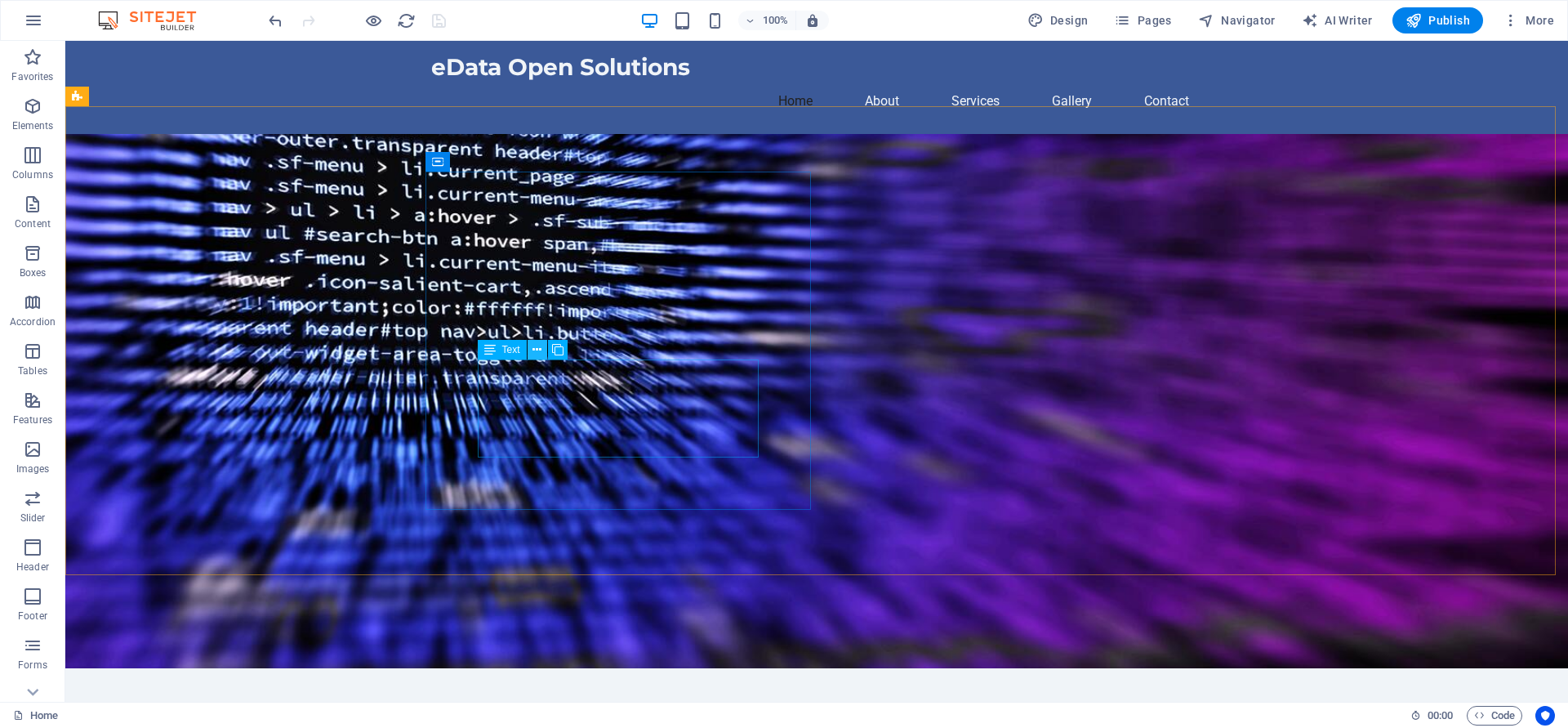
click at [532, 348] on icon at bounding box center [536, 350] width 9 height 17
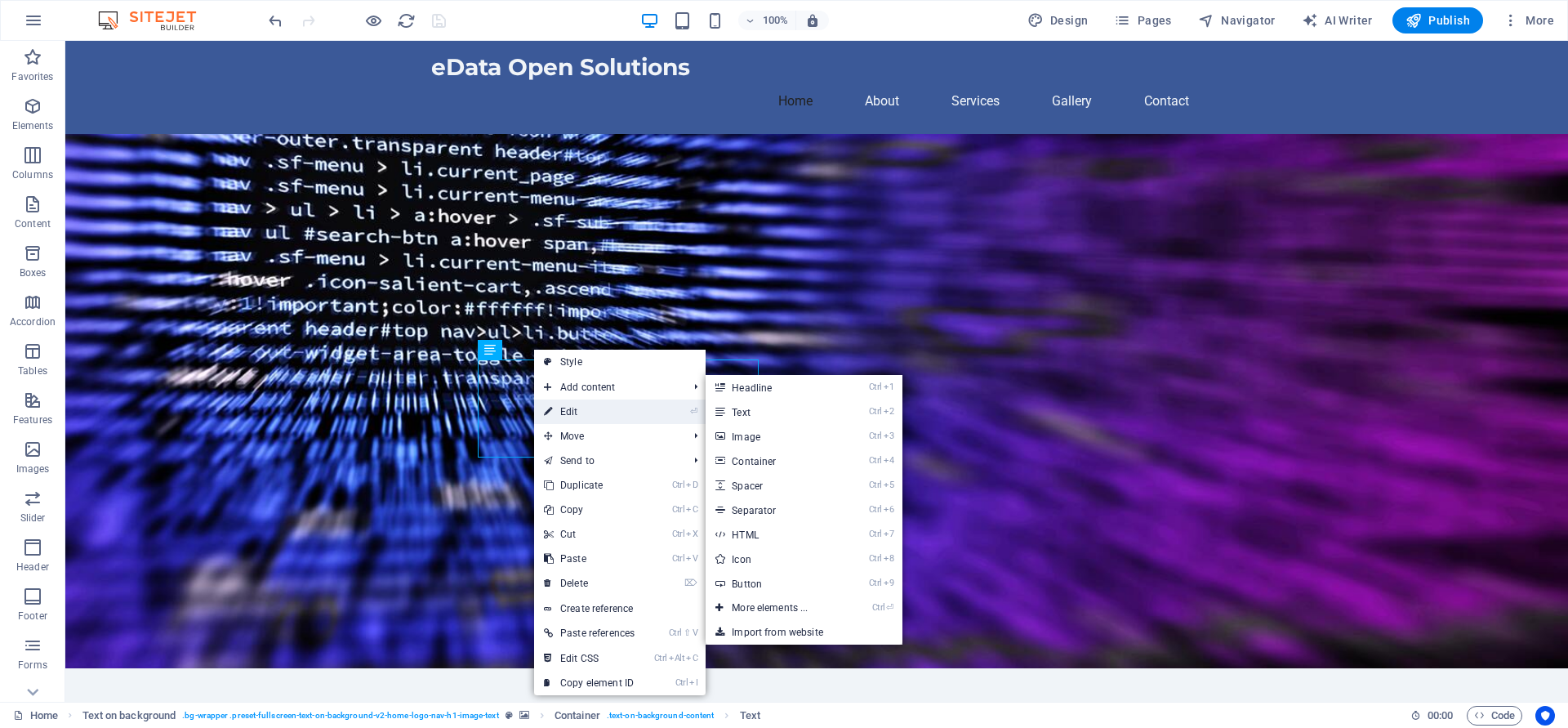
click at [564, 411] on link "⏎ Edit" at bounding box center [589, 411] width 110 height 25
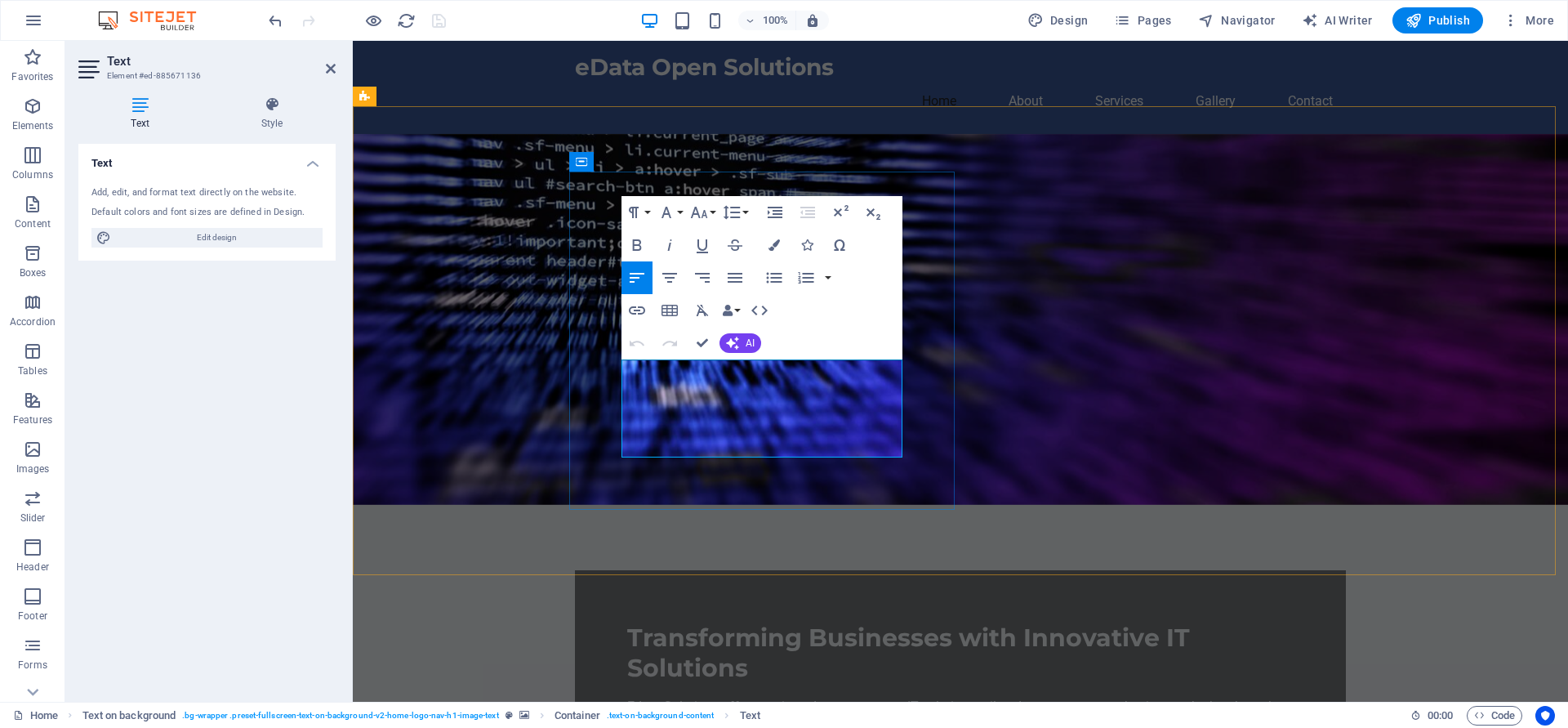
click at [628, 697] on p "Edata Solutions offers cutting-edge open-source IT solutions tailored to empowe…" at bounding box center [960, 725] width 667 height 58
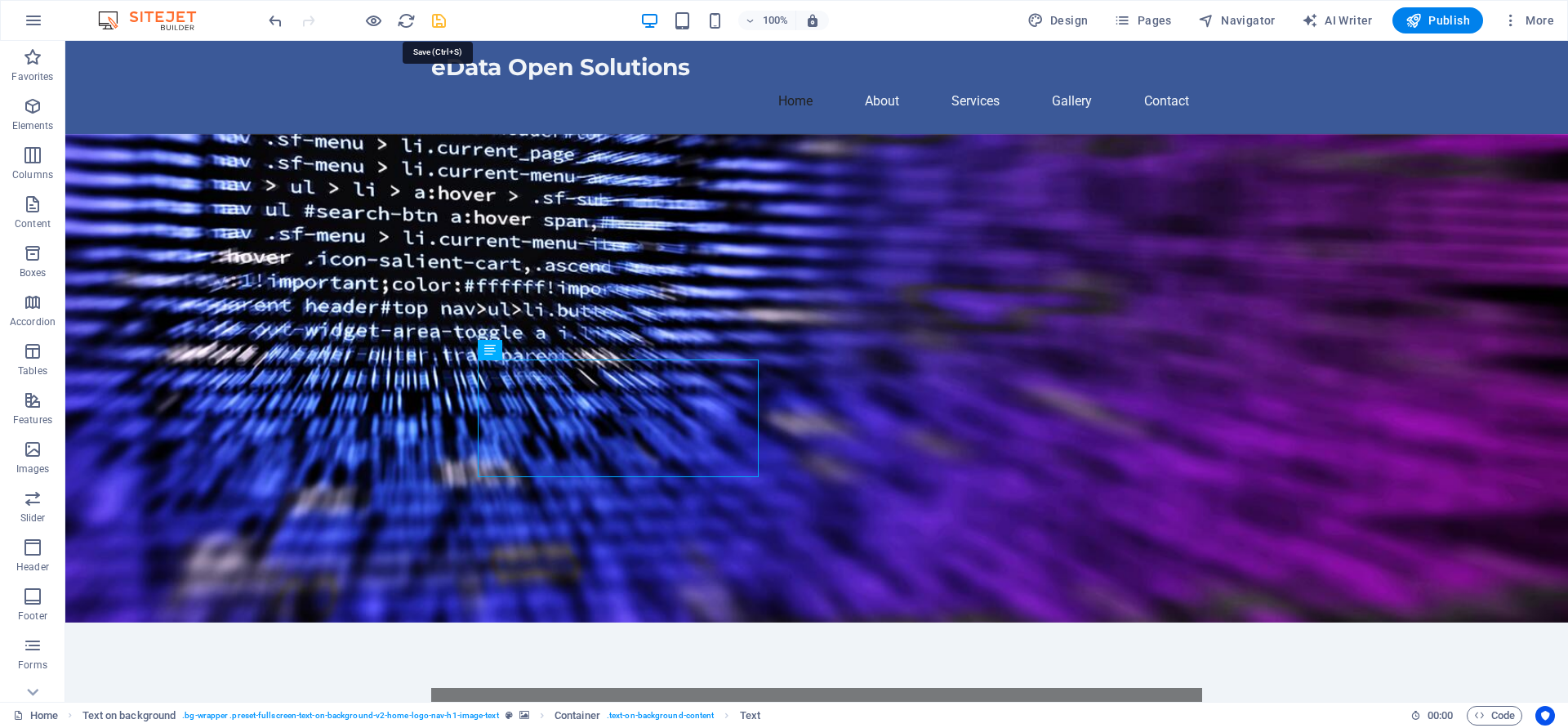
click at [435, 25] on icon "save" at bounding box center [439, 21] width 19 height 19
checkbox input "false"
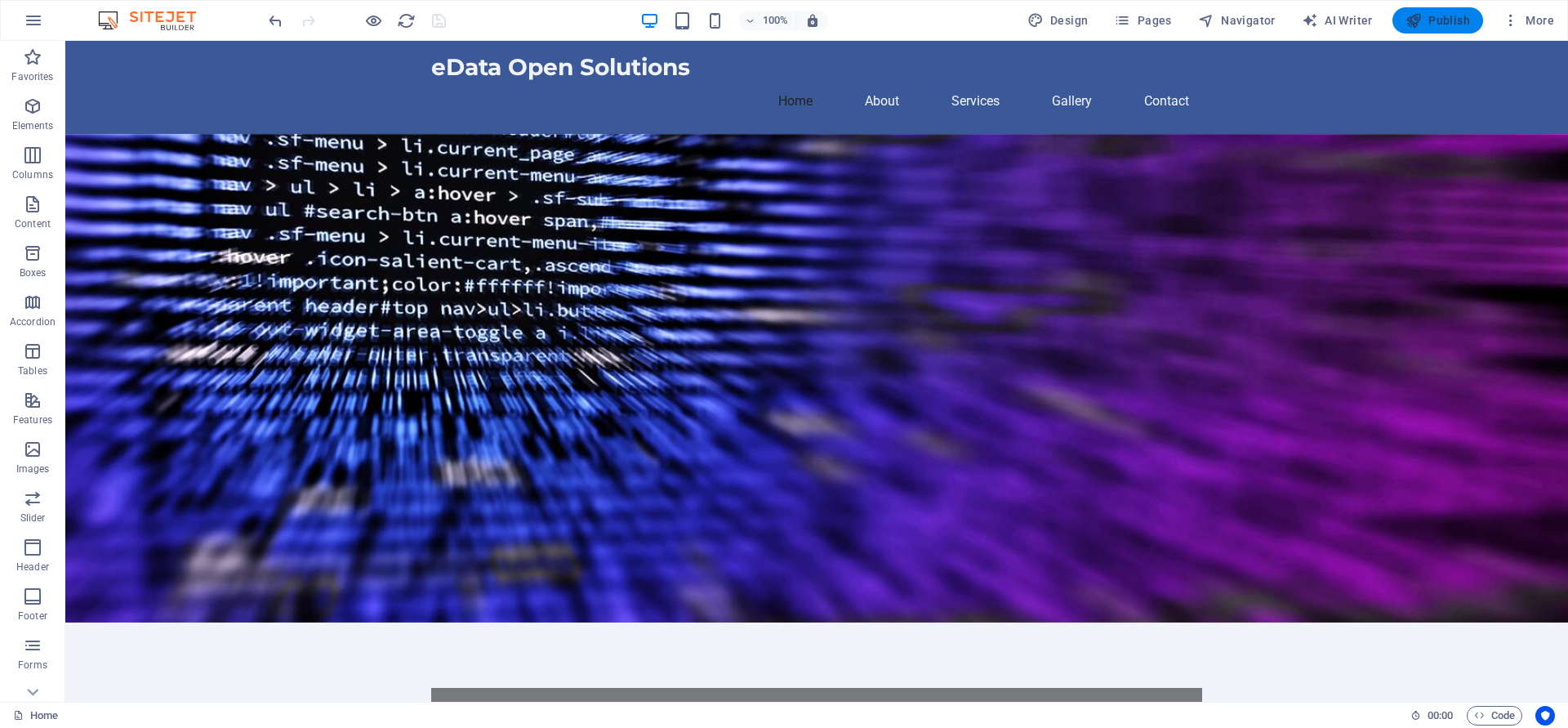
click at [1445, 25] on span "Publish" at bounding box center [1438, 19] width 64 height 16
